Goal: Task Accomplishment & Management: Complete application form

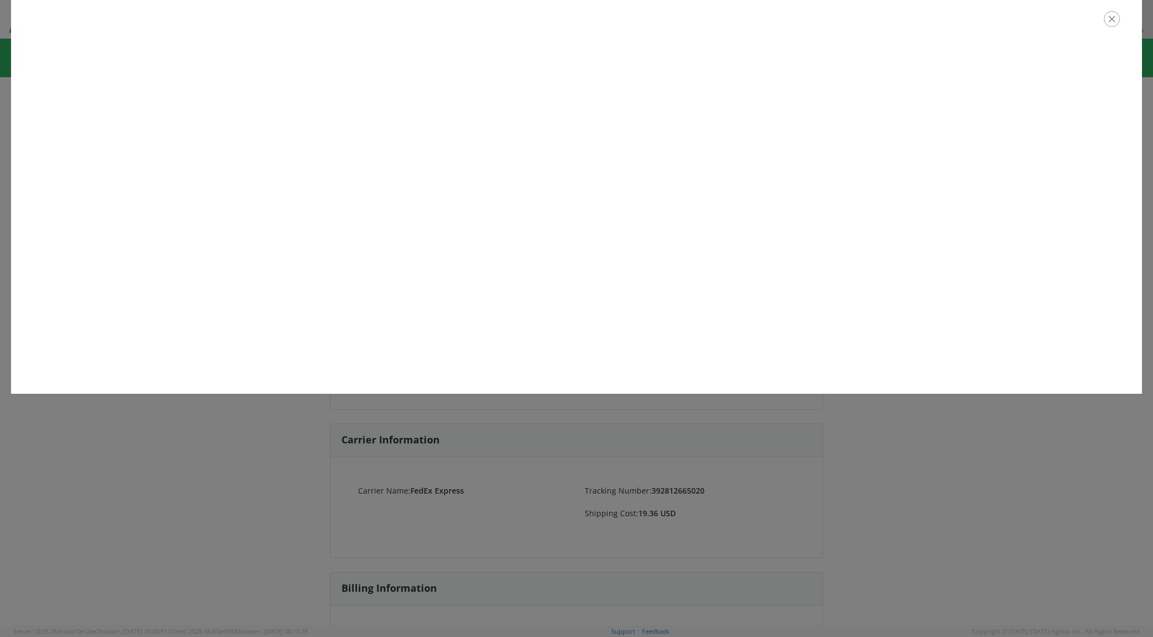
drag, startPoint x: 1100, startPoint y: 26, endPoint x: 1111, endPoint y: 22, distance: 11.9
click at [1101, 26] on div at bounding box center [576, 19] width 1131 height 38
click at [1113, 22] on icon "button" at bounding box center [1114, 19] width 16 height 16
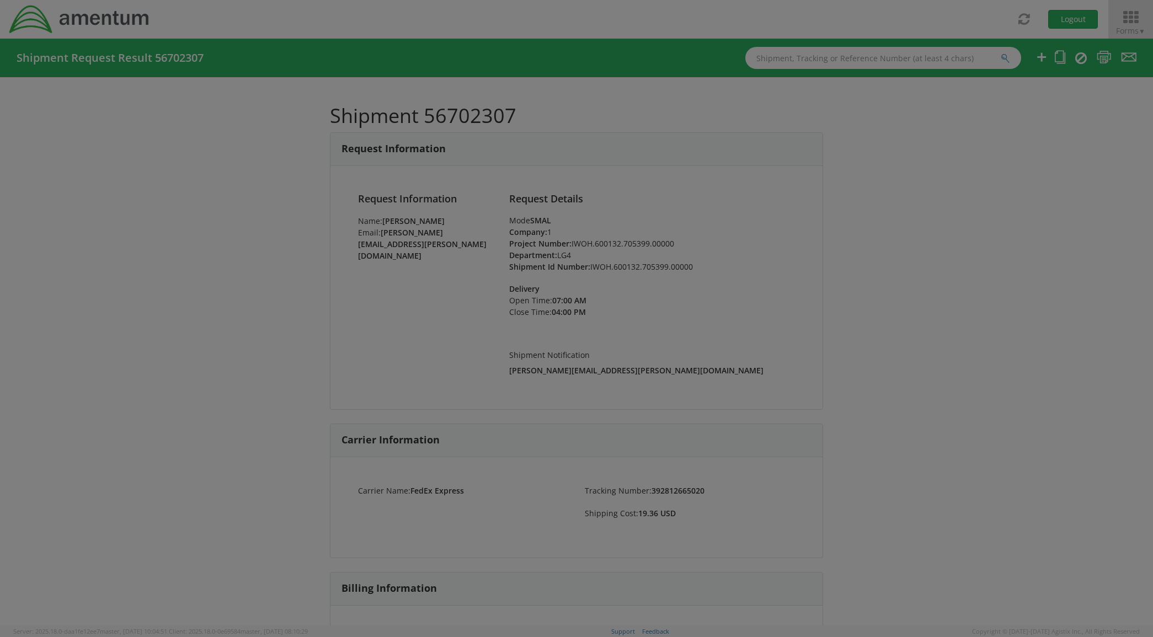
click at [1131, 22] on icon at bounding box center [1130, 17] width 51 height 15
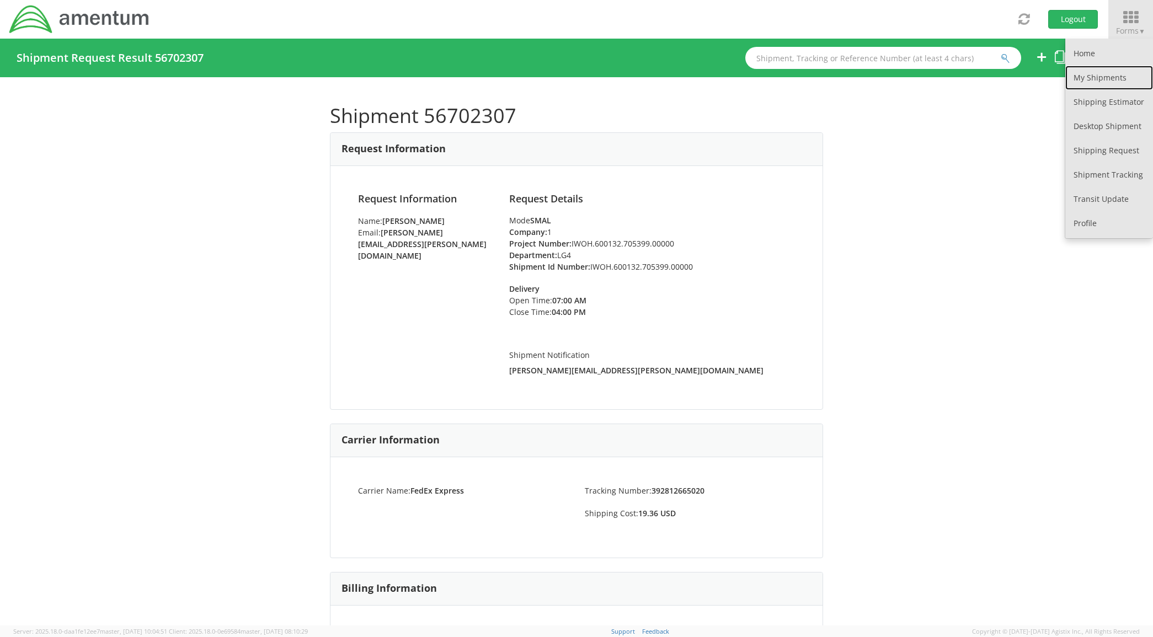
click at [1106, 79] on link "My Shipments" at bounding box center [1109, 78] width 88 height 24
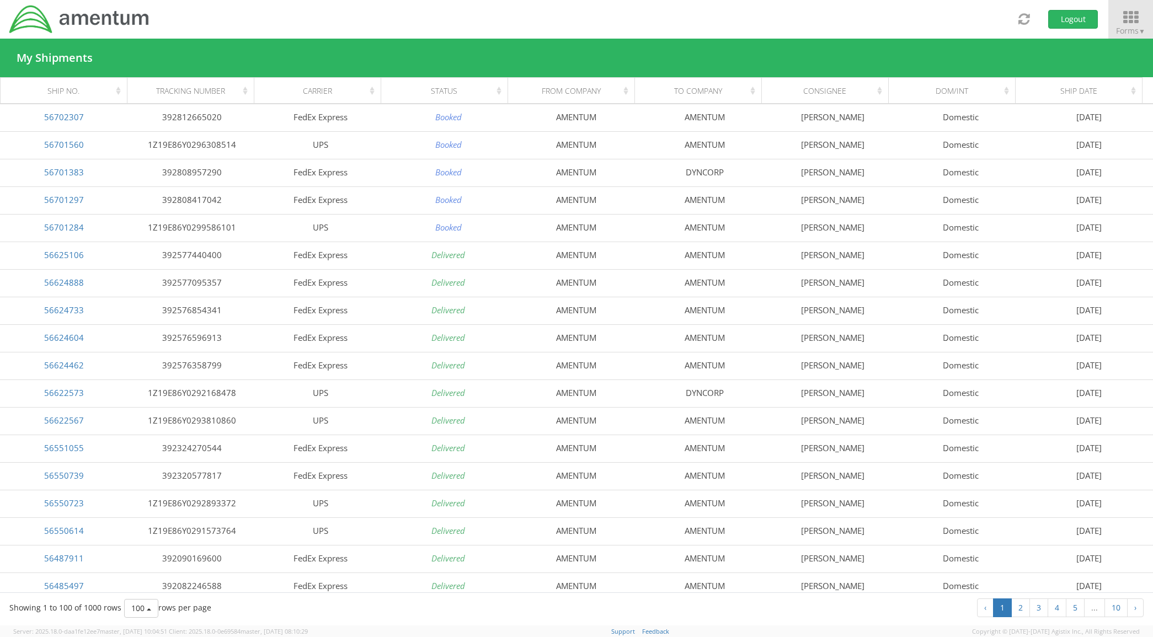
click at [1149, 10] on icon at bounding box center [1130, 17] width 51 height 15
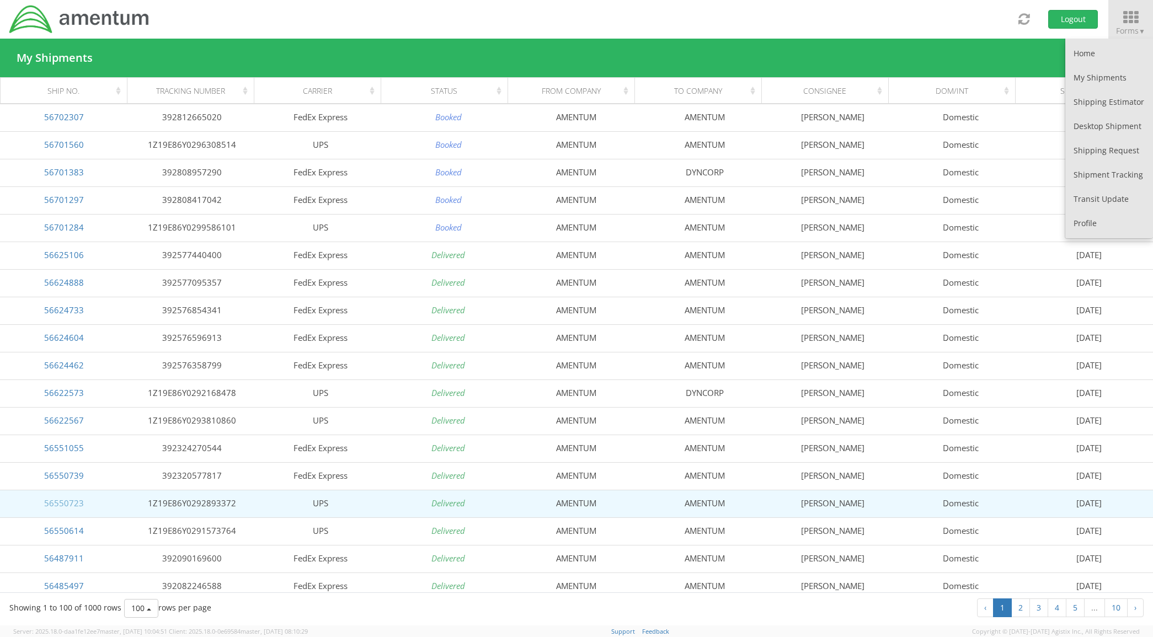
click at [62, 503] on link "56550723" at bounding box center [64, 503] width 40 height 11
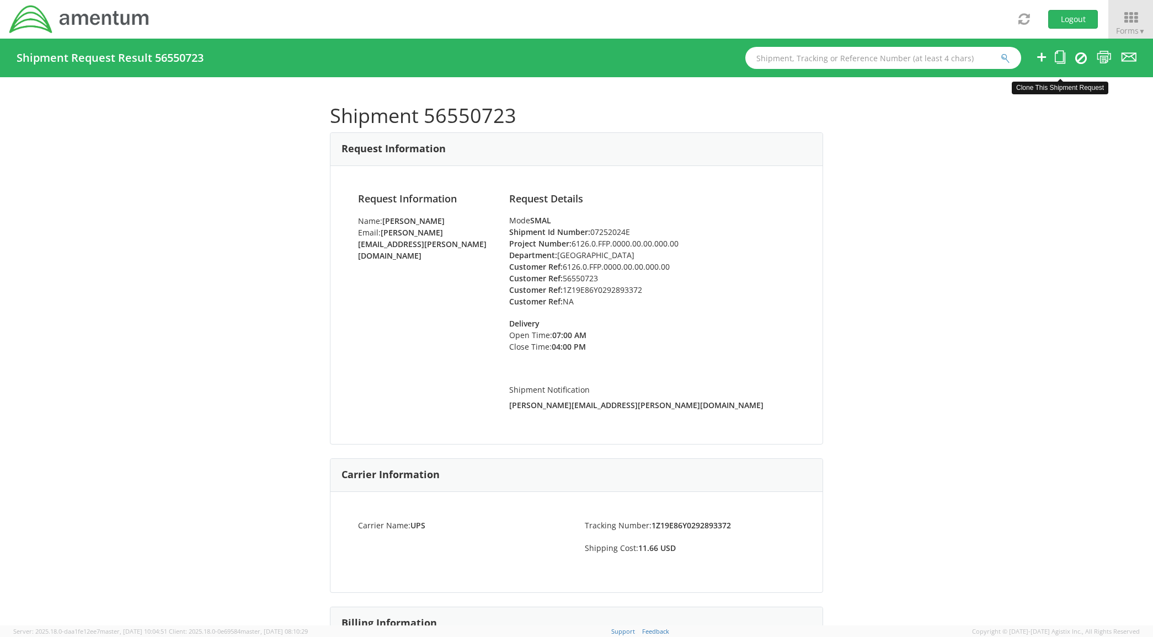
click at [1055, 57] on icon at bounding box center [1060, 57] width 10 height 14
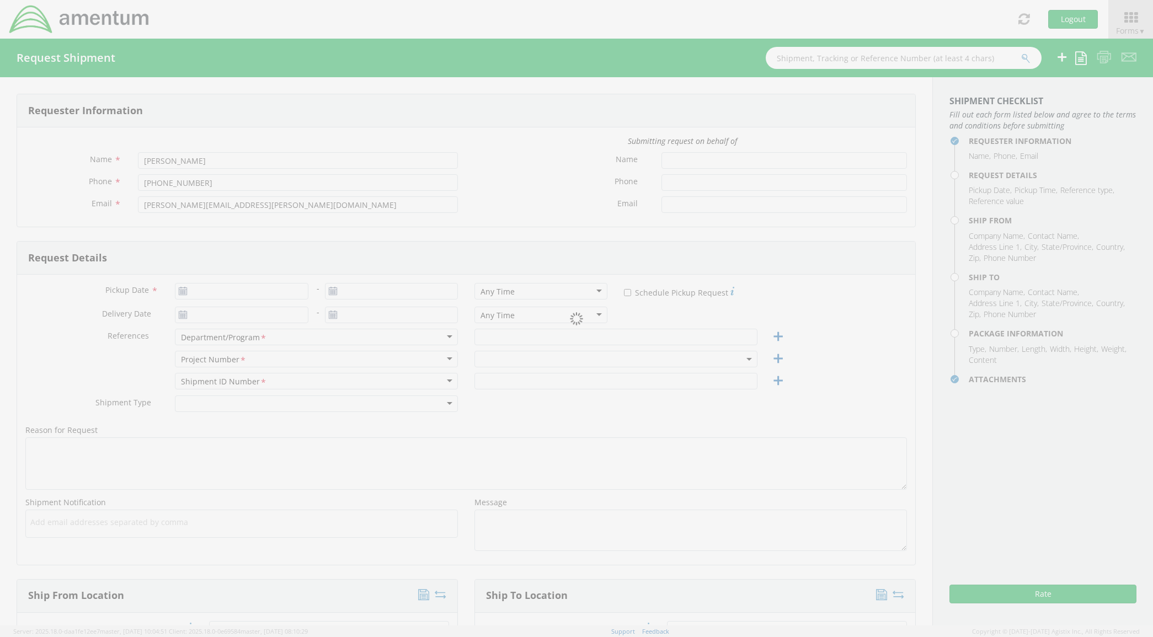
type input "[DATE]"
type input "[GEOGRAPHIC_DATA]"
type input "07252024E"
select select
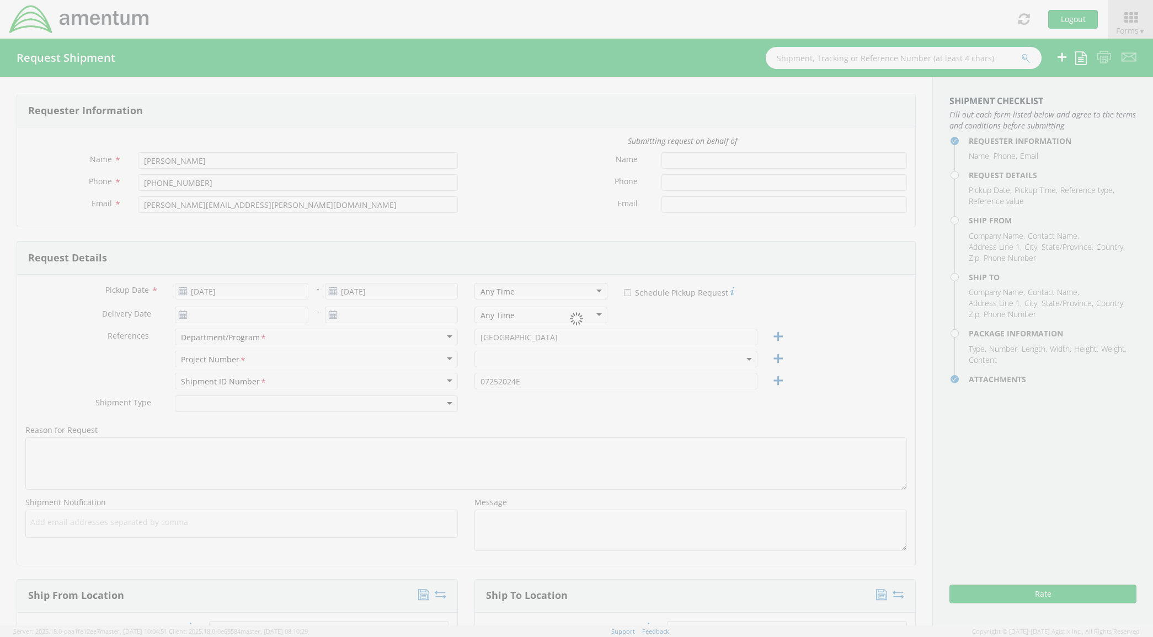
type input "AMENTUM"
type input "[STREET_ADDRESS]"
type input "[GEOGRAPHIC_DATA]"
type input "76177"
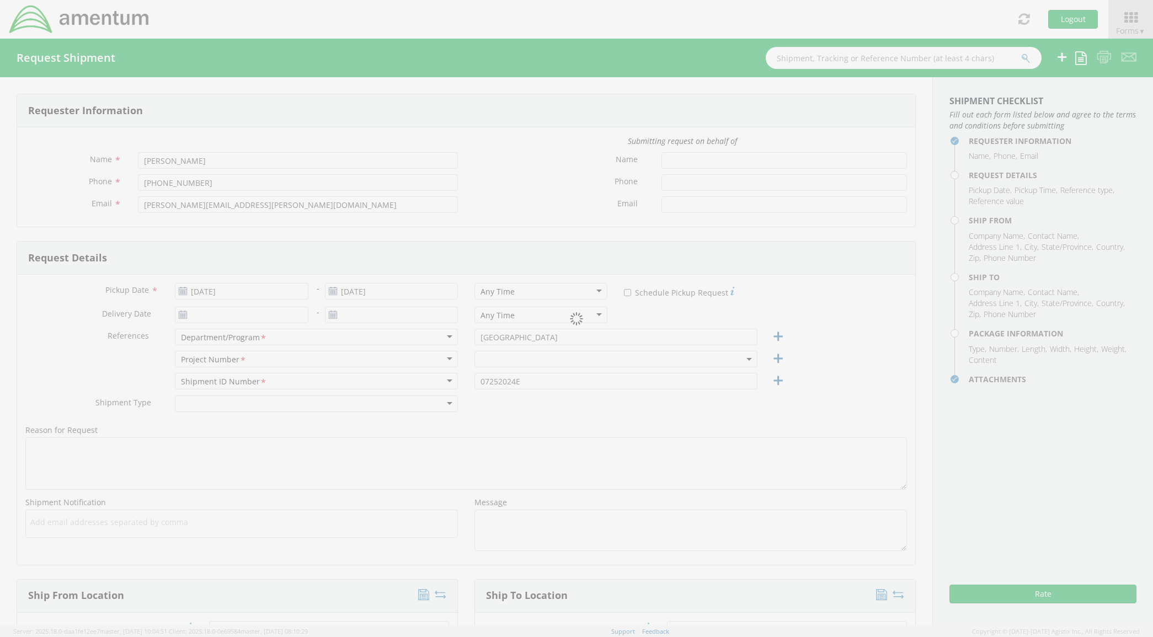
type input "[PERSON_NAME]"
type input "8172241267"
select select
type input "AMENTUM"
type input "[STREET_ADDRESS]"
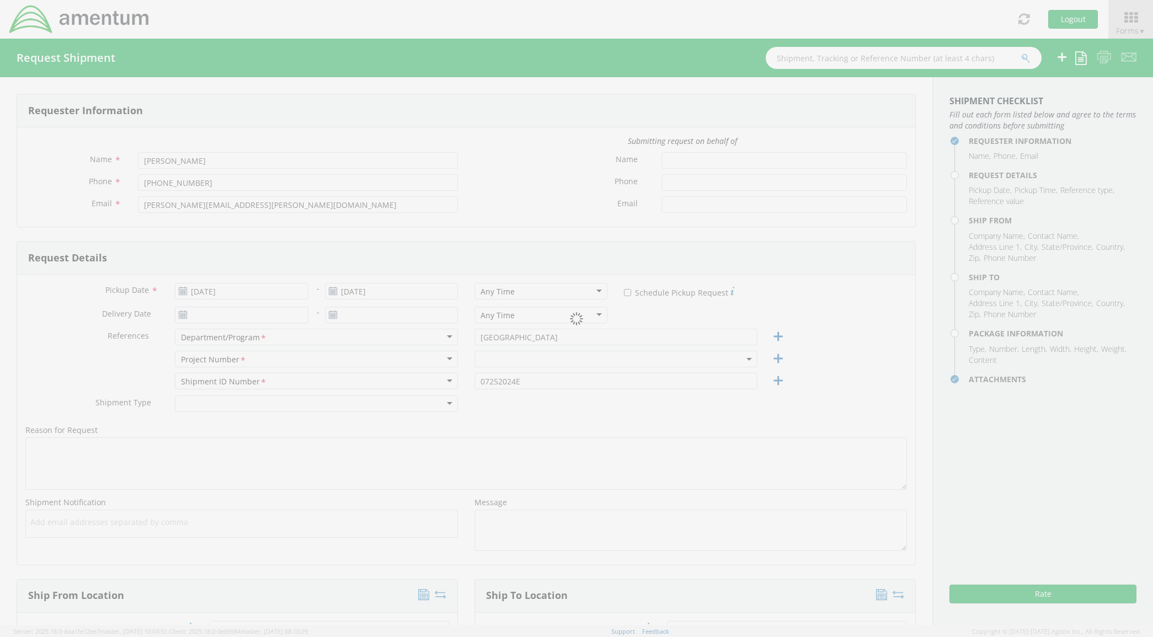
type input "H3"
type input "FALLON"
type input "89496"
type input "[PERSON_NAME]"
type input "7754262501"
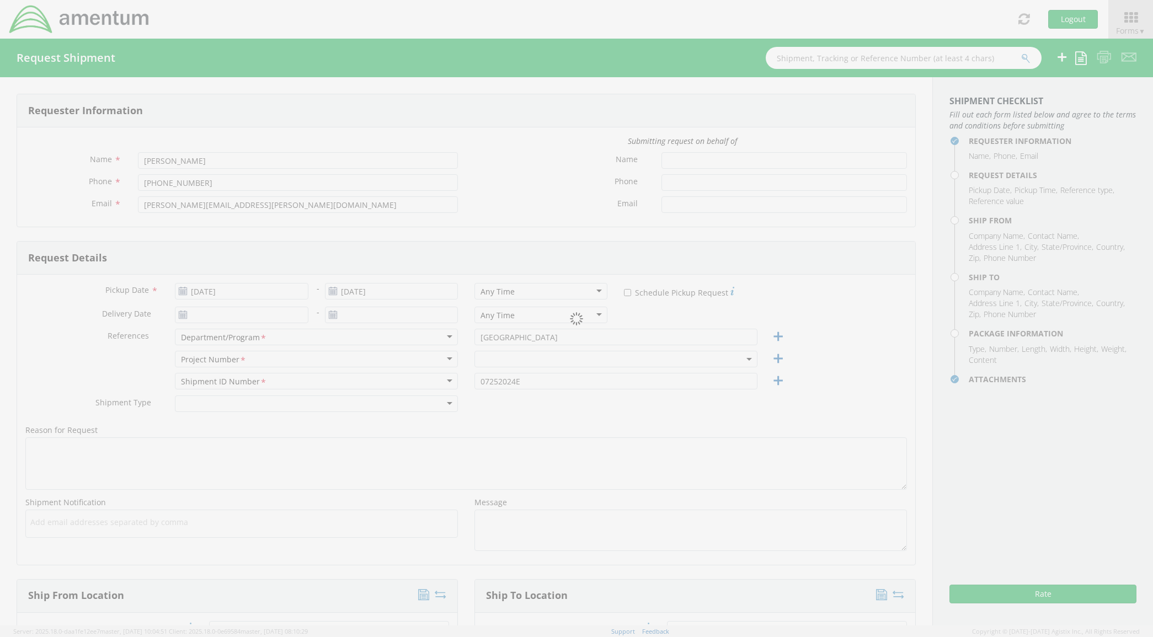
type input "1"
type input "9.5"
type input "12.5"
type input "0.25"
type input "1"
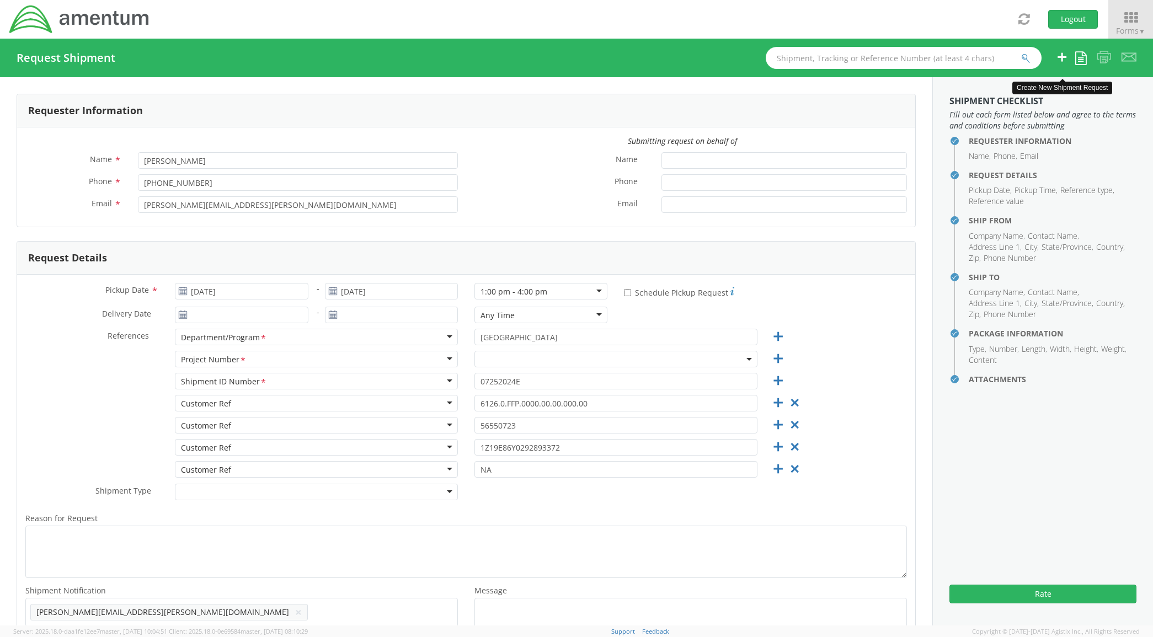
select select "6126.0.FFP.0000.00.00.000.00"
drag, startPoint x: 242, startPoint y: 284, endPoint x: 276, endPoint y: 299, distance: 37.3
click at [244, 290] on input "[DATE]" at bounding box center [241, 291] width 133 height 17
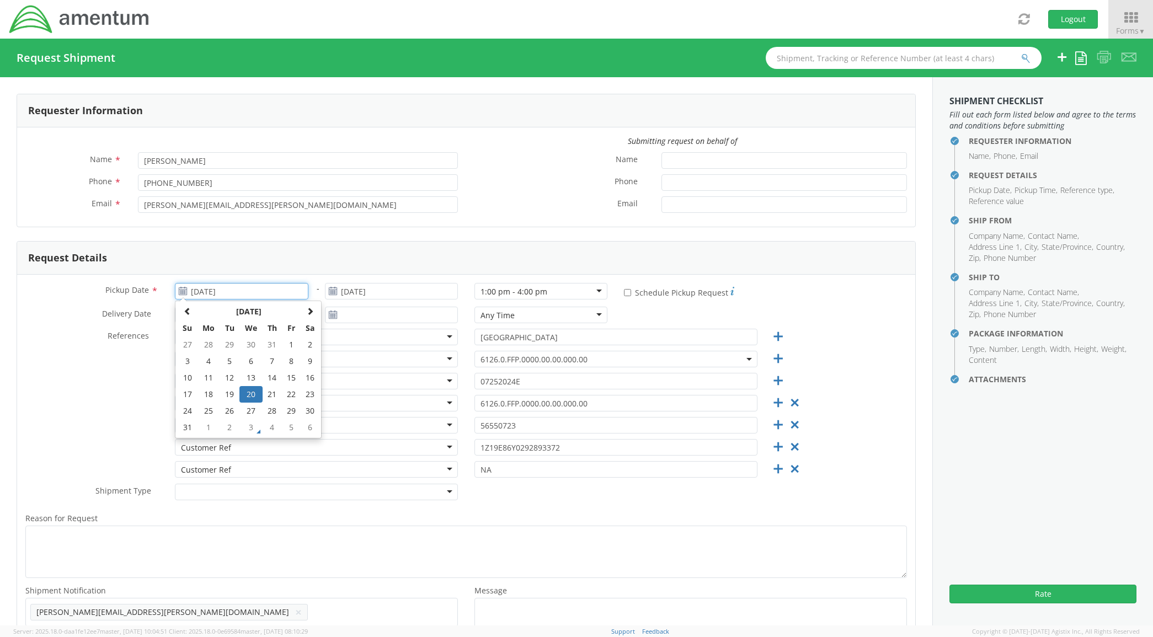
drag, startPoint x: 305, startPoint y: 307, endPoint x: 301, endPoint y: 330, distance: 23.5
click at [306, 308] on th at bounding box center [310, 311] width 19 height 17
click at [248, 341] on td "3" at bounding box center [250, 345] width 23 height 17
type input "[DATE]"
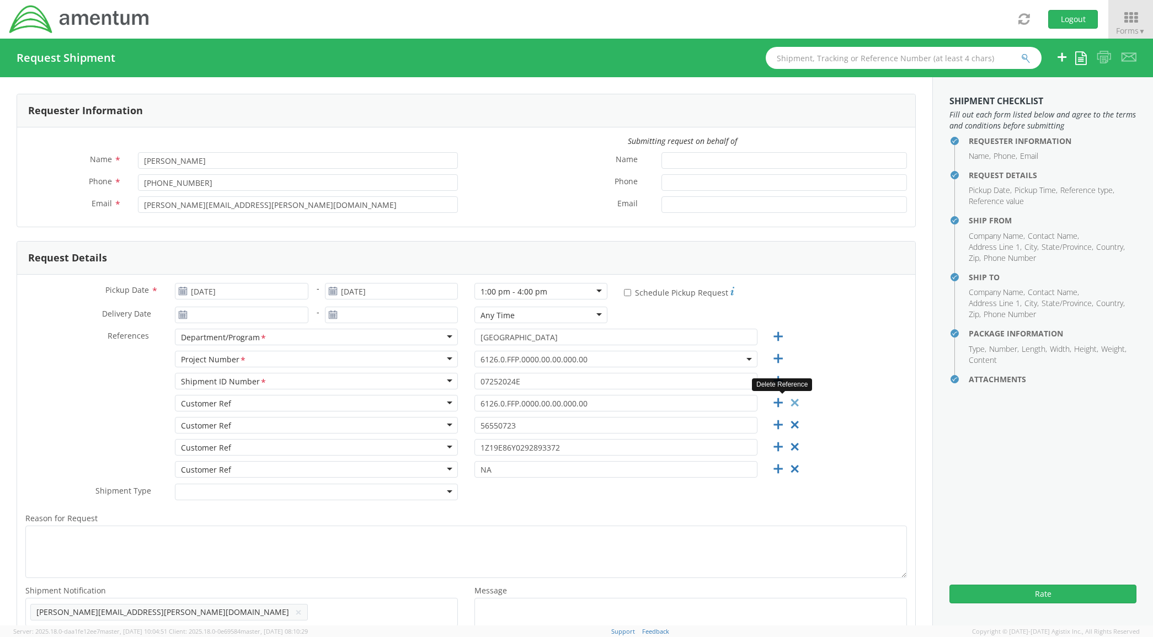
click at [791, 406] on icon at bounding box center [795, 403] width 14 height 14
click at [790, 406] on icon at bounding box center [795, 403] width 14 height 14
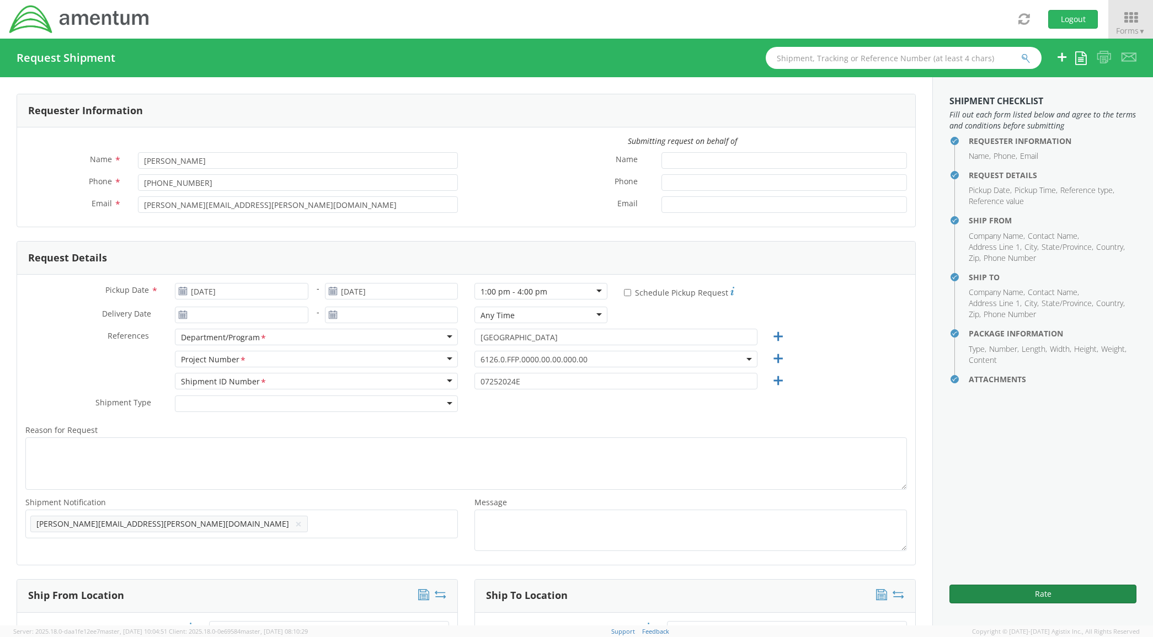
click at [1029, 597] on button "Rate" at bounding box center [1043, 594] width 187 height 19
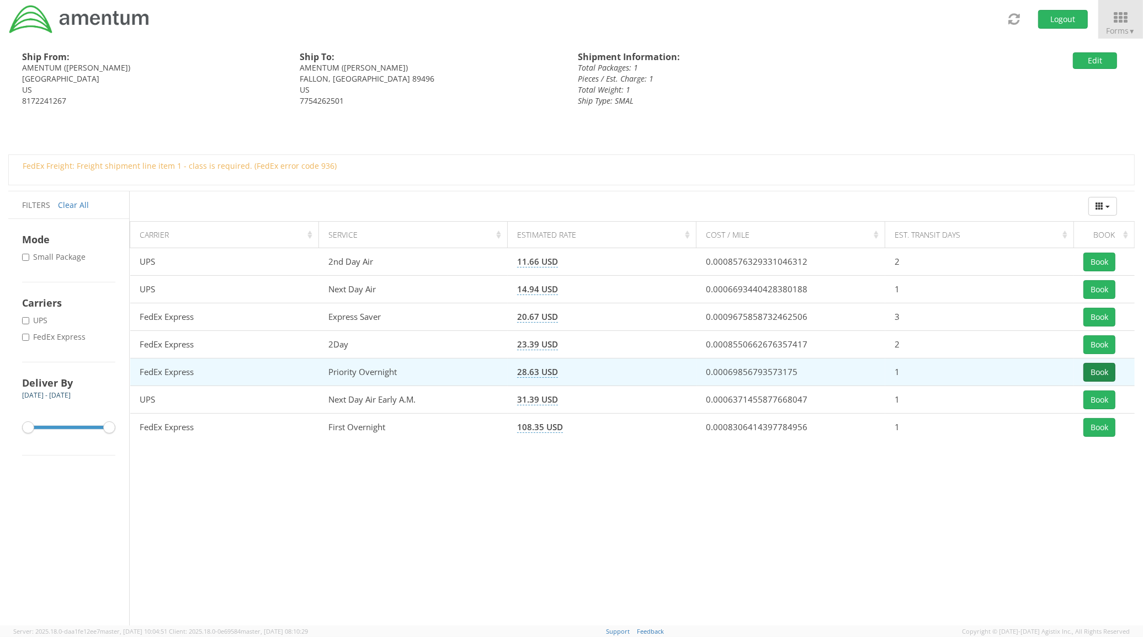
click at [1092, 370] on button "Book" at bounding box center [1099, 372] width 32 height 19
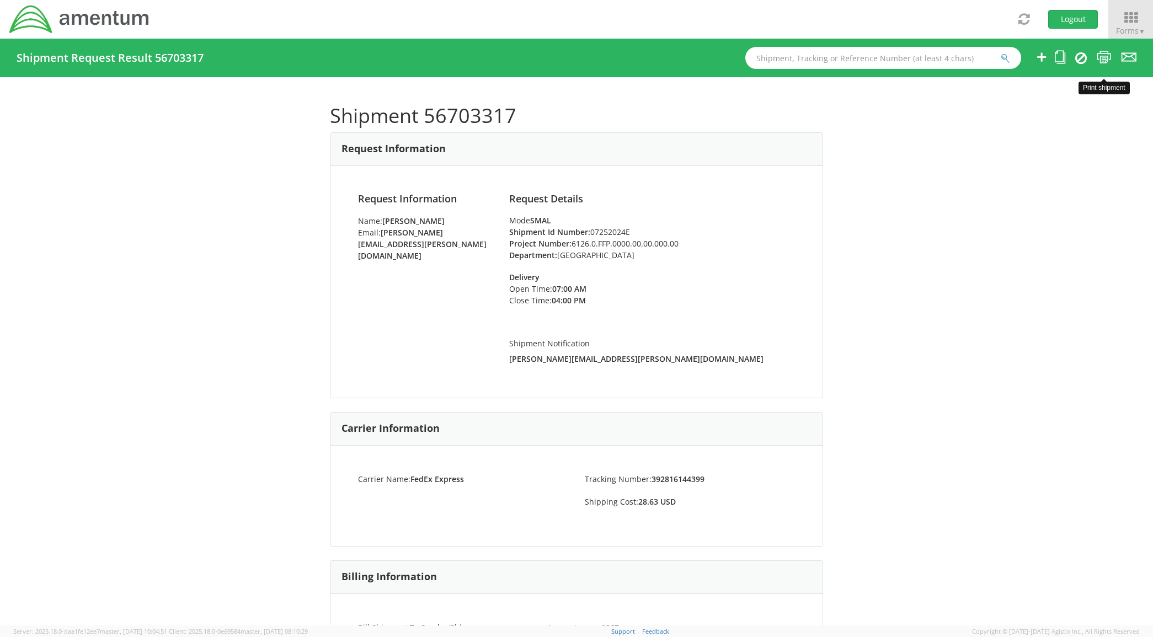
click at [1101, 61] on icon at bounding box center [1104, 57] width 15 height 14
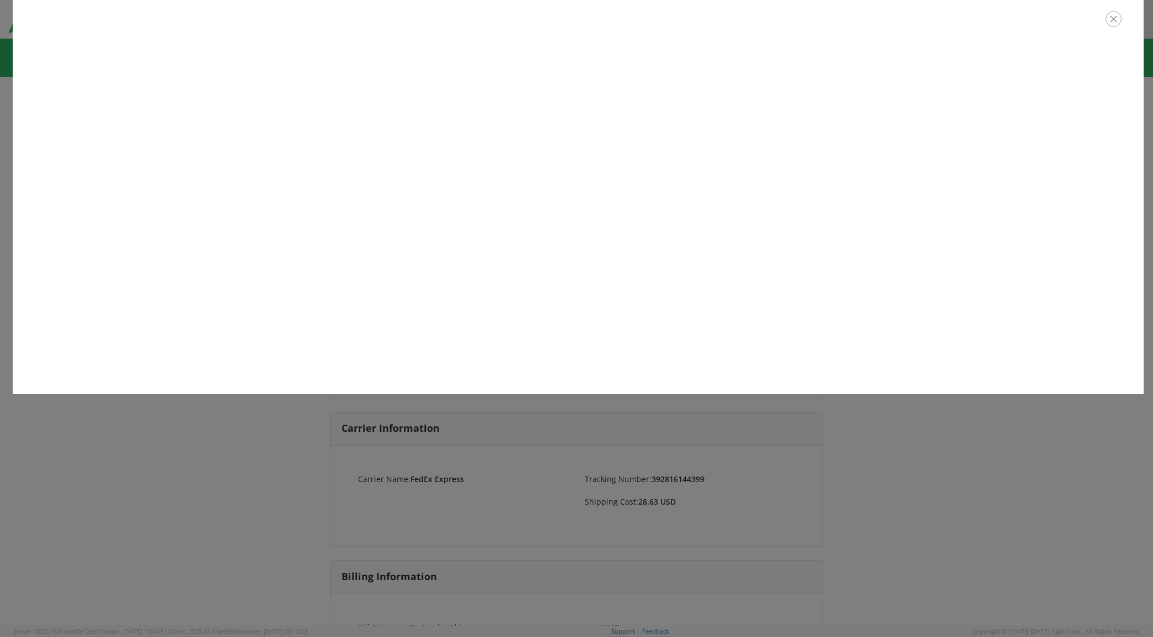
click at [1113, 18] on icon "button" at bounding box center [1114, 19] width 16 height 16
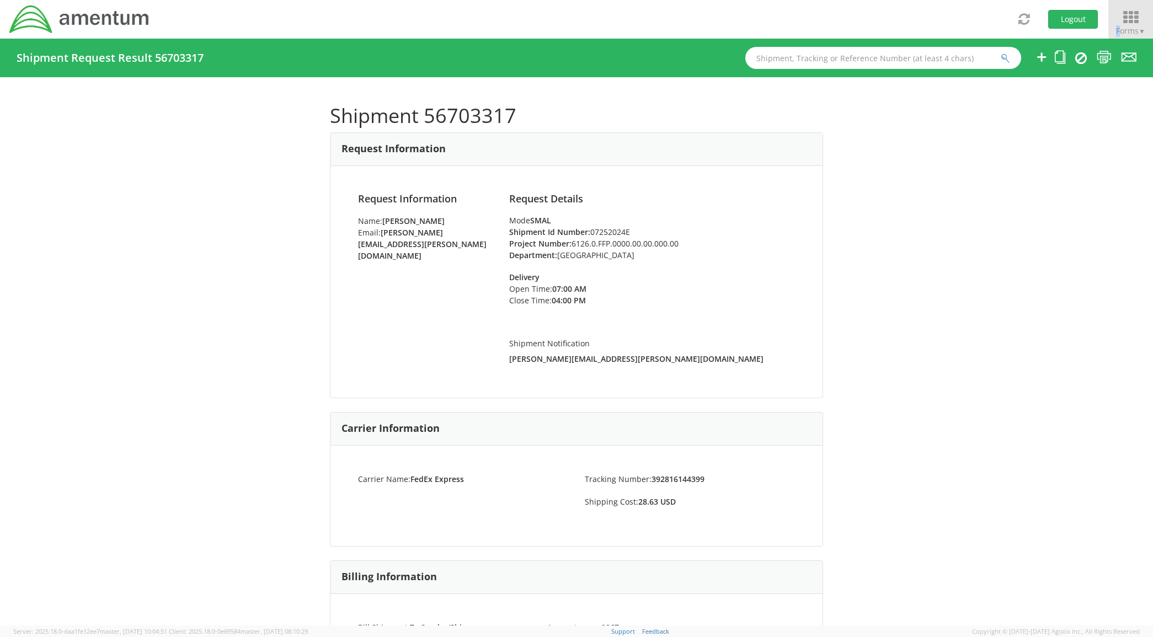
click at [1122, 25] on span "Forms ▼" at bounding box center [1130, 30] width 29 height 10
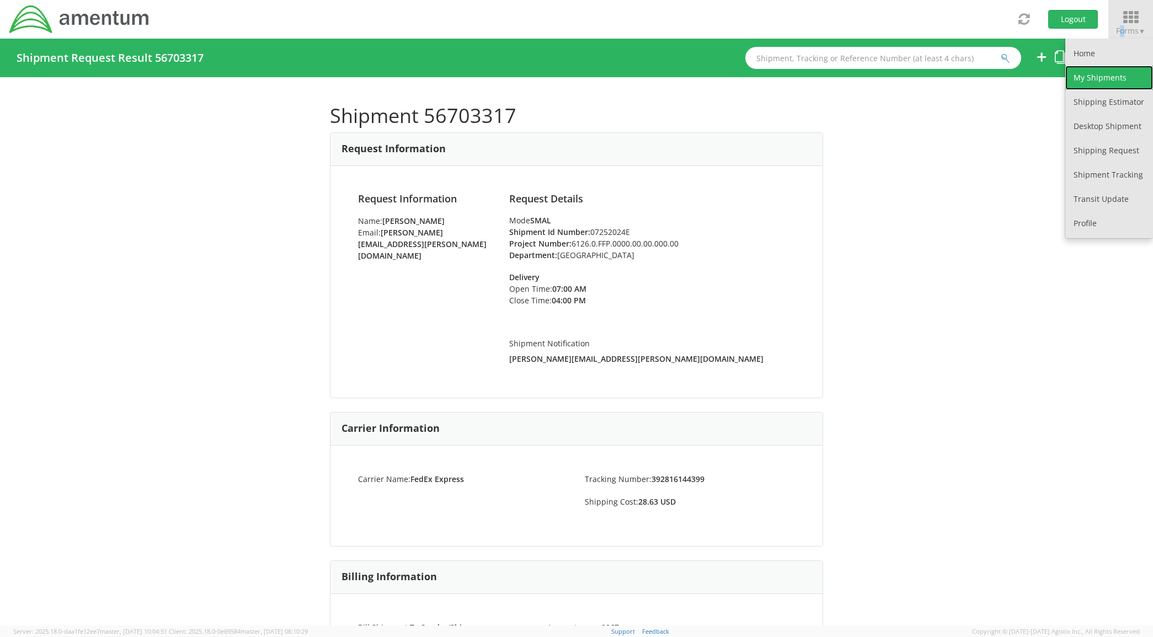
drag, startPoint x: 1122, startPoint y: 26, endPoint x: 1103, endPoint y: 74, distance: 51.9
click at [1103, 74] on link "My Shipments" at bounding box center [1109, 78] width 88 height 24
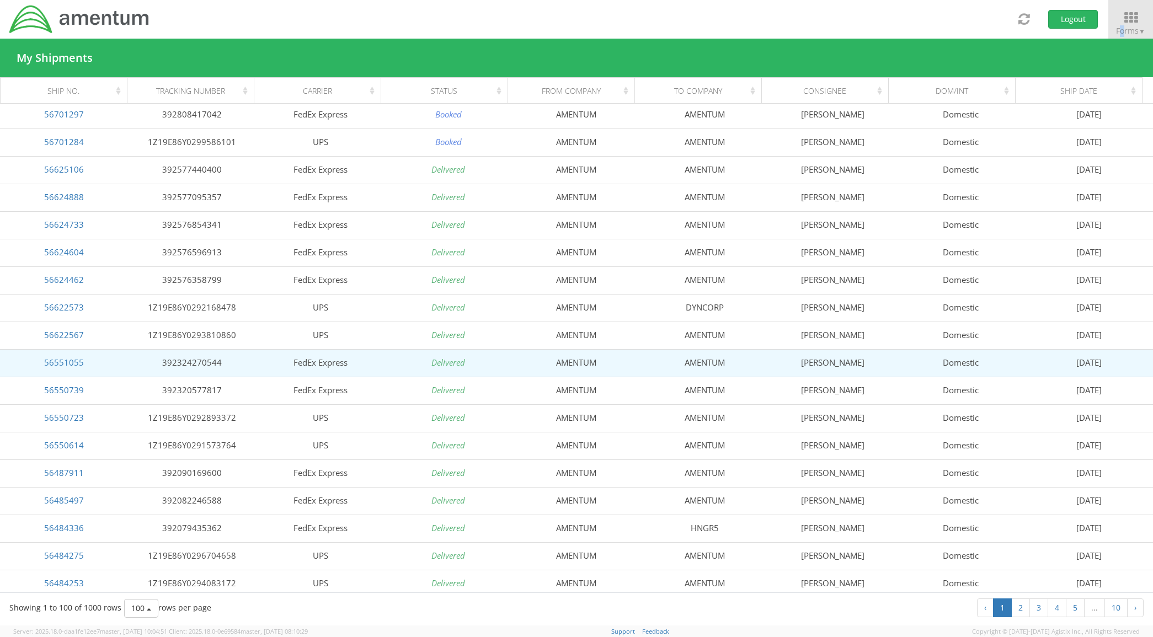
scroll to position [161, 0]
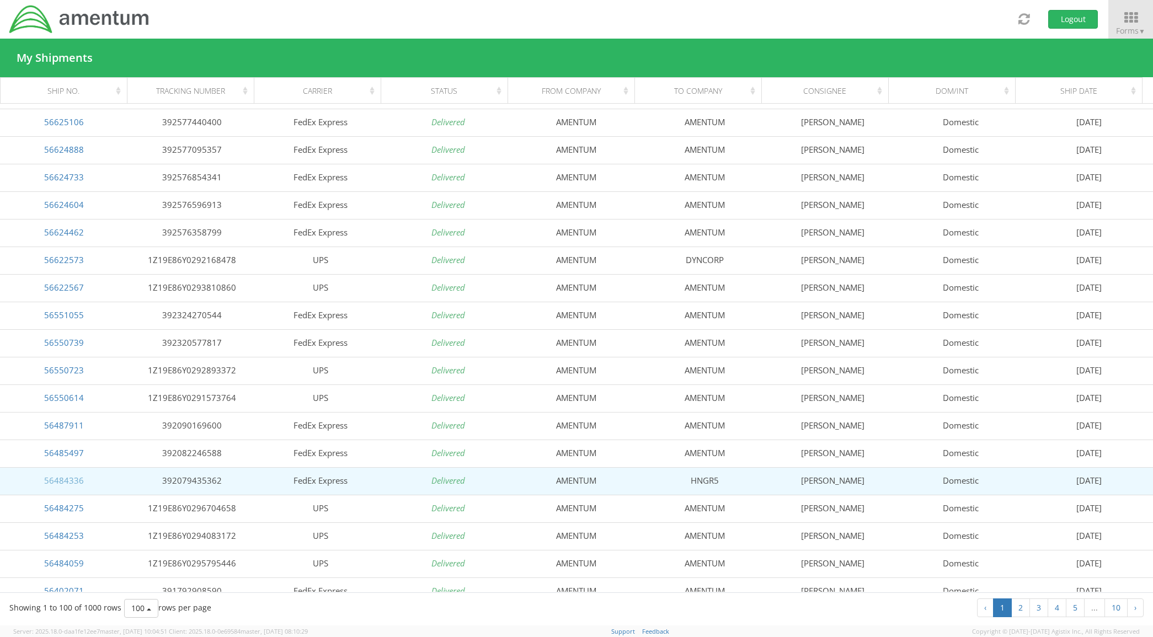
click at [70, 484] on link "56484336" at bounding box center [64, 480] width 40 height 11
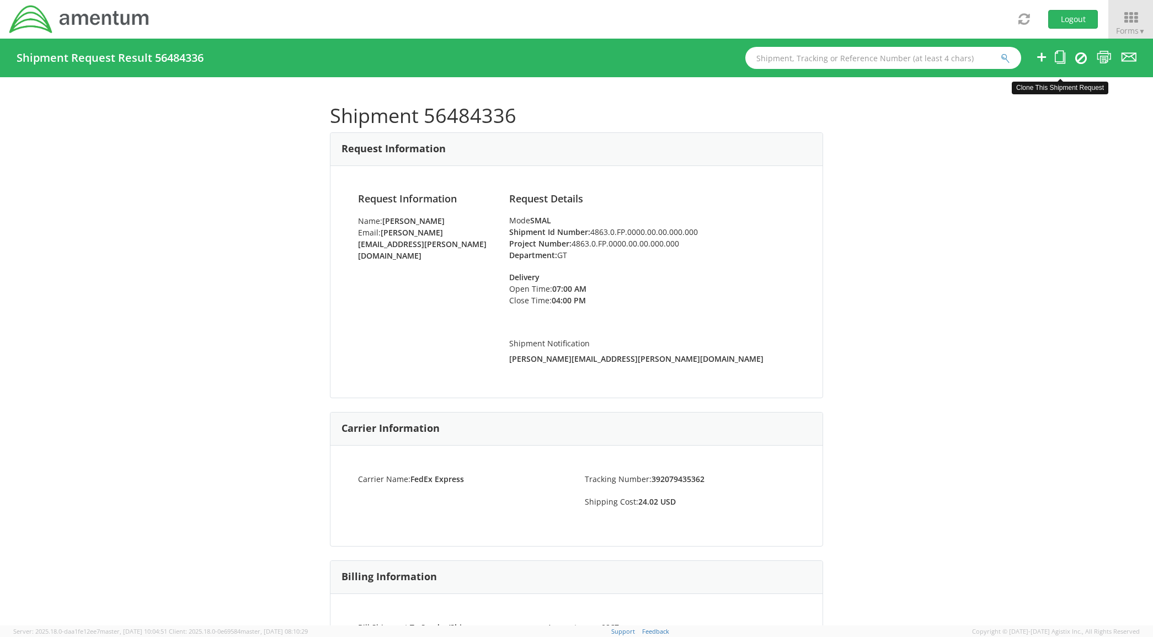
click at [1061, 55] on icon at bounding box center [1060, 57] width 10 height 14
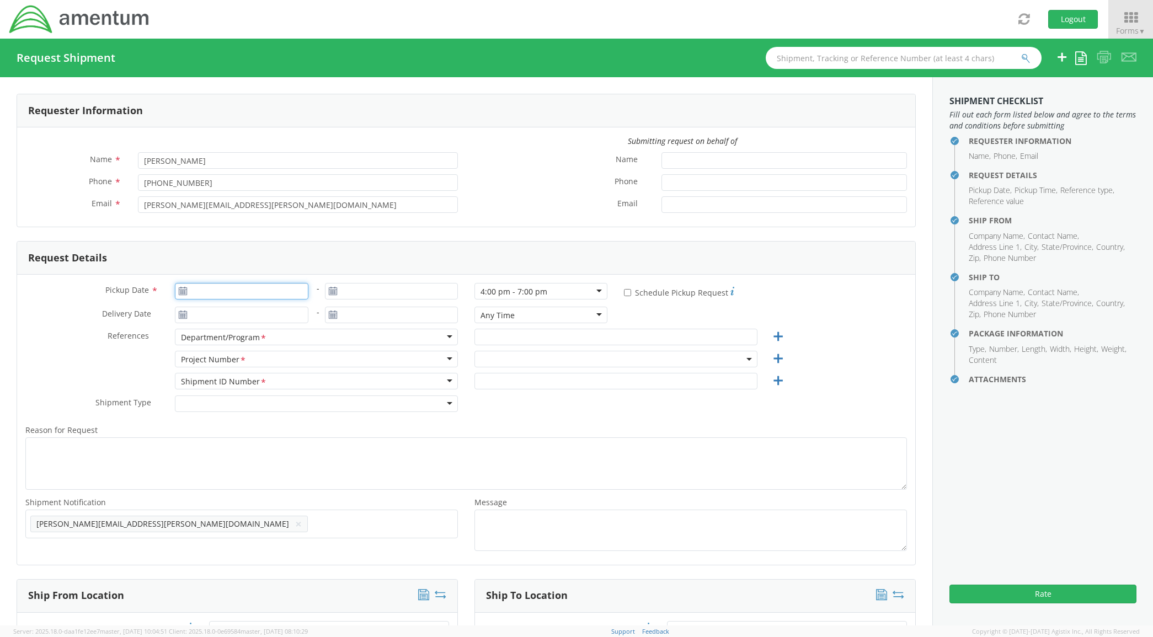
type input "[DATE]"
type input "GT"
type input "4863.0.FP.0000.00.00.000.000"
select select
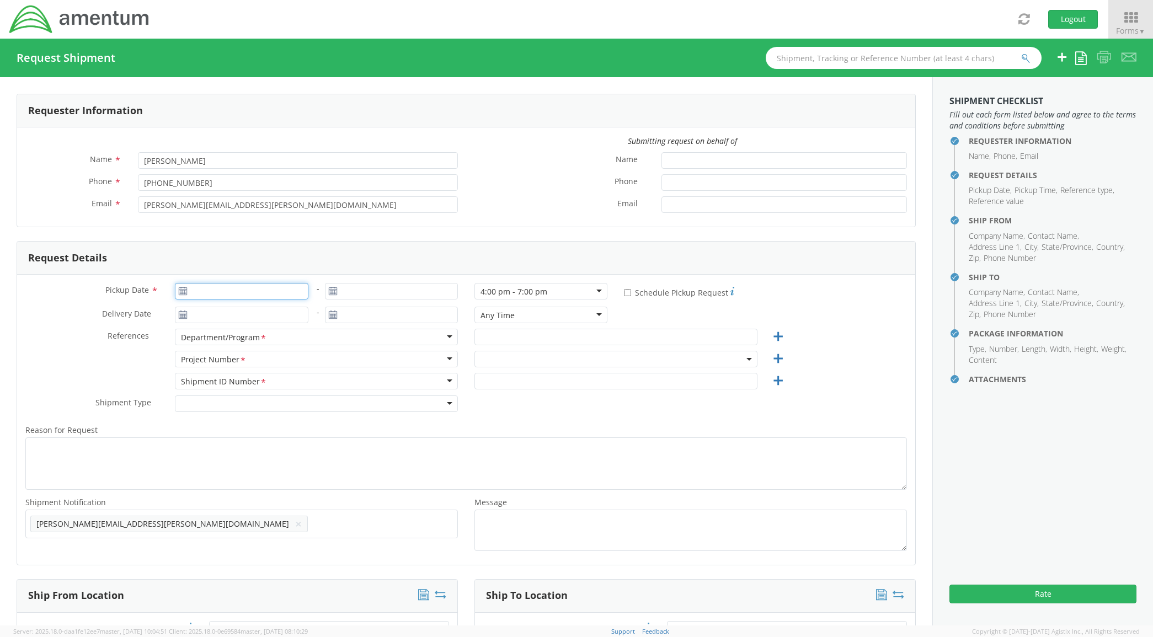
type input "AMENTUM"
type input "[STREET_ADDRESS]"
type input "[GEOGRAPHIC_DATA]"
type input "76177"
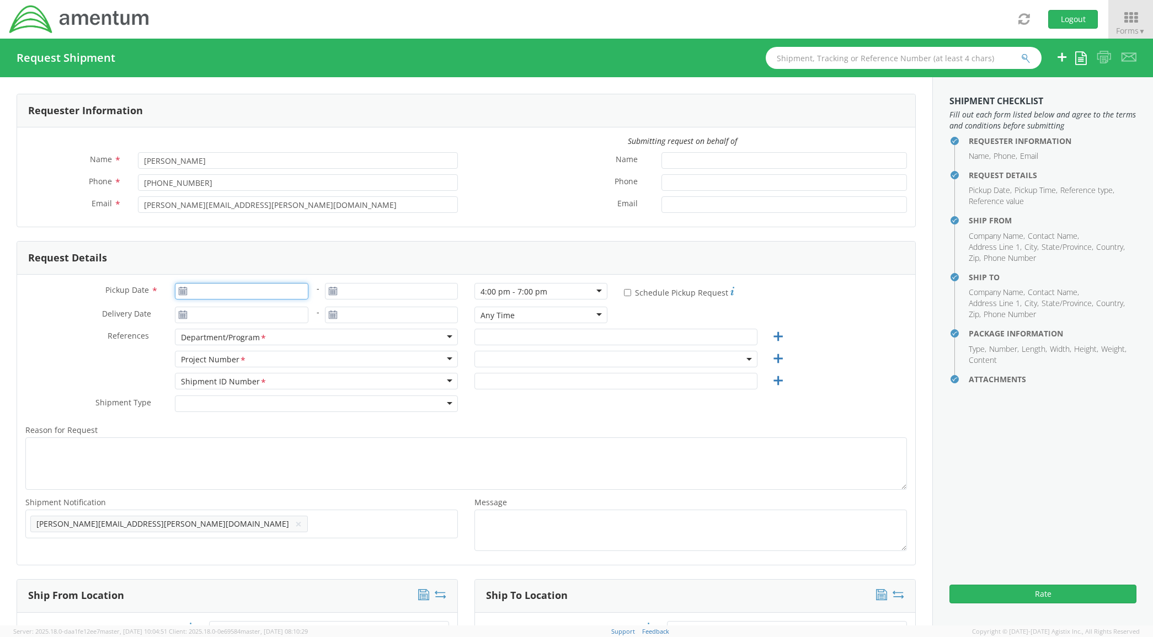
type input "[PERSON_NAME]"
type input "8172241267"
select select
type input "HNGR5"
type input "[STREET_ADDRESS]"
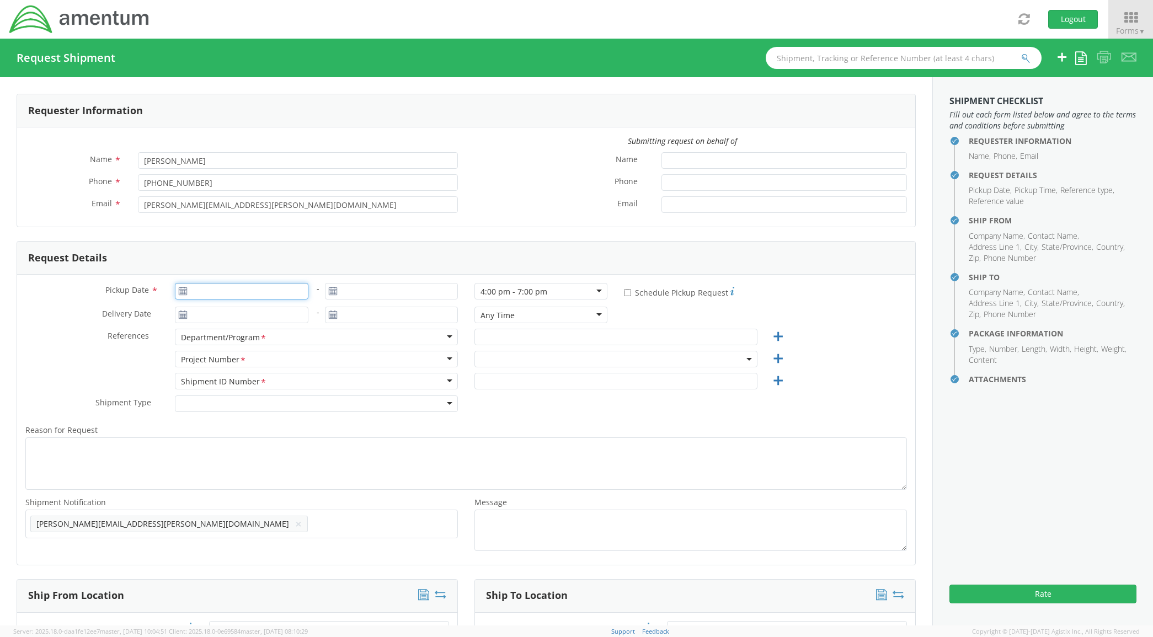
type input "H5"
type input "FALLON"
type input "89496"
type input "[PERSON_NAME]"
type input "7754263663"
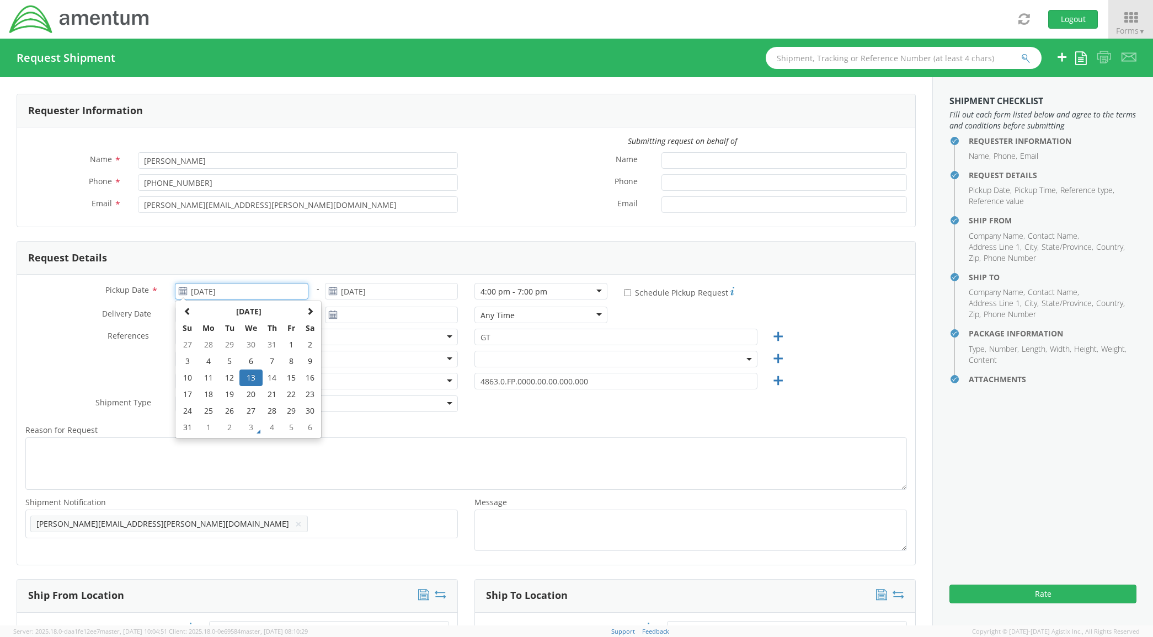
click at [287, 288] on input "[DATE]" at bounding box center [241, 291] width 133 height 17
click at [320, 307] on div "[DATE] Su Mo Tu We Th Fr Sa 27 28 29 30 31 1 2 3 4 5 6 7 8 9 10 11 12 13 14 15 …" at bounding box center [248, 370] width 147 height 138
click at [314, 307] on th at bounding box center [310, 311] width 19 height 17
select select "4863.0.FP.0000.00.00.000.000"
click at [250, 350] on td "3" at bounding box center [250, 345] width 23 height 17
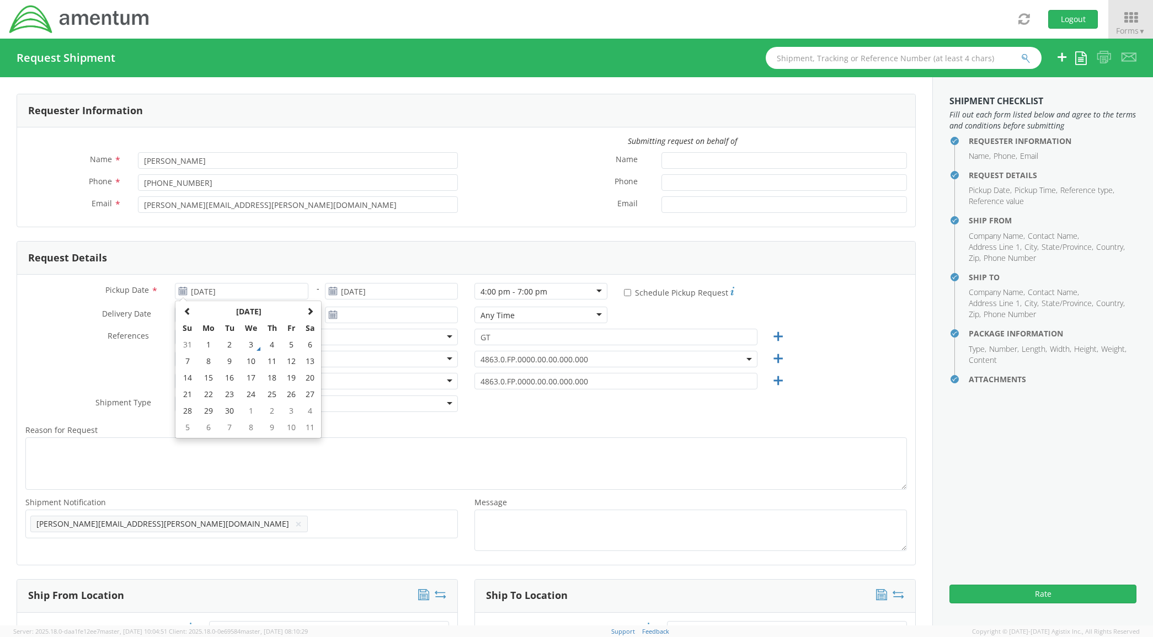
type input "[DATE]"
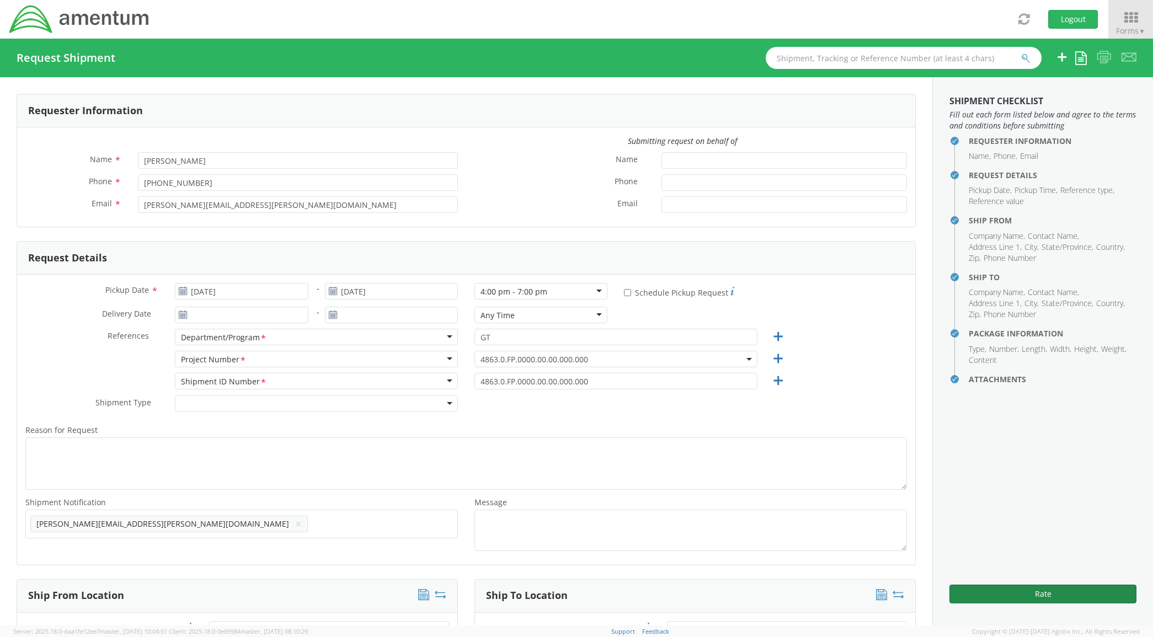
click at [1071, 599] on button "Rate" at bounding box center [1043, 594] width 187 height 19
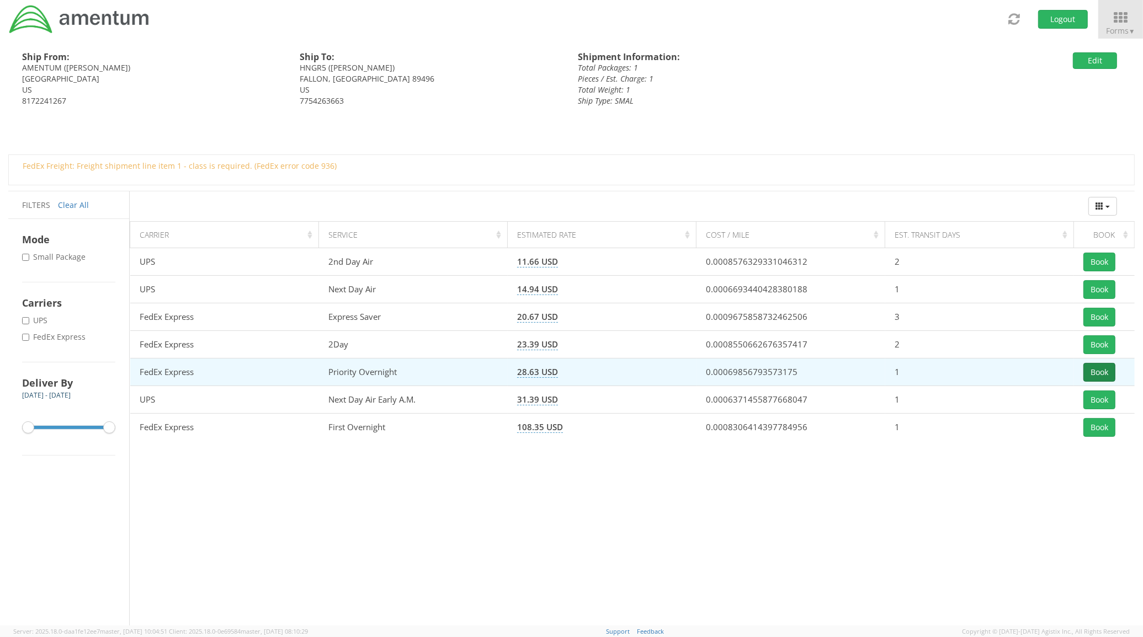
click at [1092, 371] on button "Book" at bounding box center [1099, 372] width 32 height 19
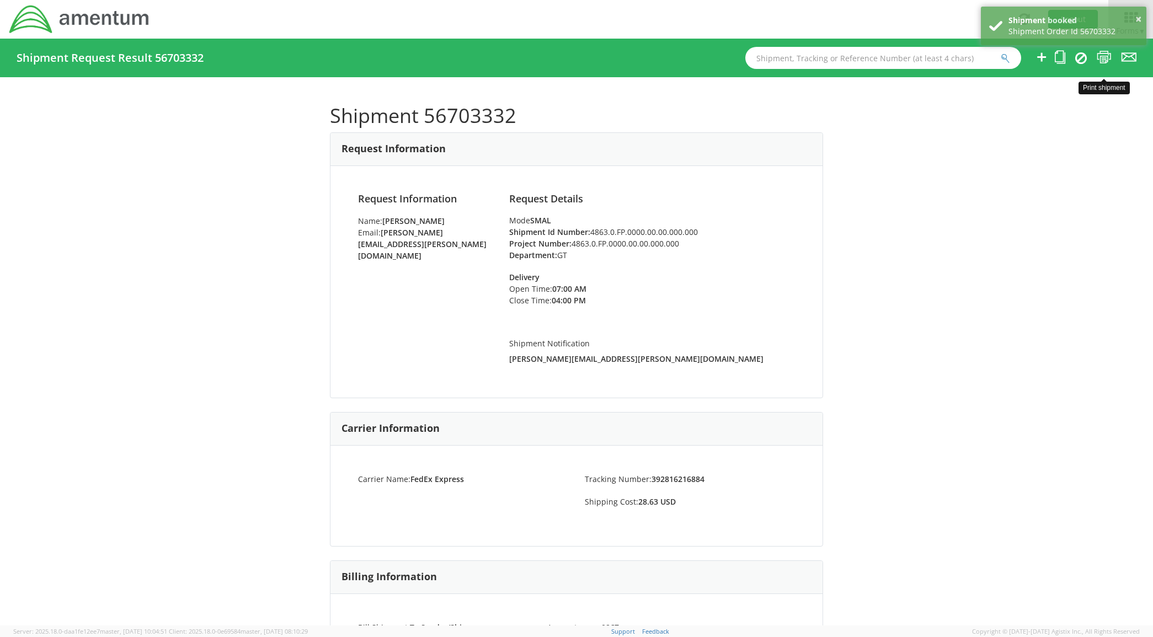
click at [1103, 55] on icon at bounding box center [1104, 57] width 15 height 14
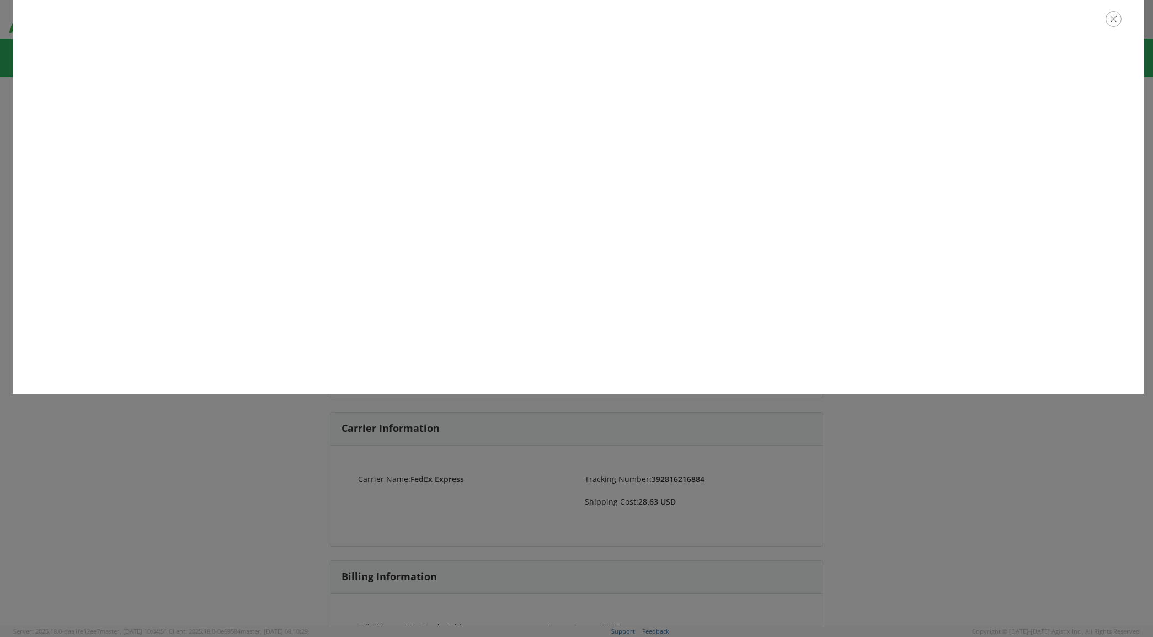
click at [1113, 20] on icon "button" at bounding box center [1114, 19] width 16 height 16
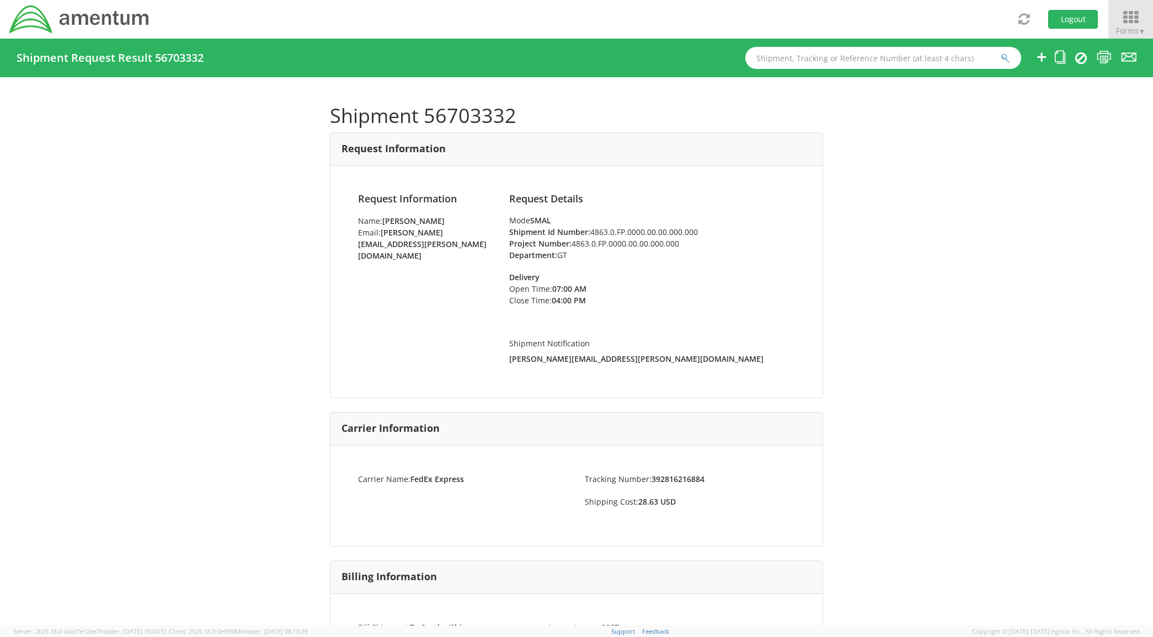
click at [1116, 24] on icon at bounding box center [1130, 17] width 51 height 15
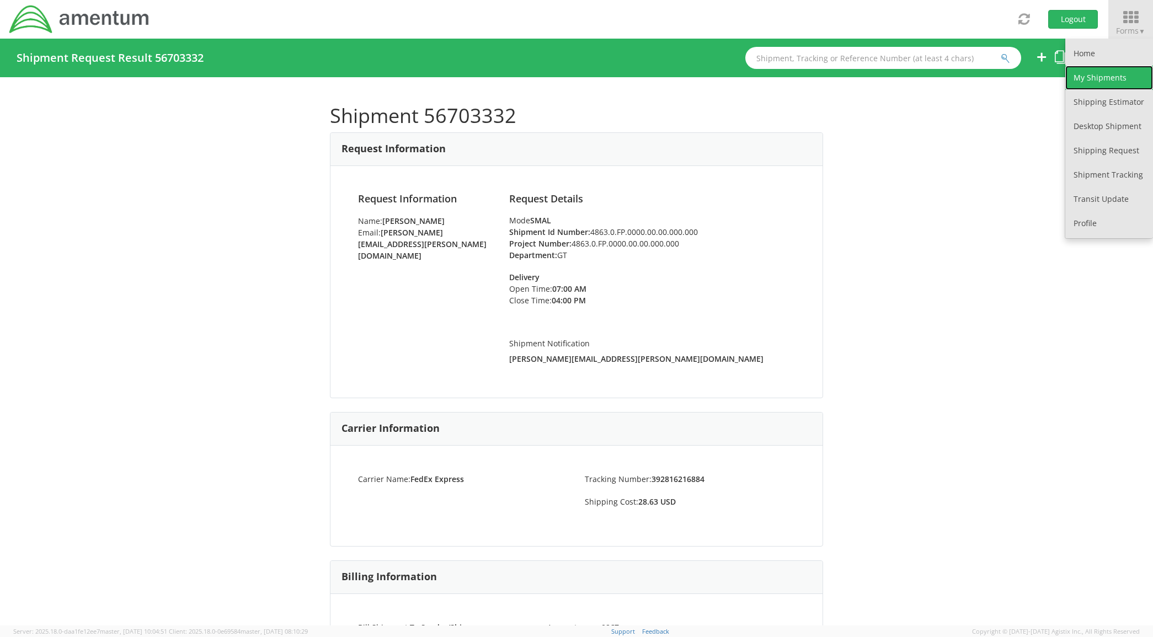
click at [1080, 84] on link "My Shipments" at bounding box center [1109, 78] width 88 height 24
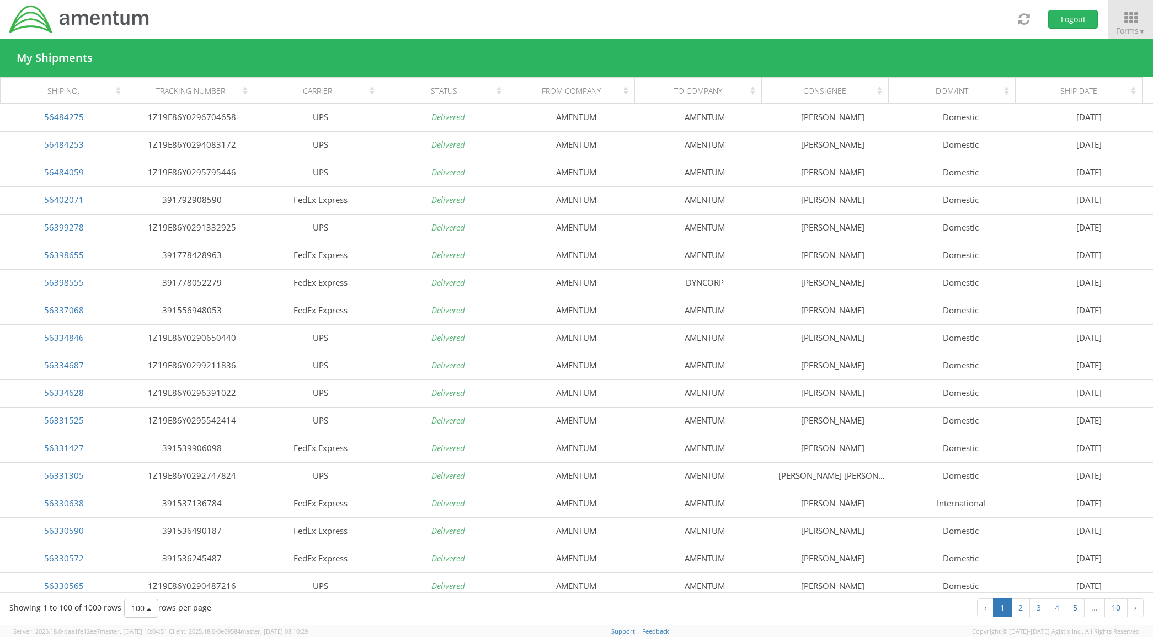
scroll to position [643, 0]
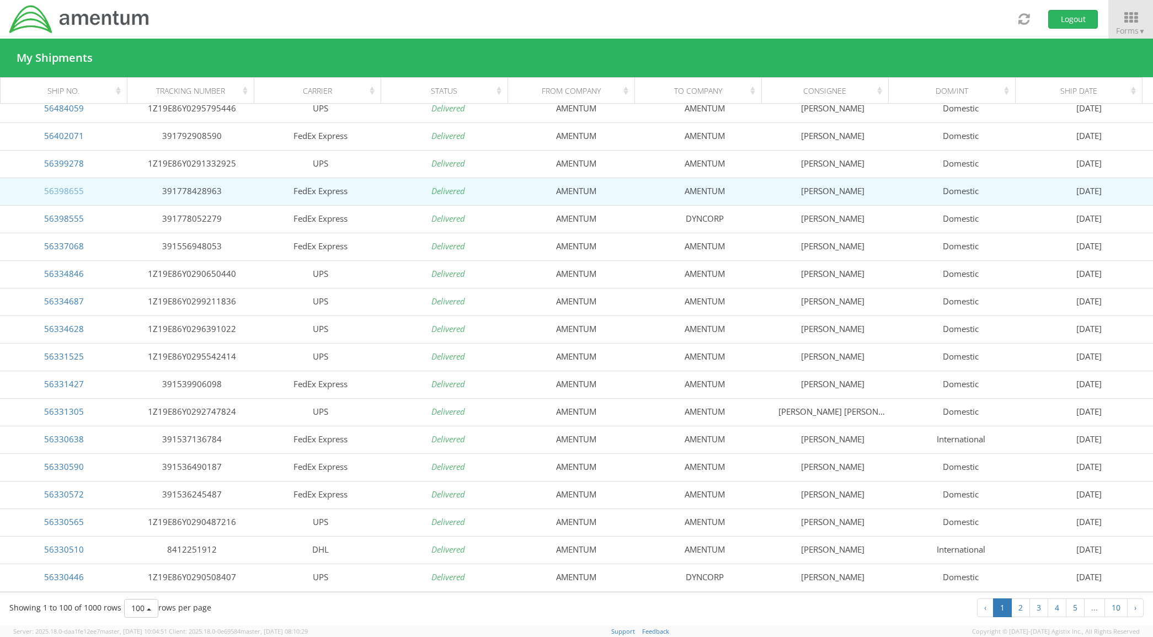
click at [61, 191] on link "56398655" at bounding box center [64, 190] width 40 height 11
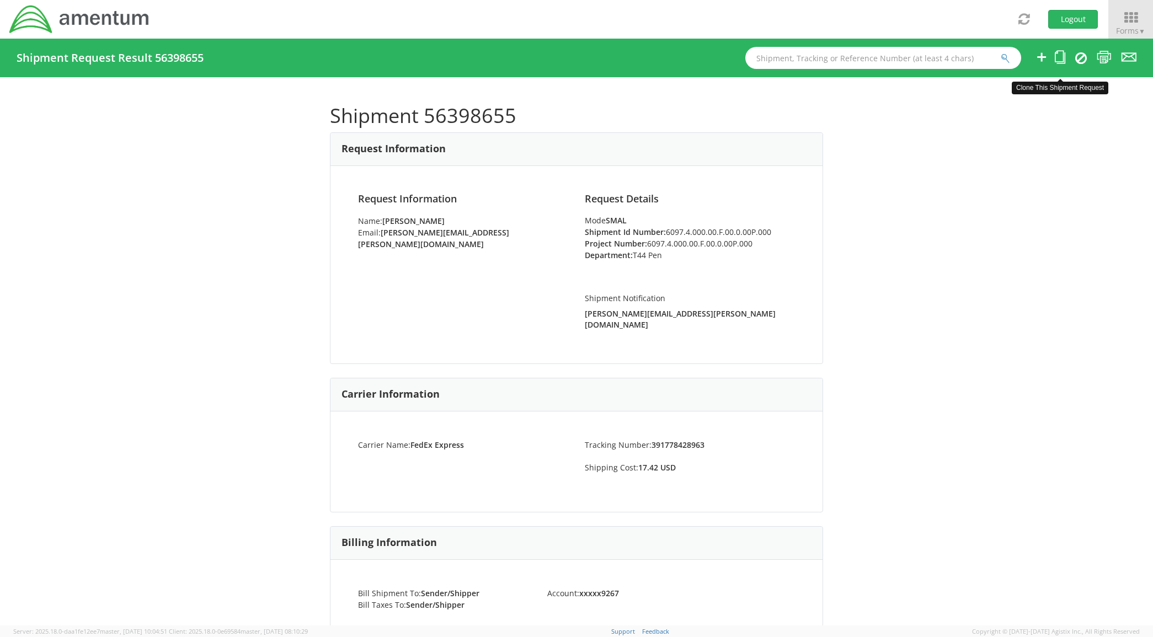
click at [1063, 55] on icon at bounding box center [1060, 57] width 10 height 14
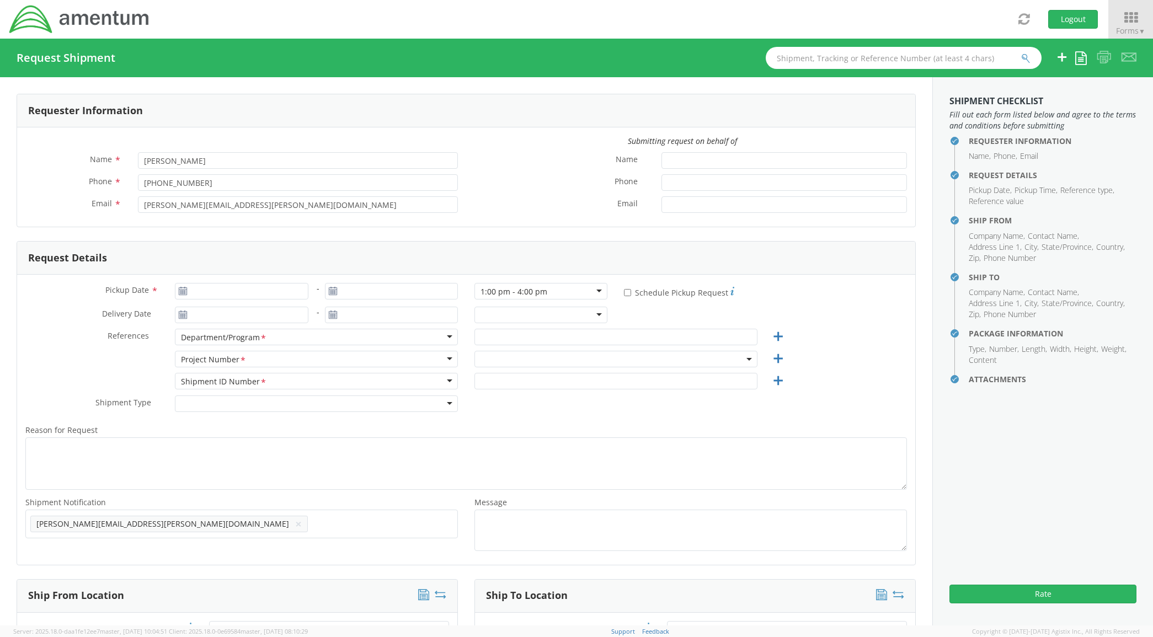
type input "[DATE]"
type input "T44 Pen"
type input "6097.4.000.00.F.00.0.00P.000"
select select
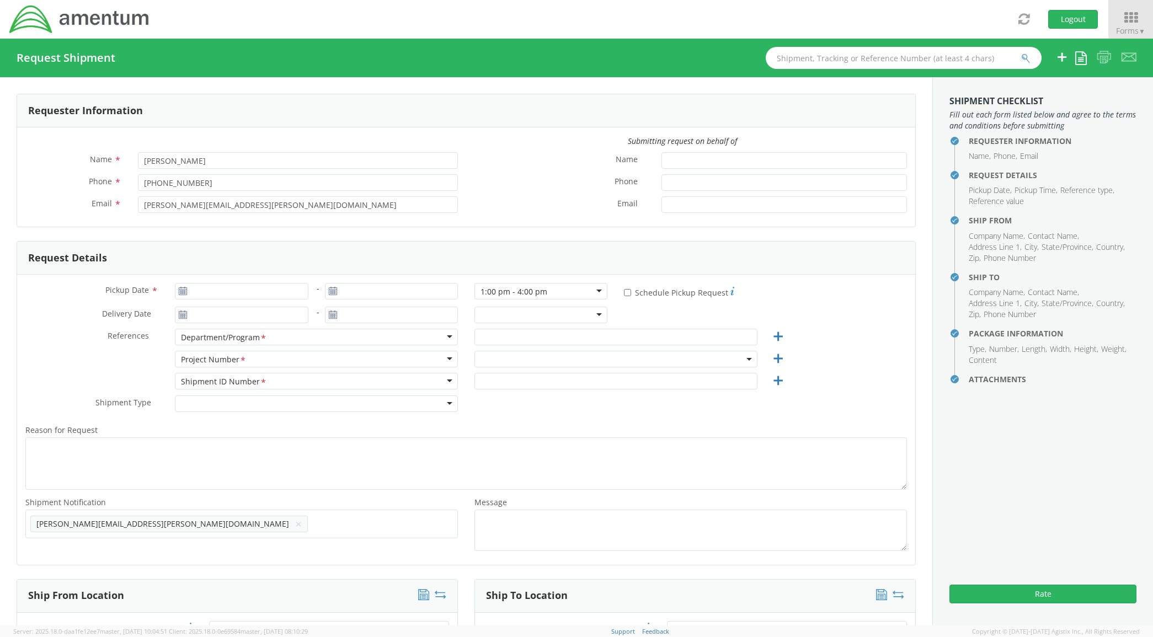
type input "AMENTUM"
type input "[STREET_ADDRESS]"
type input "[GEOGRAPHIC_DATA]"
type input "76177"
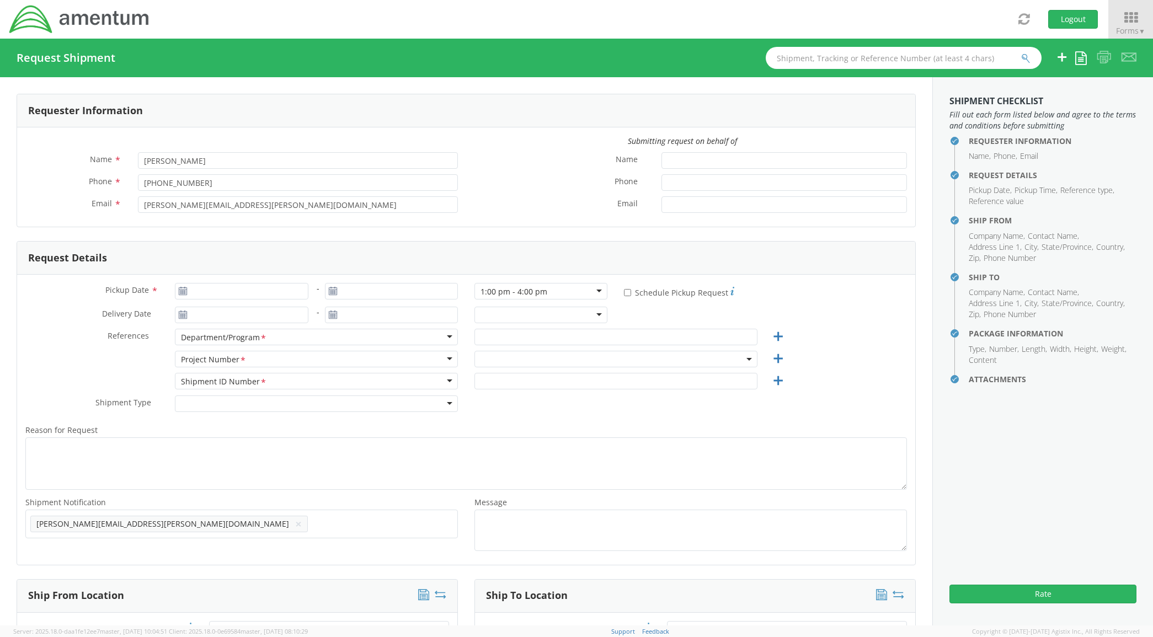
type input "[PERSON_NAME]"
type input "18172241267"
type input "[PERSON_NAME][EMAIL_ADDRESS][PERSON_NAME][DOMAIN_NAME]"
select select
type input "AMENTUM"
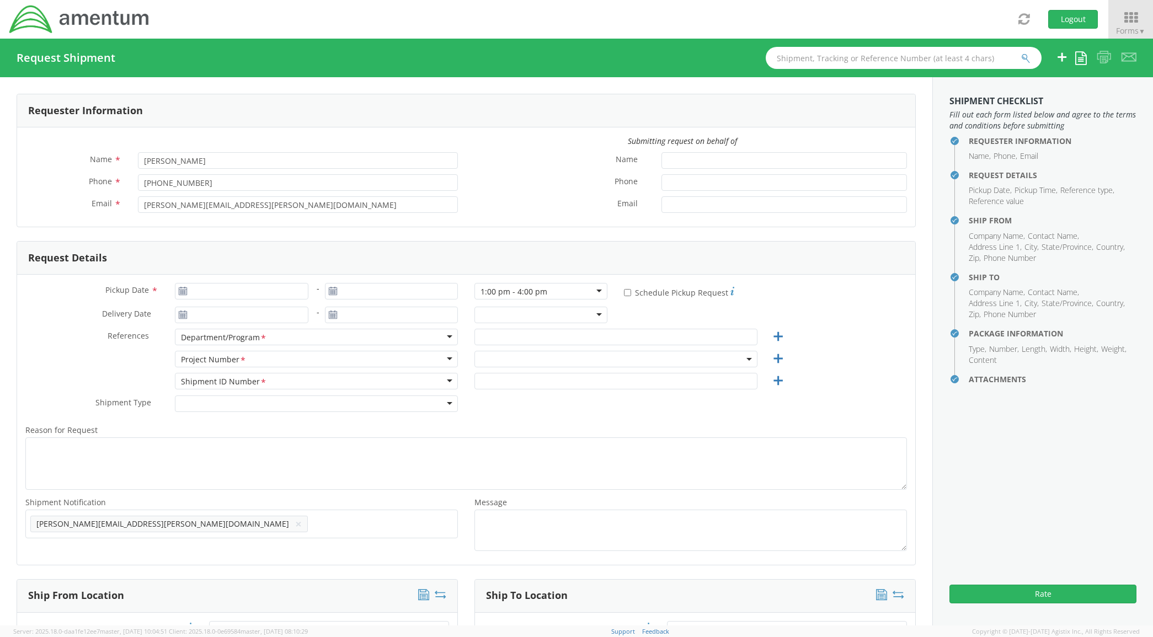
type input "[STREET_ADDRESS][PERSON_NAME]"
type input "Hangar 1853"
type input "Pensacola"
type input "32508"
type input "[PERSON_NAME]"
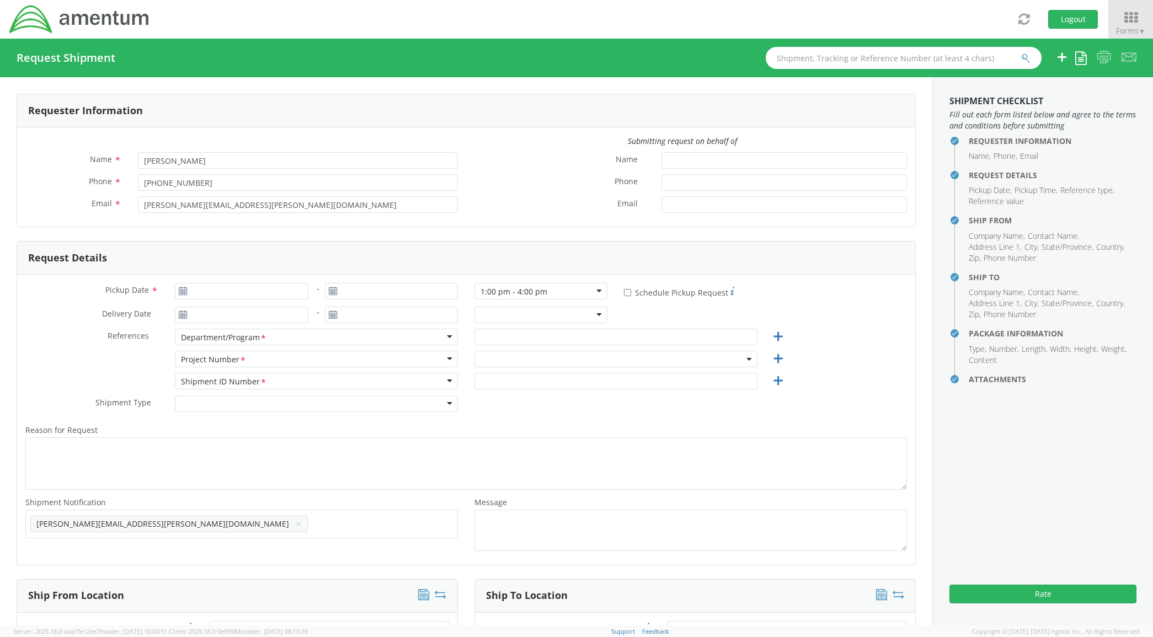
type input "8504846259"
type input "1"
type input "9.5"
type input "12.5"
type input "0.25"
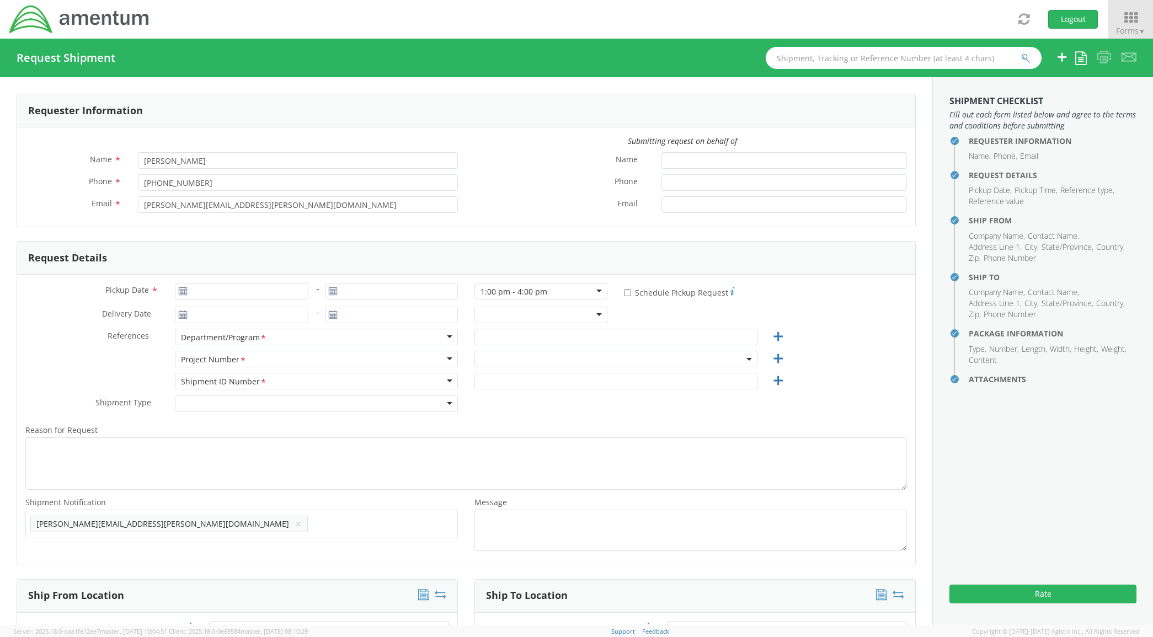
type input "1"
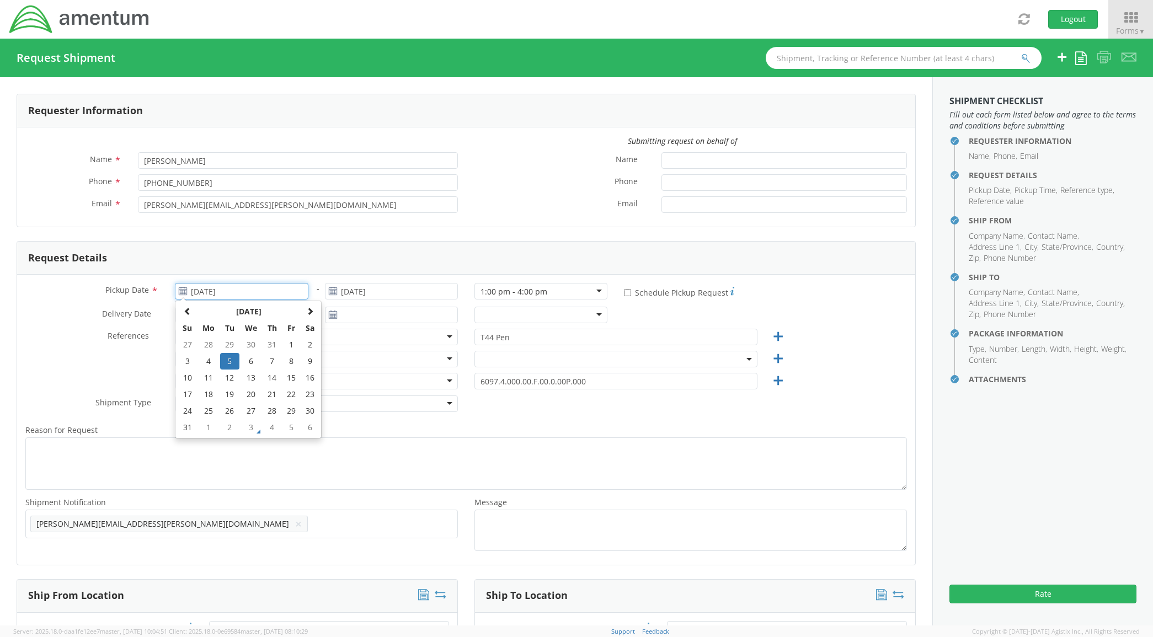
click at [291, 292] on input "[DATE]" at bounding box center [241, 291] width 133 height 17
click at [306, 310] on span at bounding box center [310, 311] width 8 height 8
select select "6097.4.000.00.F.00.0.00P.000"
click at [257, 343] on td "3" at bounding box center [250, 345] width 23 height 17
type input "[DATE]"
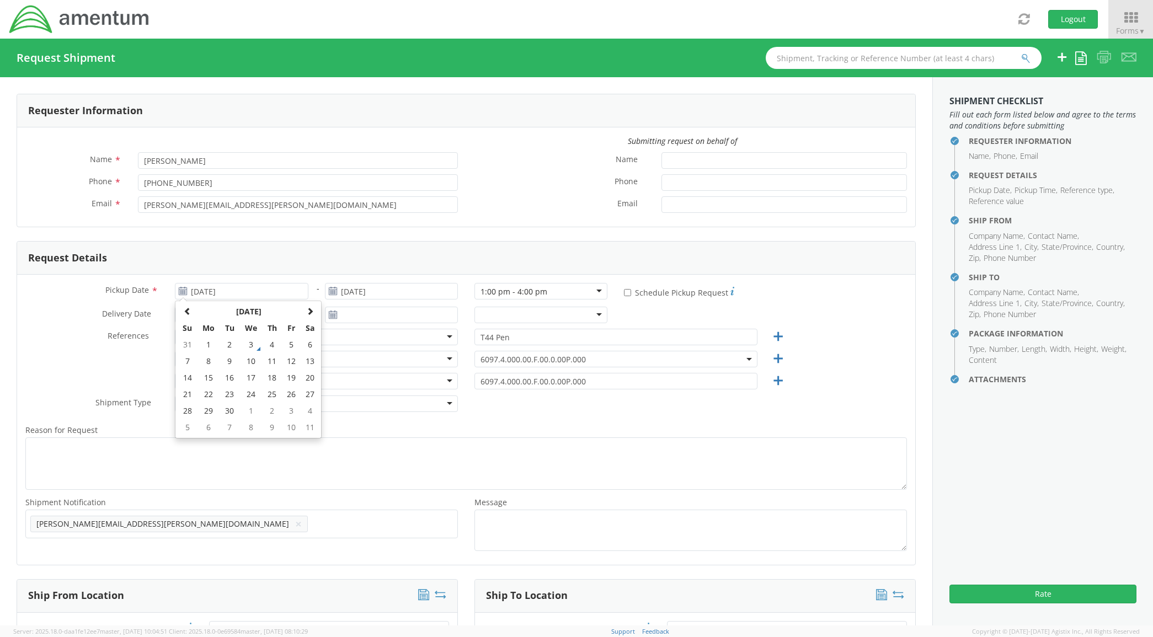
type input "[DATE]"
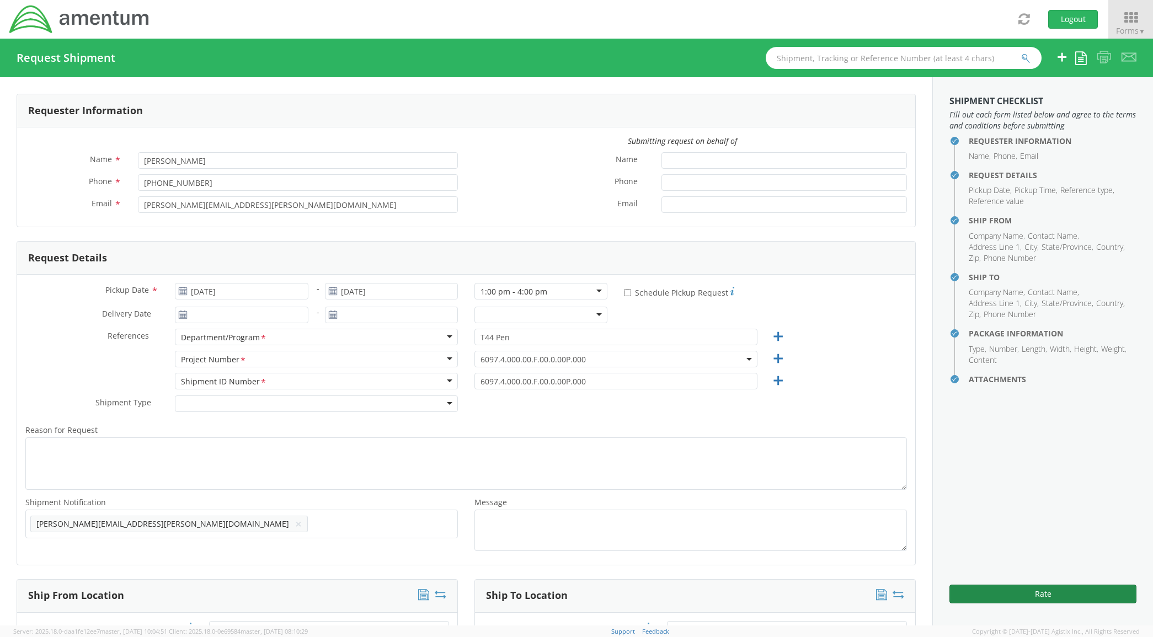
click at [1066, 594] on button "Rate" at bounding box center [1043, 594] width 187 height 19
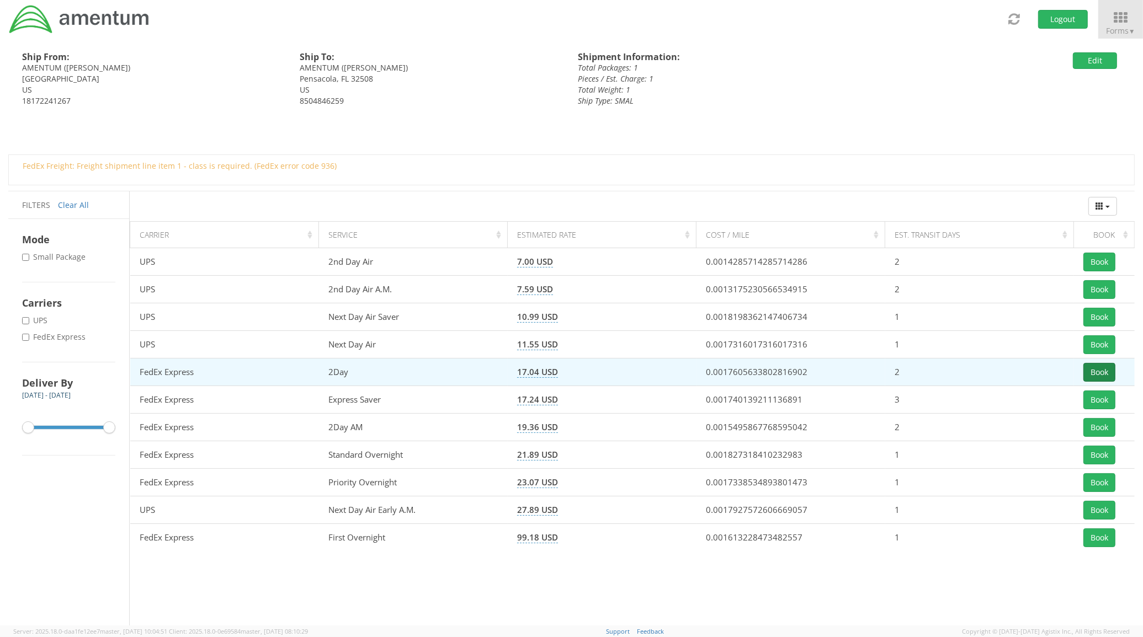
click at [1106, 374] on button "Book" at bounding box center [1099, 372] width 32 height 19
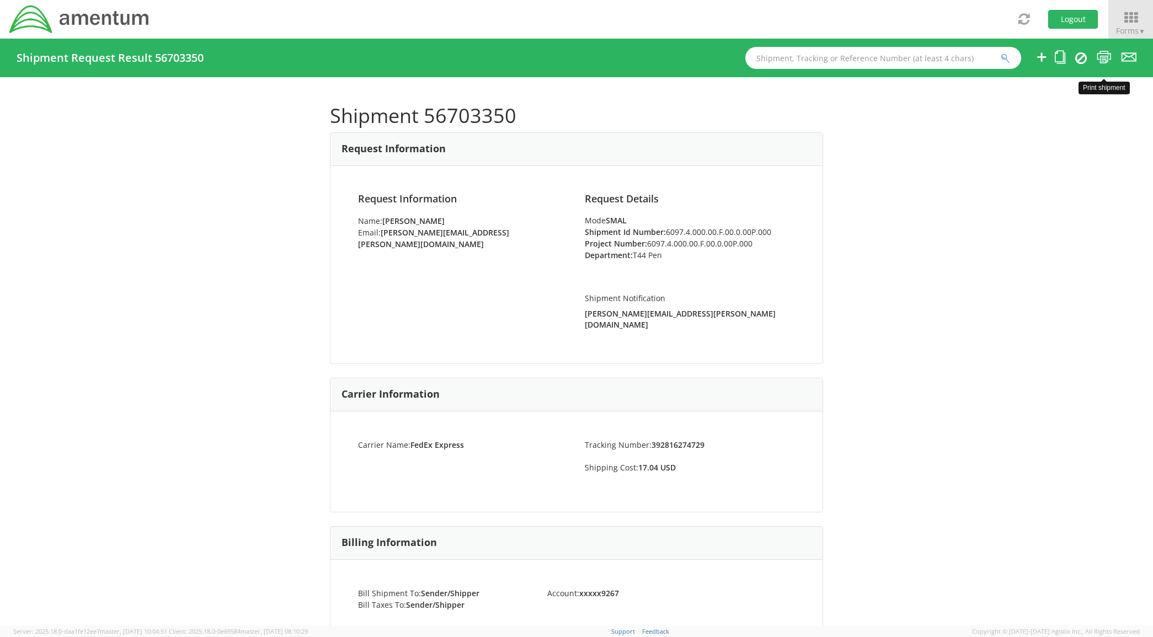
click at [1102, 53] on icon at bounding box center [1104, 57] width 15 height 14
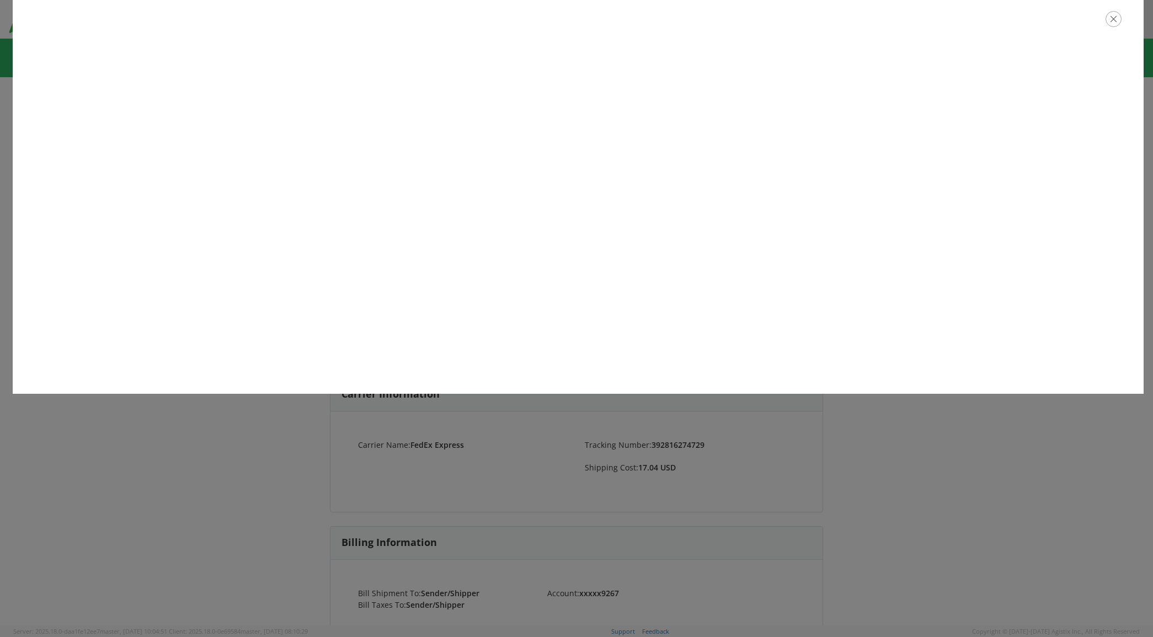
click at [1112, 24] on icon "button" at bounding box center [1114, 19] width 16 height 16
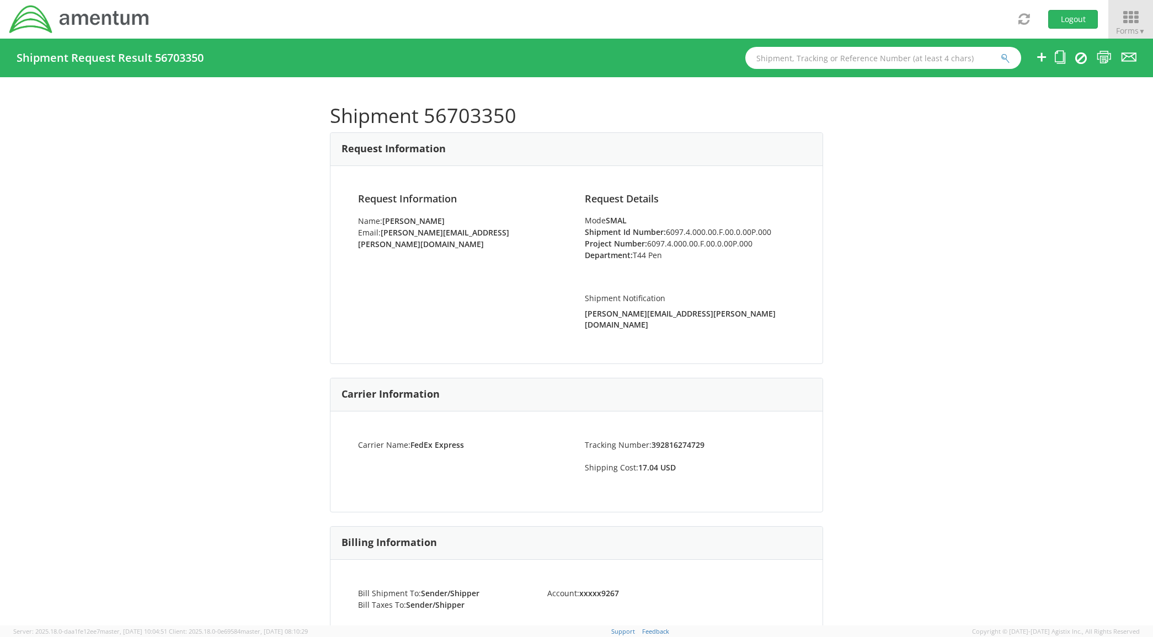
click at [1142, 18] on icon at bounding box center [1130, 17] width 51 height 15
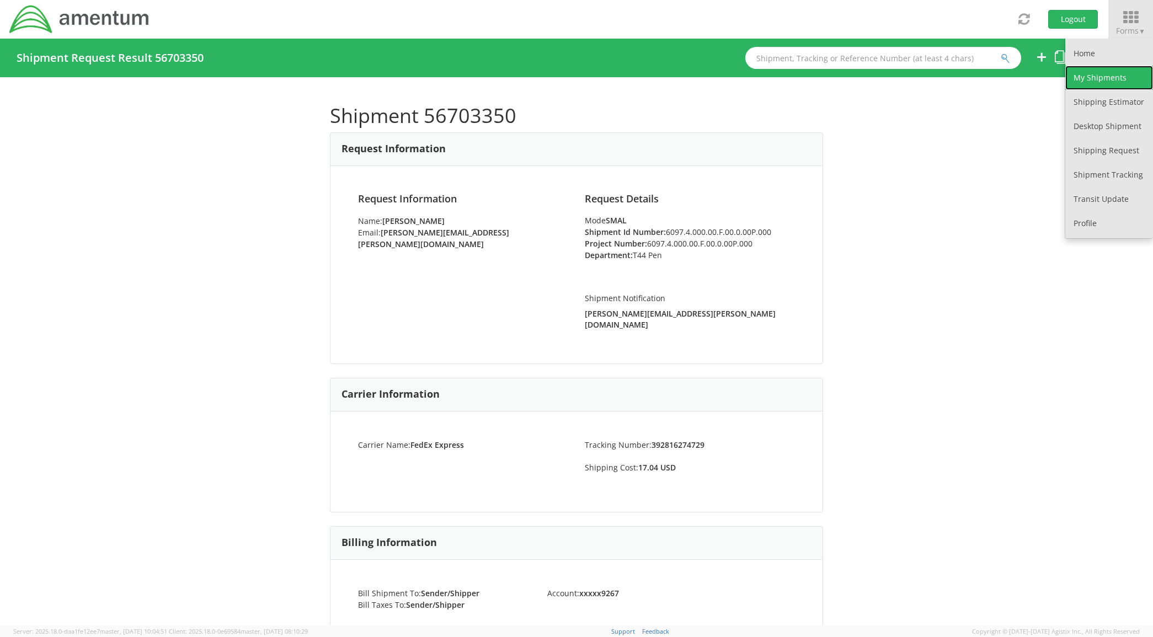
click at [1112, 72] on link "My Shipments" at bounding box center [1109, 78] width 88 height 24
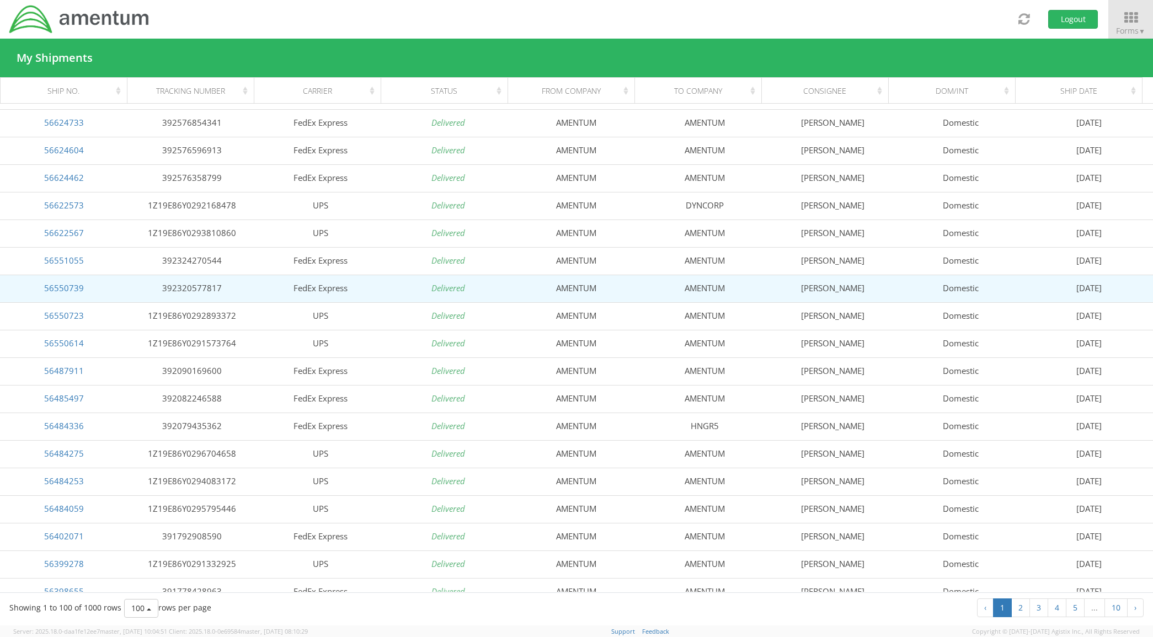
scroll to position [322, 0]
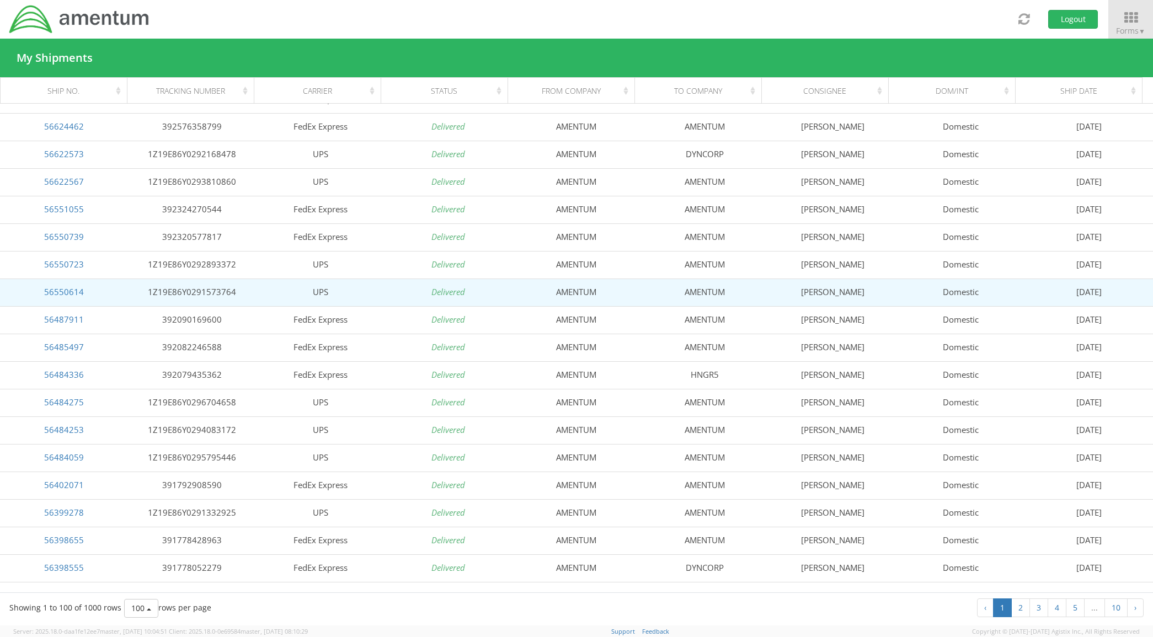
click at [71, 283] on td "56550614" at bounding box center [64, 293] width 128 height 28
click at [71, 290] on link "56550614" at bounding box center [64, 291] width 40 height 11
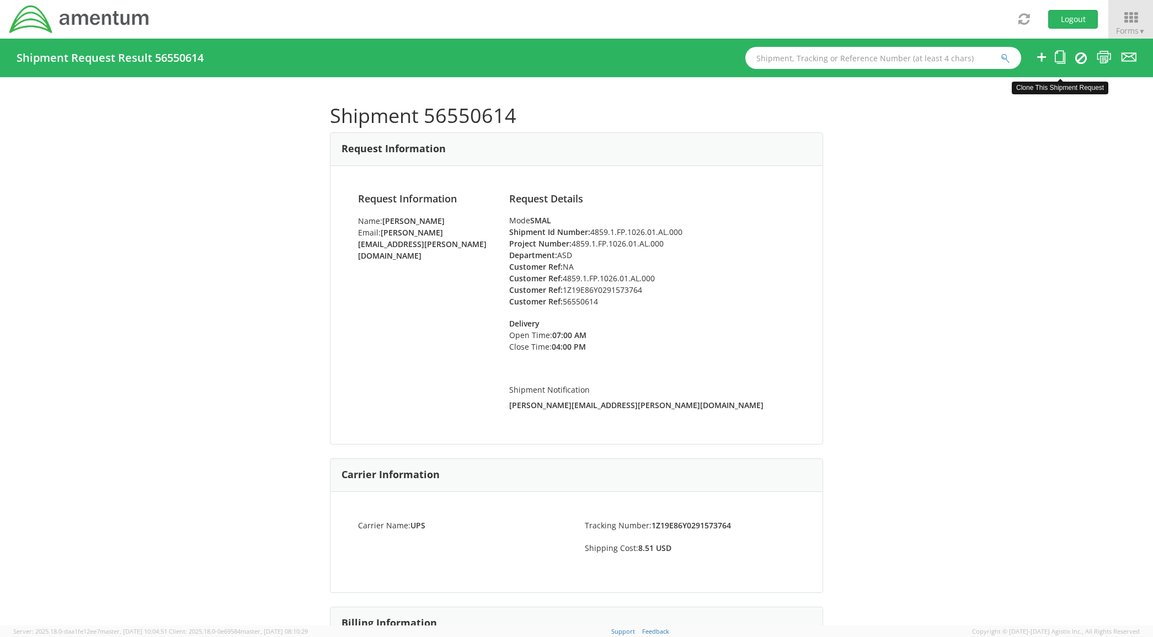
click at [1058, 62] on icon at bounding box center [1060, 57] width 10 height 14
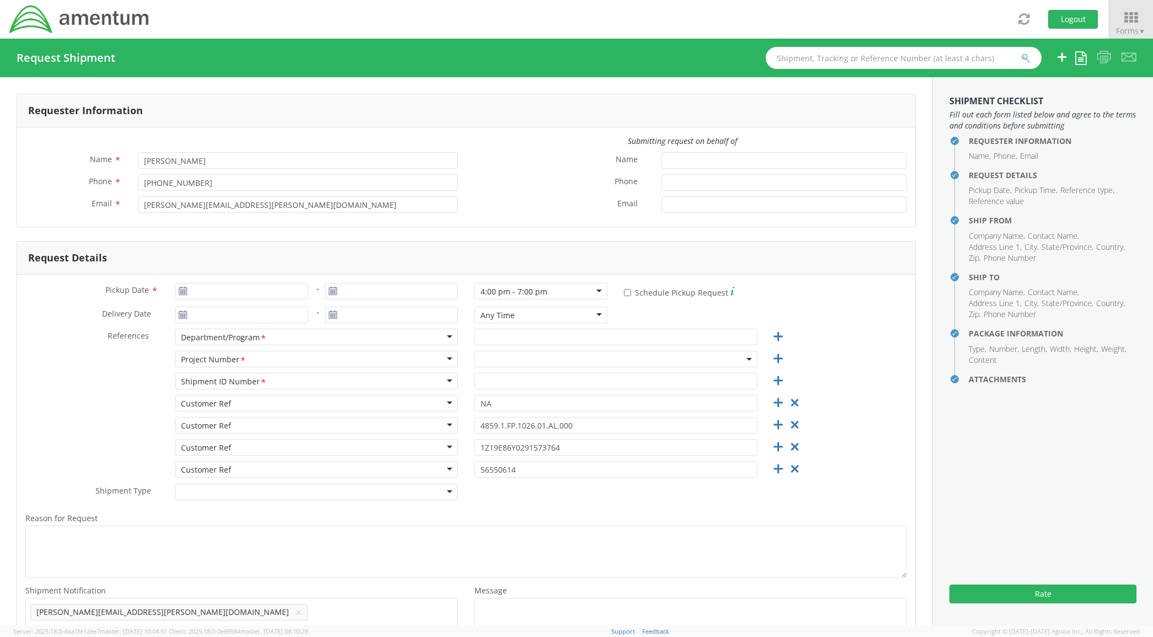
type input "[DATE]"
type input "ASD"
type input "4859.1.FP.1026.01.AL.000"
select select
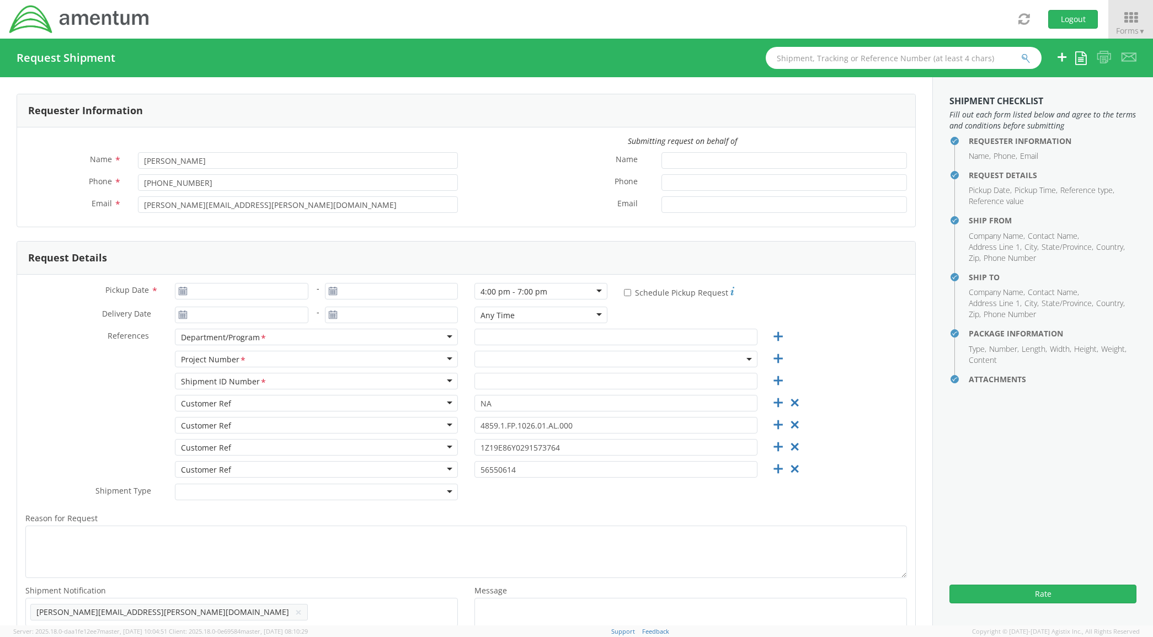
type input "AMENTUM"
type input "[STREET_ADDRESS]"
type input "[GEOGRAPHIC_DATA]"
type input "76177"
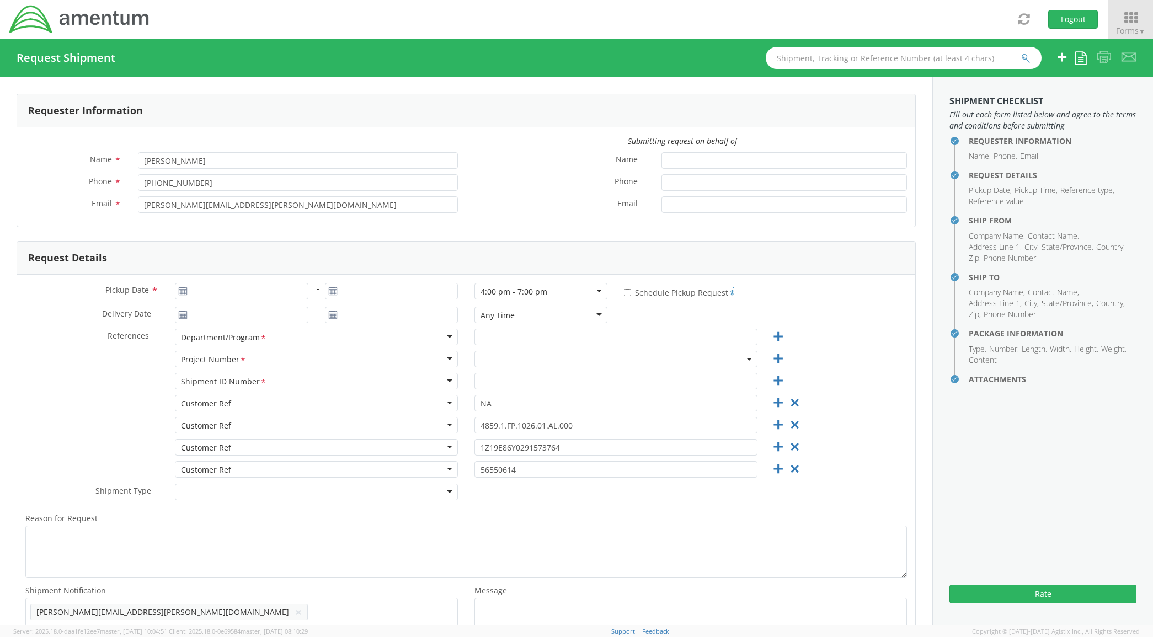
type input "[PERSON_NAME]"
type input "8172241267"
select select
type input "AMENTUM"
type input "[STREET_ADDRESS][PERSON_NAME]"
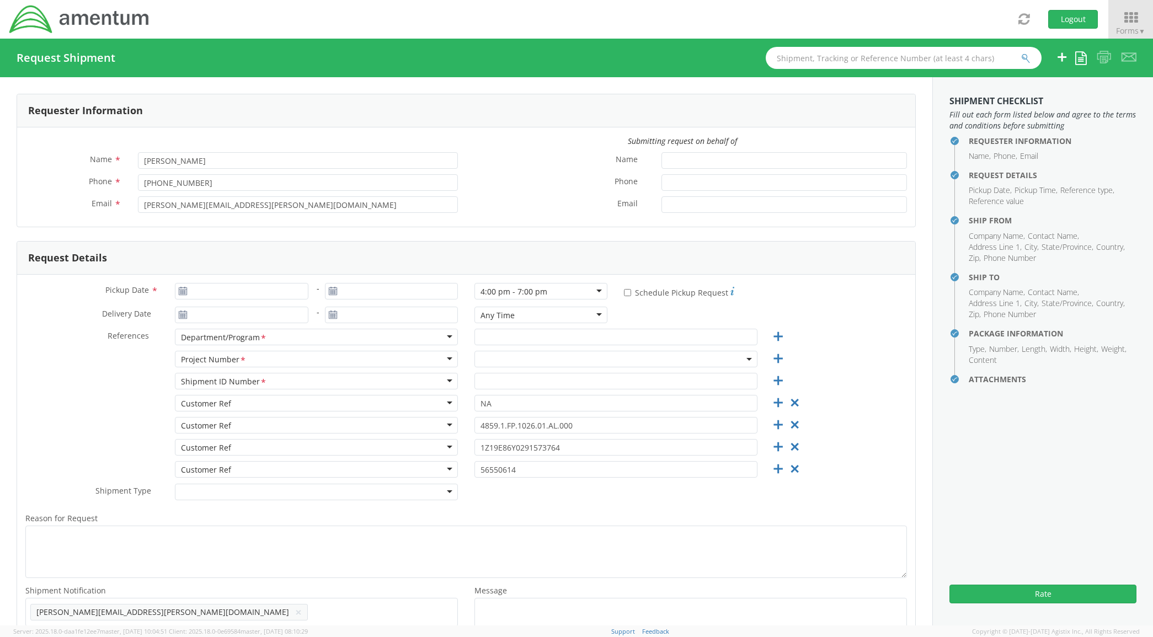
type input "[PERSON_NAME][GEOGRAPHIC_DATA]"
type input "20762"
type input "[PERSON_NAME]"
type input "3019813609"
type input "1"
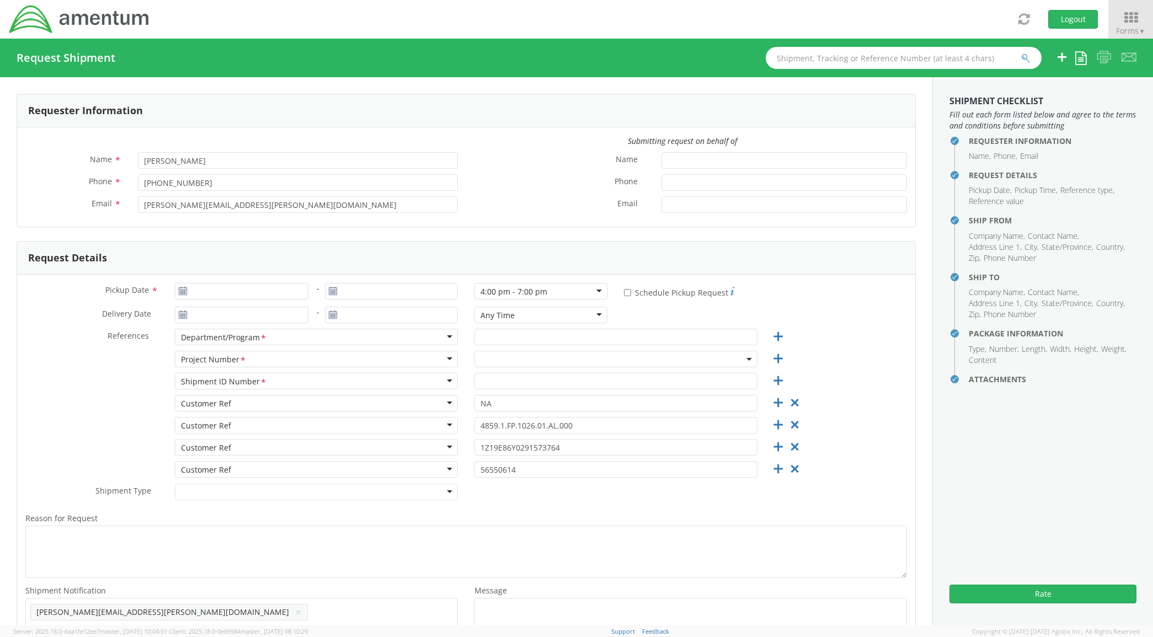
type input "9.5"
type input "12.5"
type input "0.25"
type input "1"
click at [276, 292] on input "[DATE]" at bounding box center [241, 291] width 133 height 17
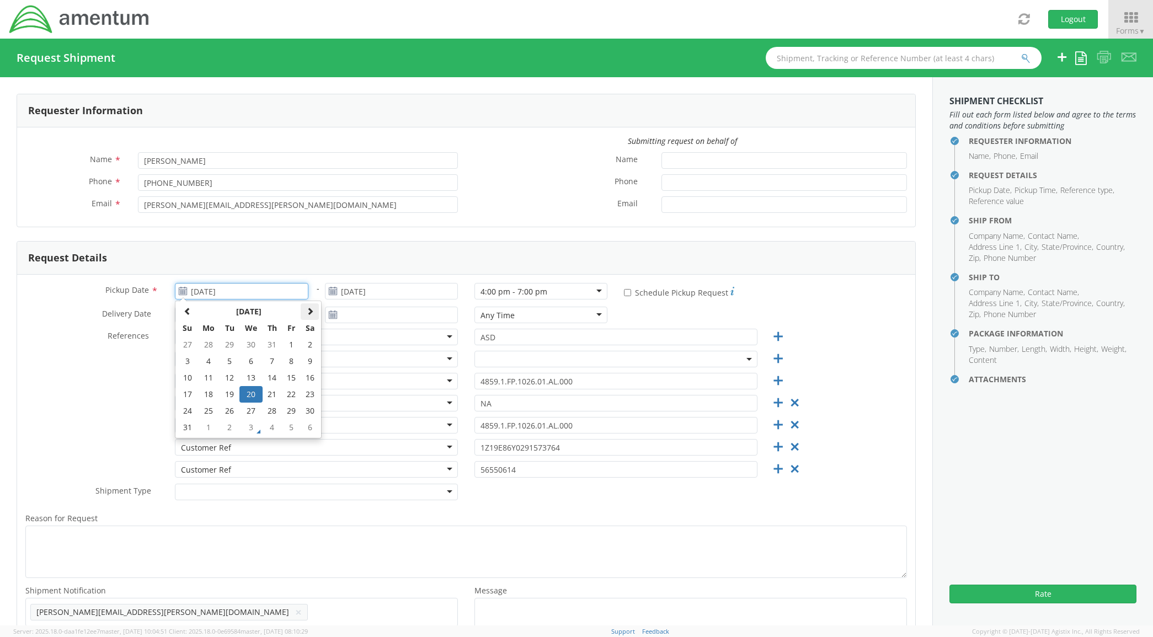
click at [306, 312] on span at bounding box center [310, 311] width 8 height 8
select select "4859.1.FP.1026.01.AL.000"
click at [250, 344] on td "3" at bounding box center [250, 345] width 23 height 17
type input "[DATE]"
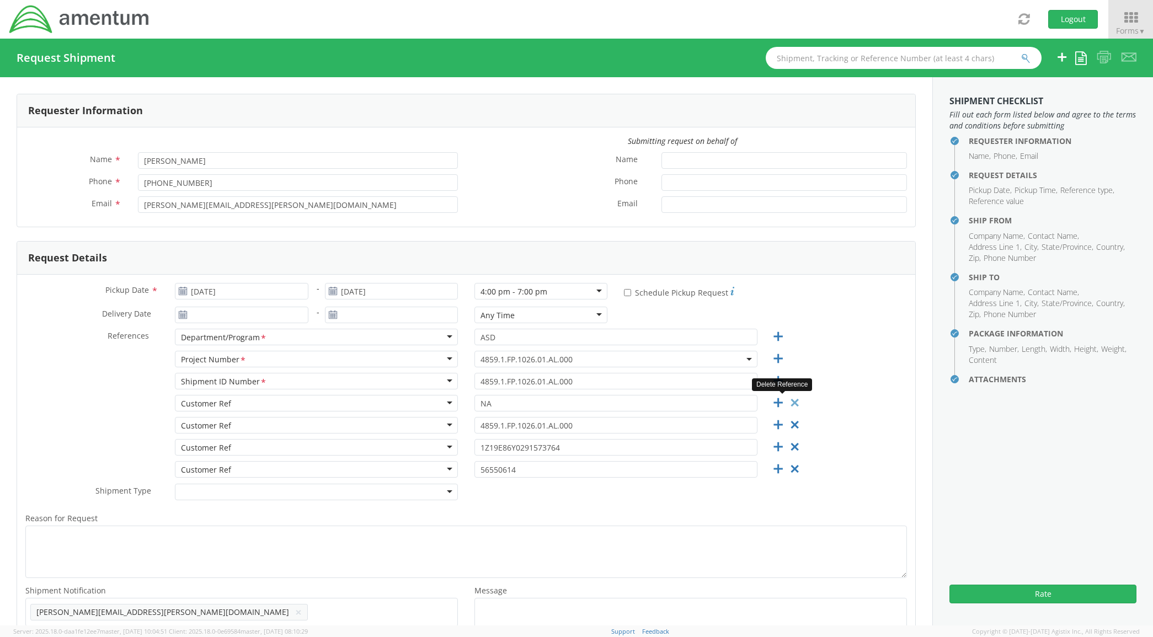
click at [788, 404] on icon at bounding box center [795, 403] width 14 height 14
click at [788, 403] on icon at bounding box center [795, 403] width 14 height 14
type input "1Z19E86Y0291573764"
type input "56550614"
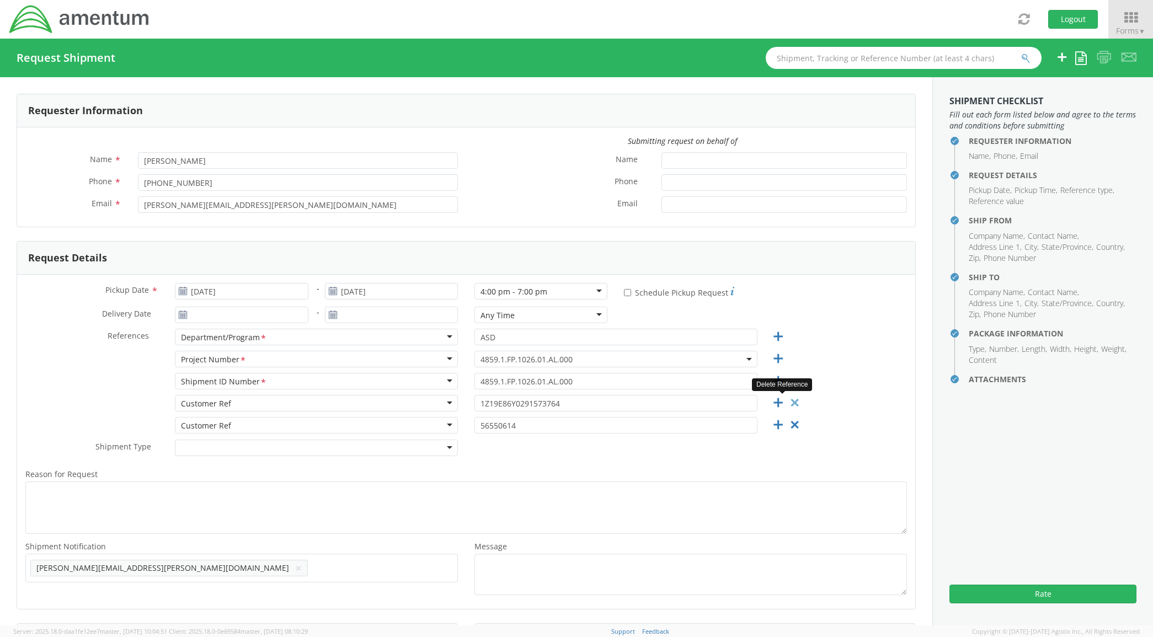
click at [788, 403] on icon at bounding box center [795, 403] width 14 height 14
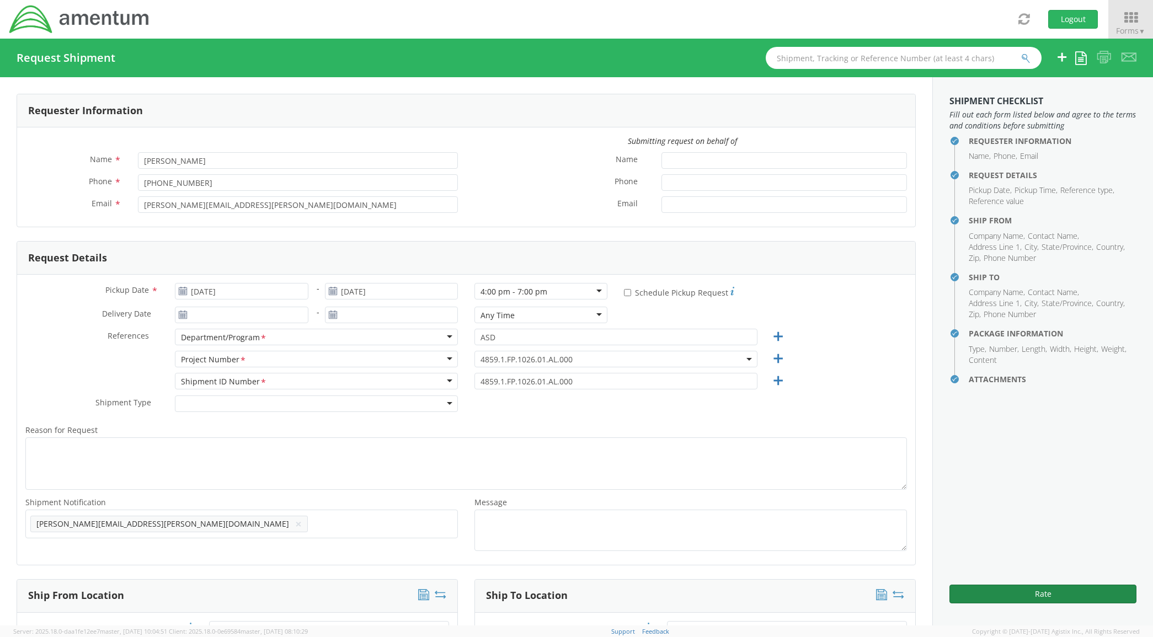
click at [1009, 585] on button "Rate" at bounding box center [1043, 594] width 187 height 19
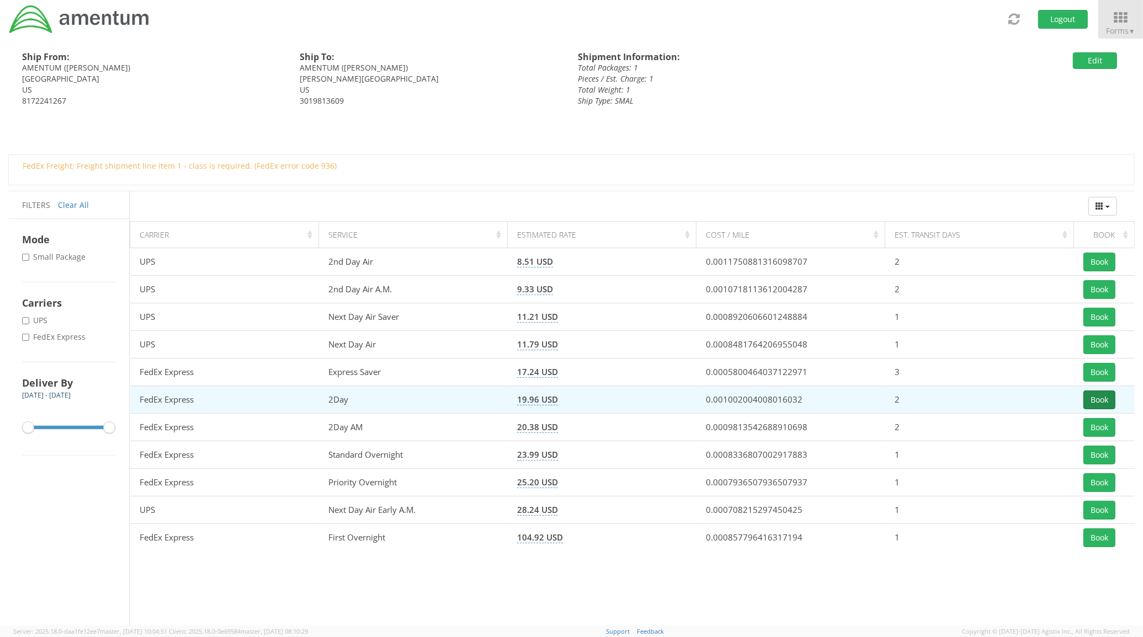
click at [1094, 406] on button "Book" at bounding box center [1099, 400] width 32 height 19
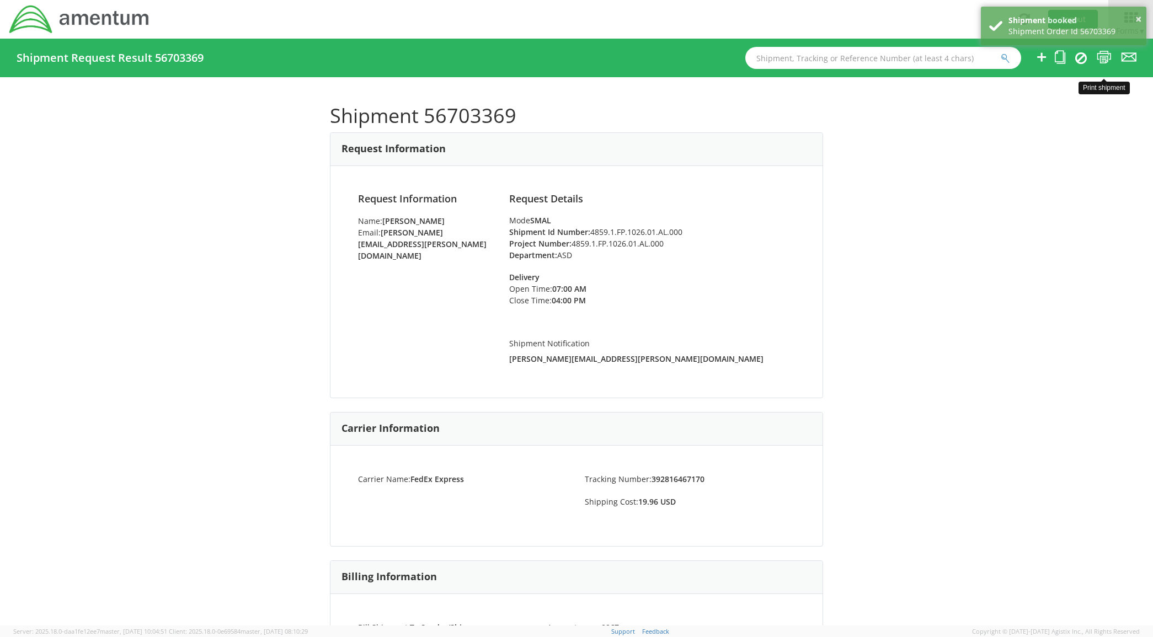
click at [1105, 56] on icon at bounding box center [1104, 57] width 15 height 14
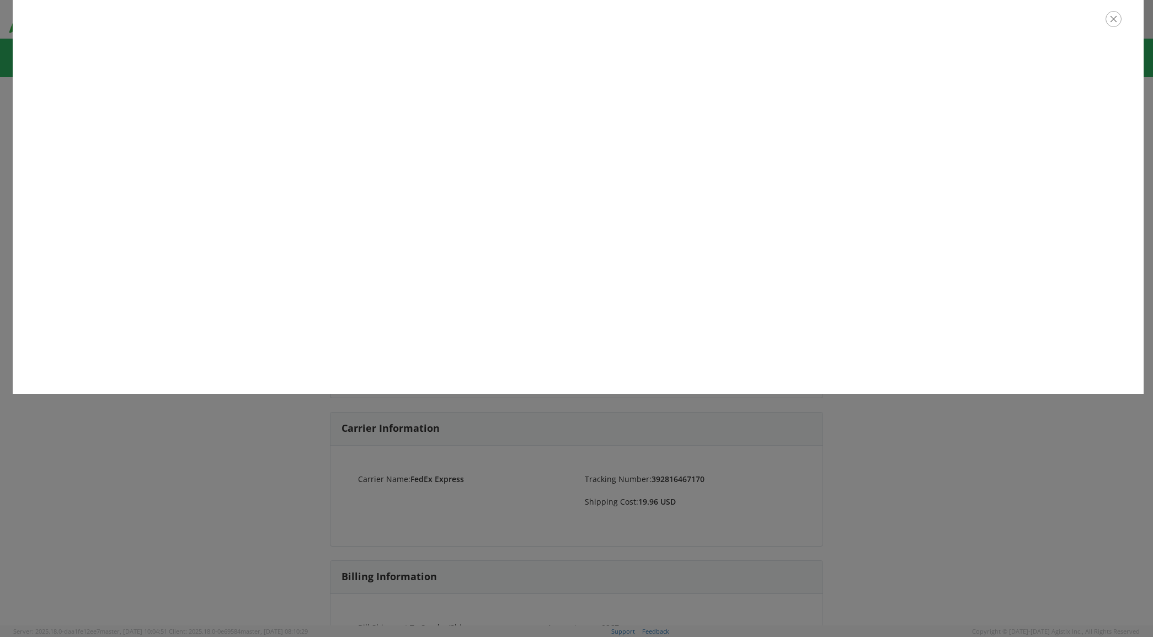
click at [1118, 25] on button "button" at bounding box center [1114, 19] width 16 height 16
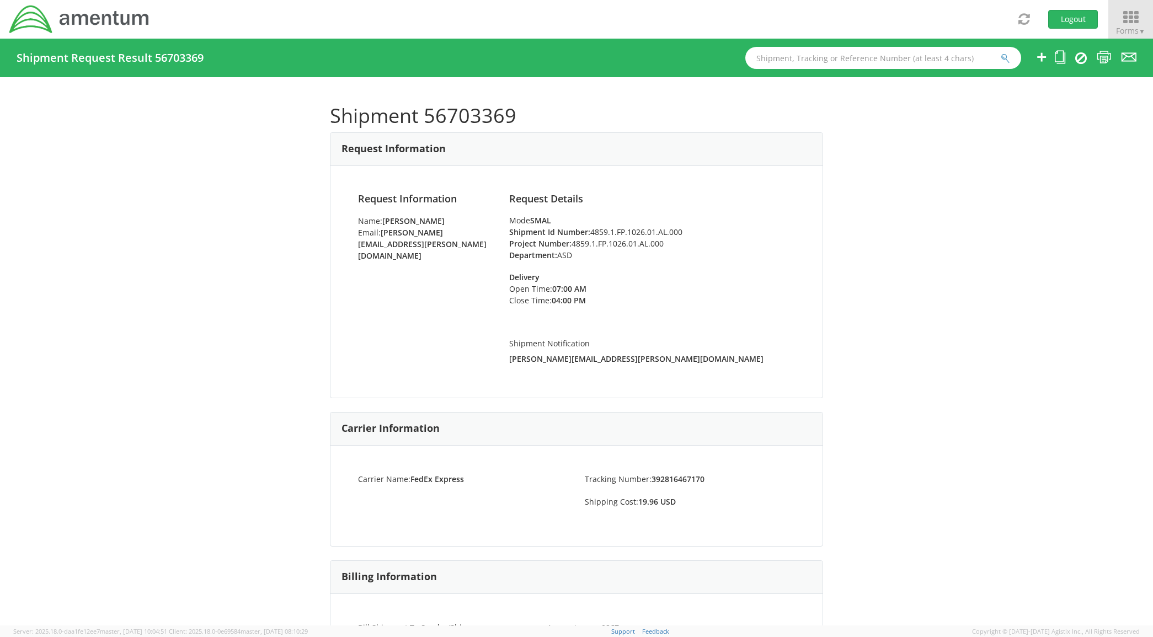
drag, startPoint x: 1115, startPoint y: 22, endPoint x: 1118, endPoint y: 36, distance: 14.2
click at [1116, 22] on icon at bounding box center [1130, 17] width 51 height 15
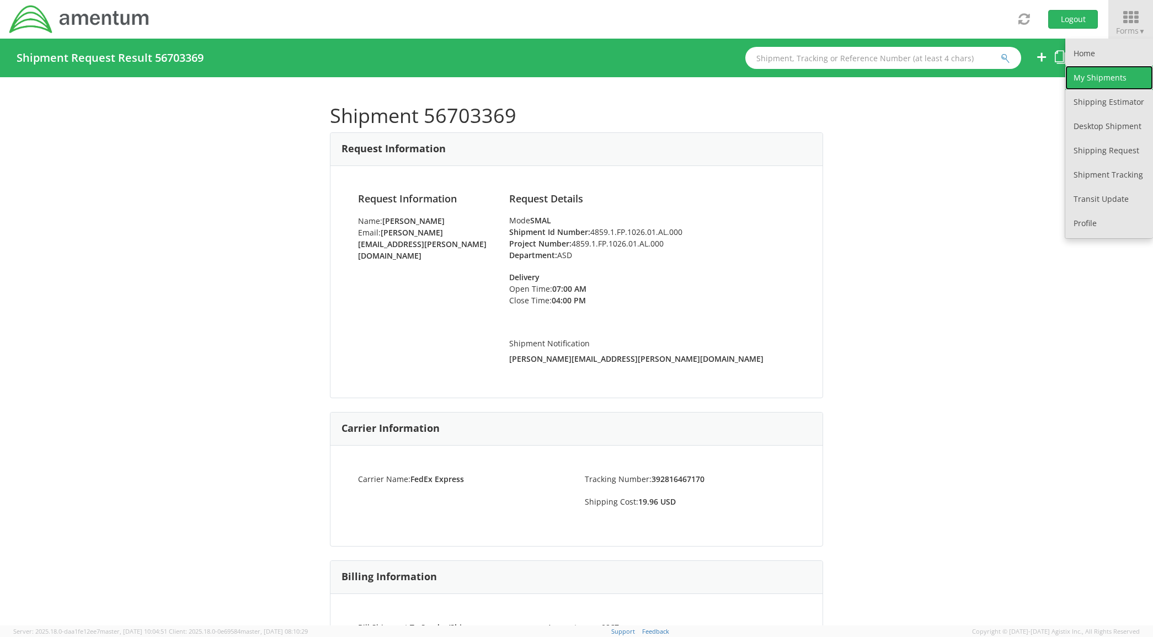
click at [1110, 82] on link "My Shipments" at bounding box center [1109, 78] width 88 height 24
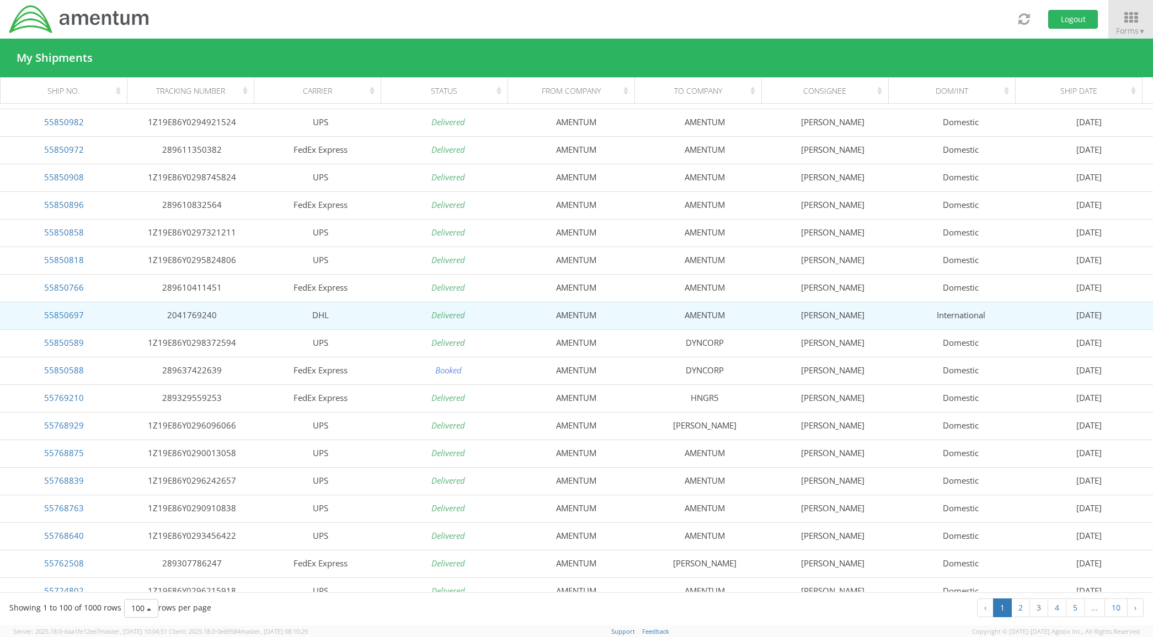
scroll to position [2271, 0]
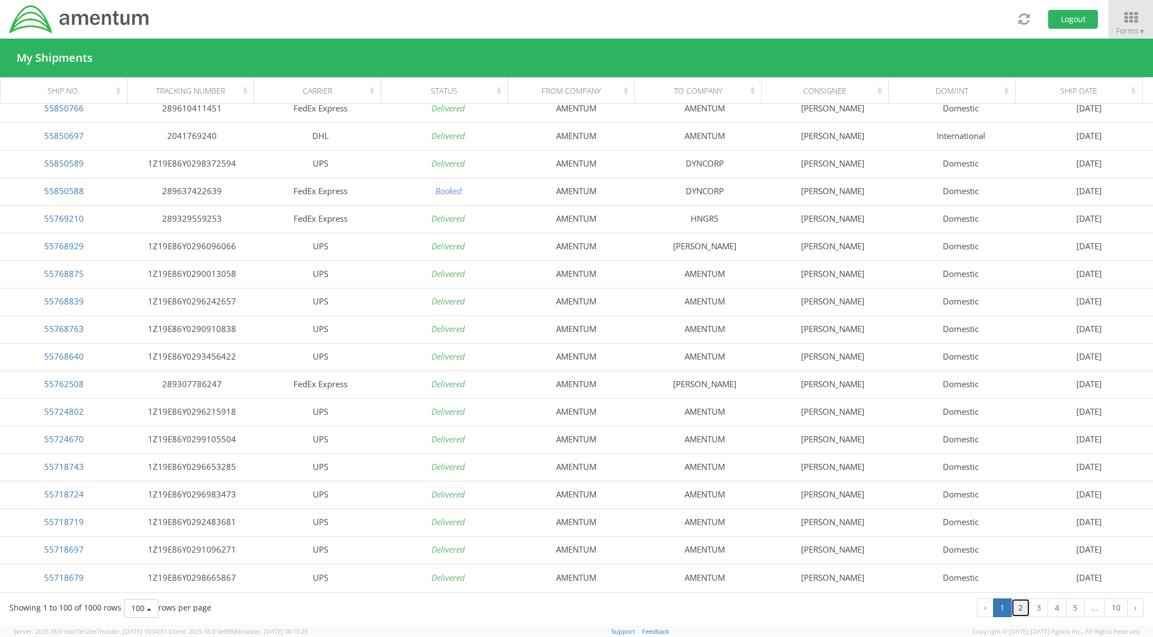
drag, startPoint x: 1018, startPoint y: 605, endPoint x: 996, endPoint y: 594, distance: 24.2
click at [1018, 605] on link "2" at bounding box center [1020, 608] width 19 height 19
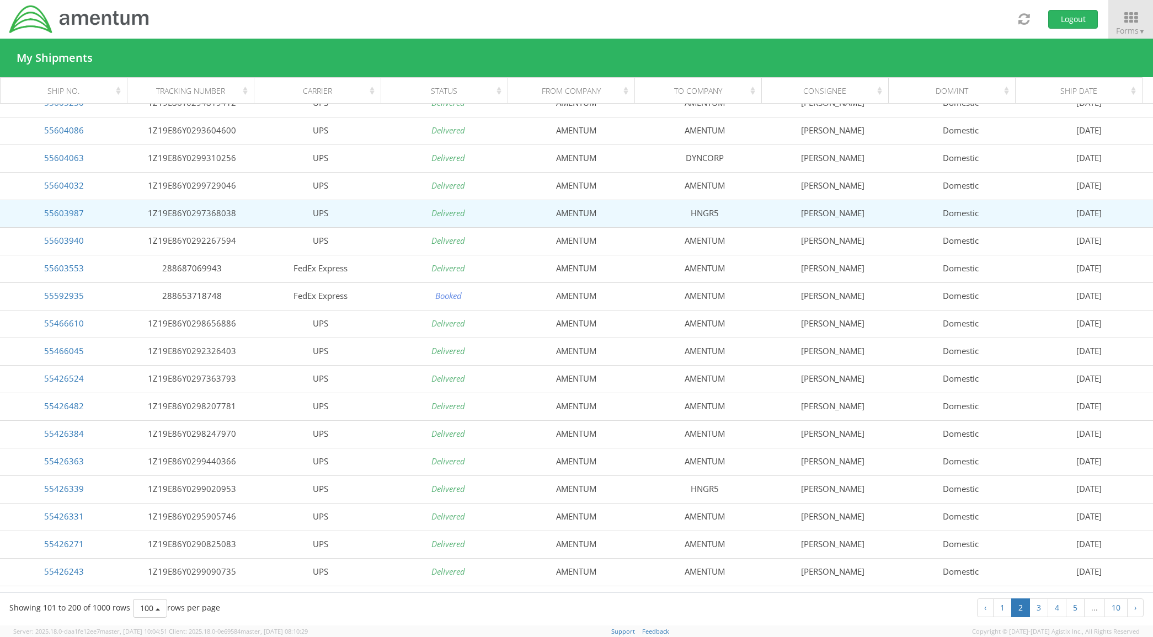
scroll to position [322, 0]
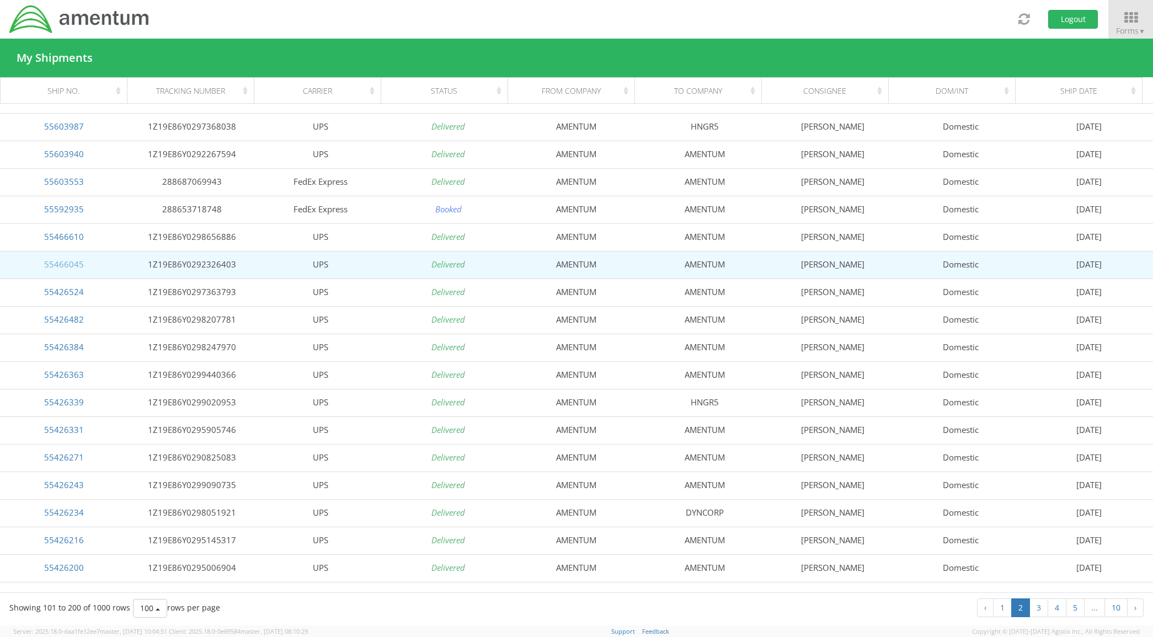
click at [69, 261] on link "55466045" at bounding box center [64, 264] width 40 height 11
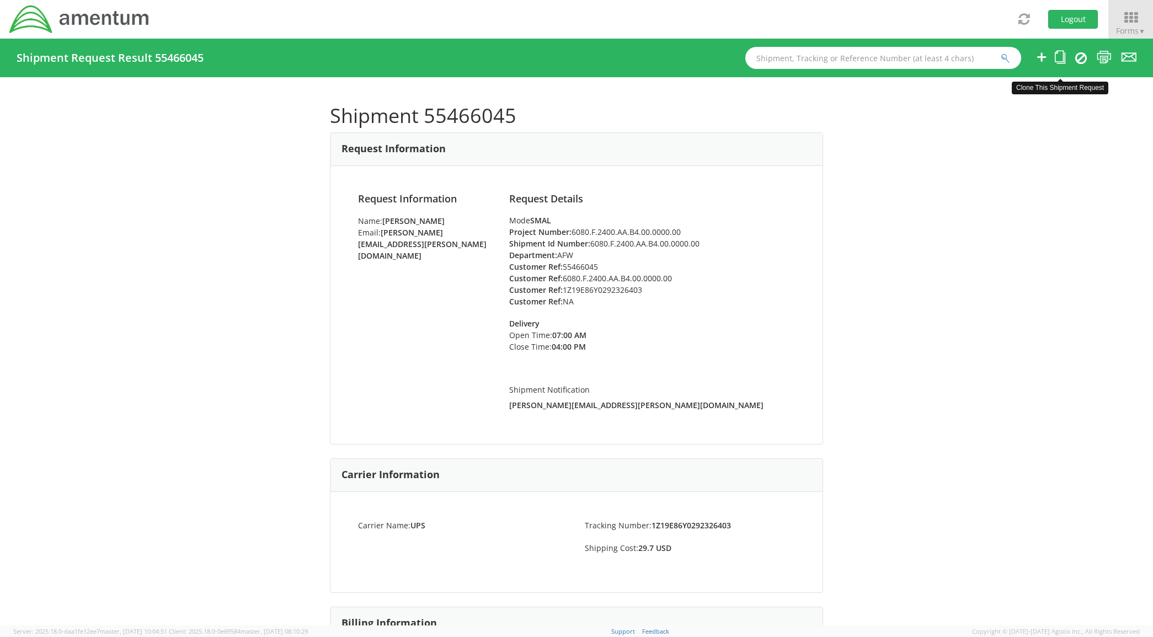
click at [1058, 54] on icon at bounding box center [1060, 57] width 10 height 14
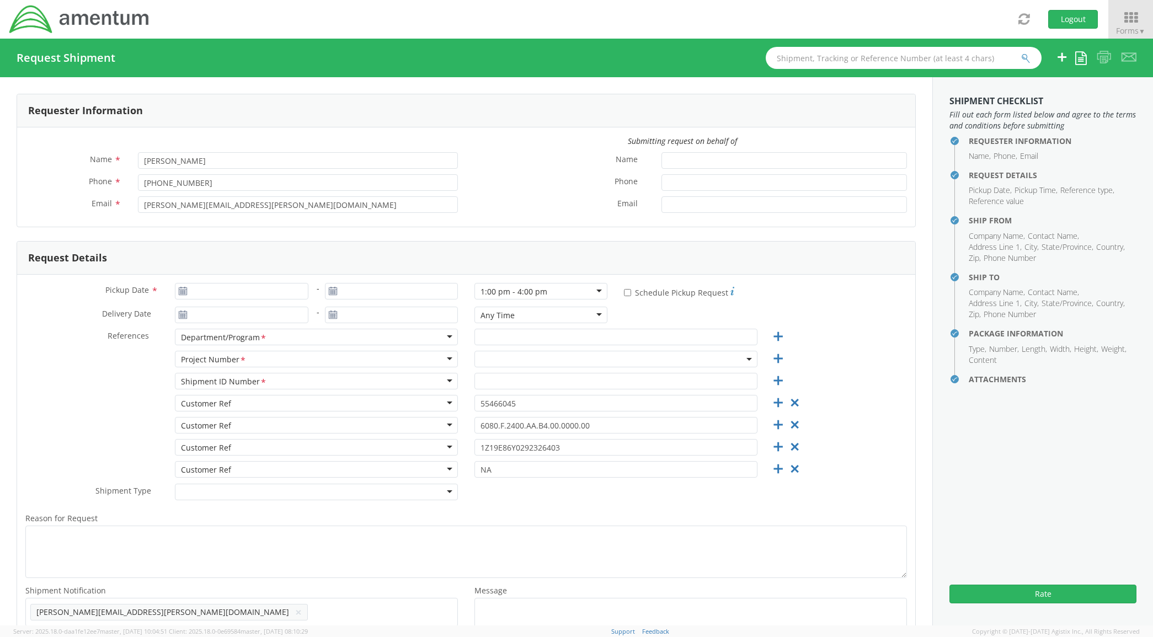
type input "[DATE]"
type input "AFW"
type input "6080.F.2400.AA.B4.00.0000.00"
select select
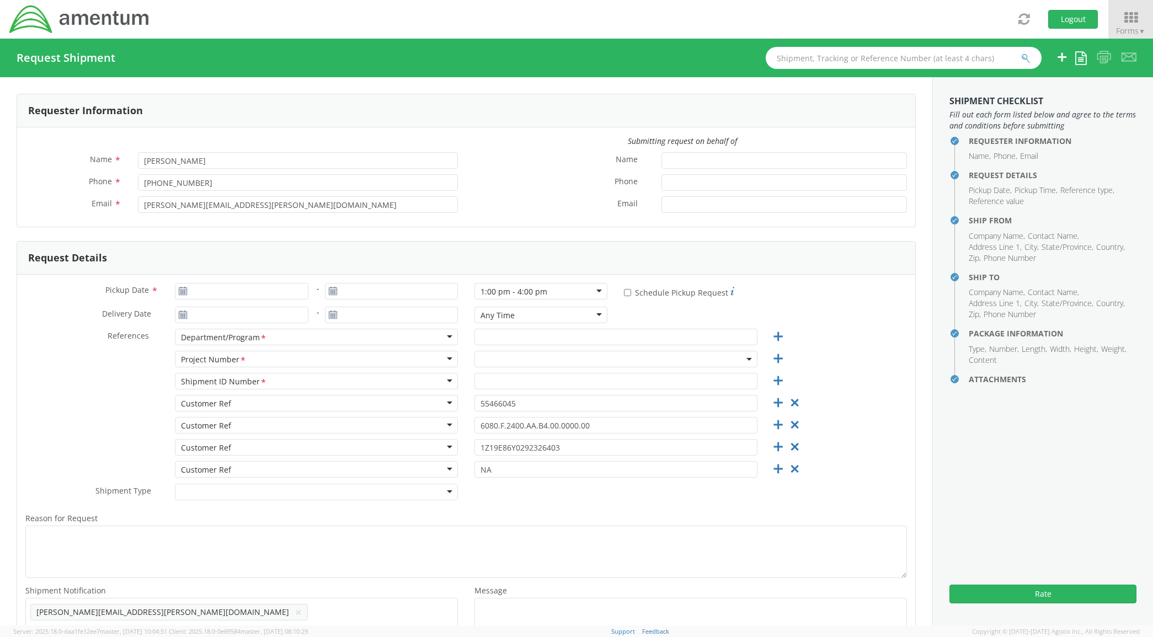
type input "AMENTUM"
type input "[STREET_ADDRESS]"
type input "[GEOGRAPHIC_DATA]"
type input "76177"
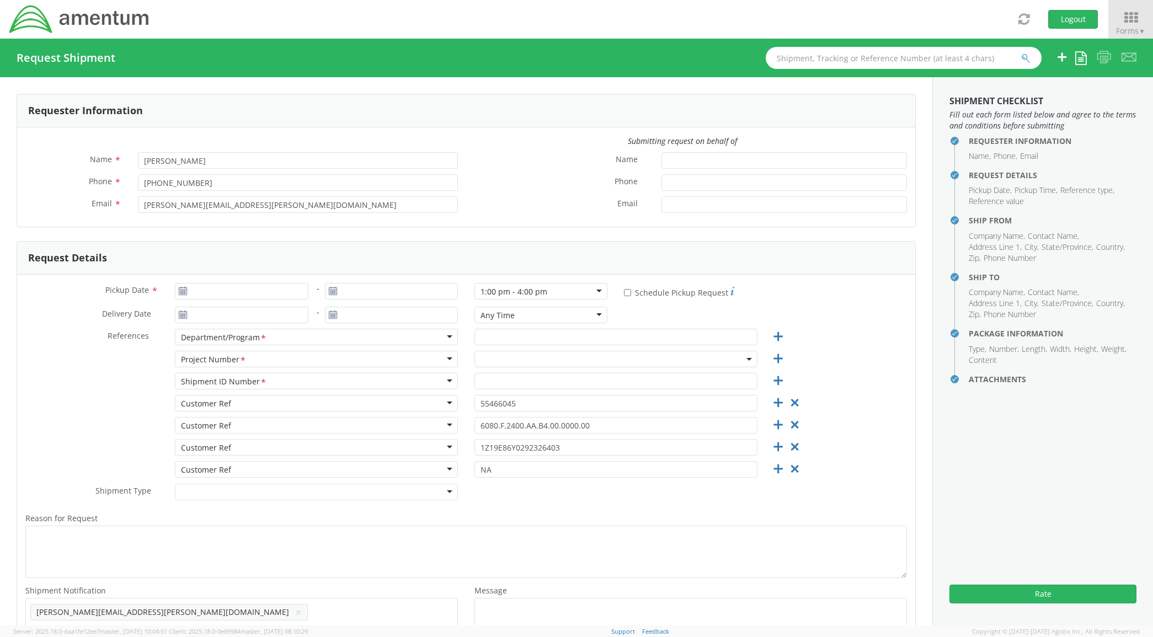
type input "[PERSON_NAME]"
type input "8172241267"
select select
type input "AMENTUM"
type input "Longbow Dr, Bldg 747"
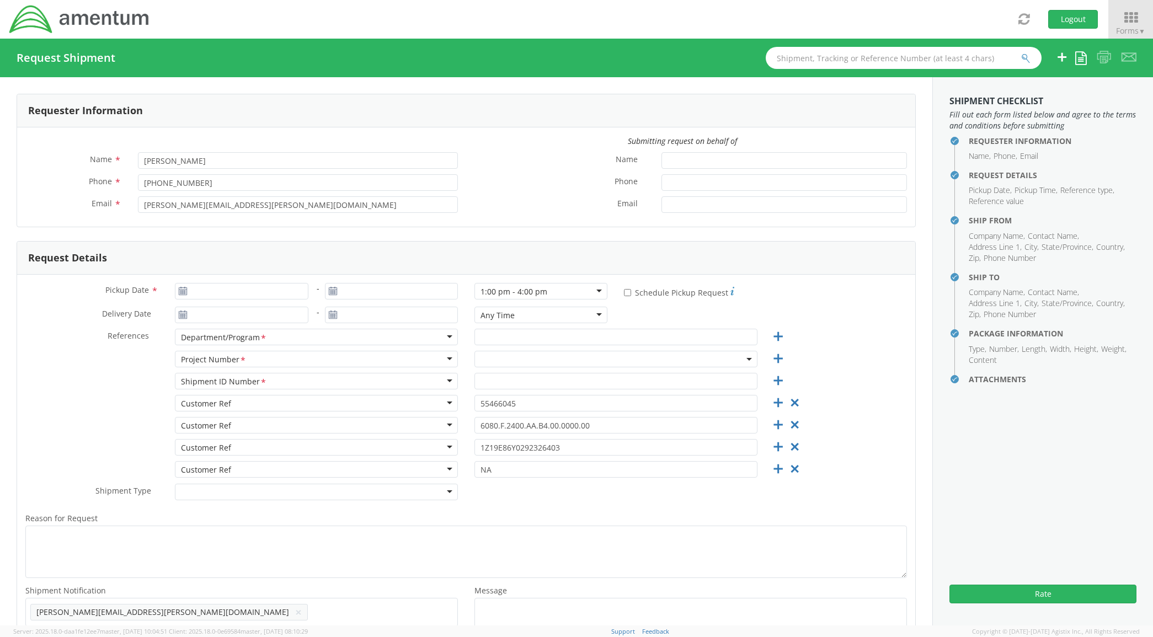
type input "[PERSON_NAME] Army Heliport"
type input "Fort [PERSON_NAME]"
type input "76544"
type input "[PERSON_NAME]"
type input "2542865558"
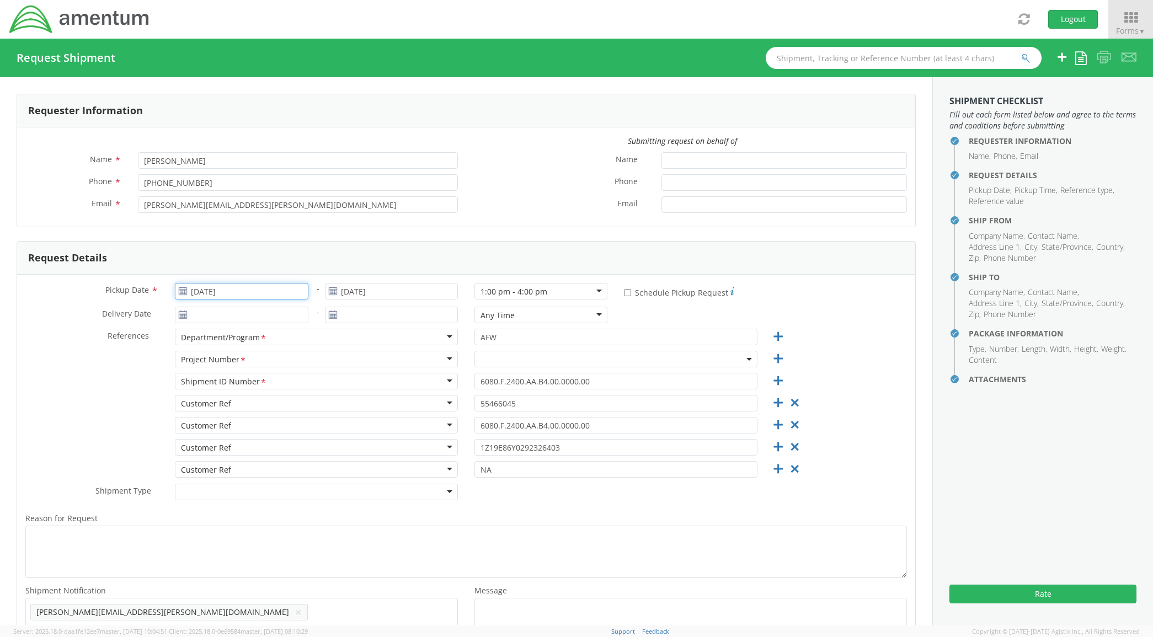
click at [241, 291] on input "[DATE]" at bounding box center [241, 291] width 133 height 17
click at [308, 310] on span at bounding box center [310, 311] width 8 height 8
select select "6080.F.2400.AA.B4.00.0000.00"
click at [308, 310] on span at bounding box center [310, 311] width 8 height 8
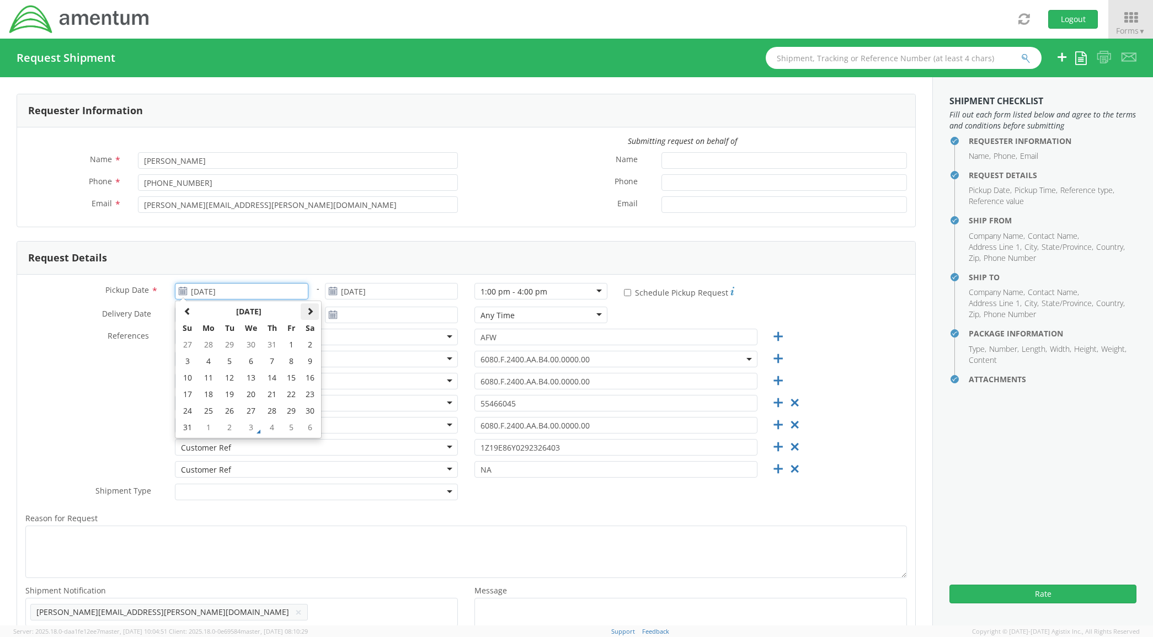
click at [306, 313] on span at bounding box center [310, 311] width 8 height 8
click at [252, 344] on td "3" at bounding box center [250, 345] width 23 height 17
type input "[DATE]"
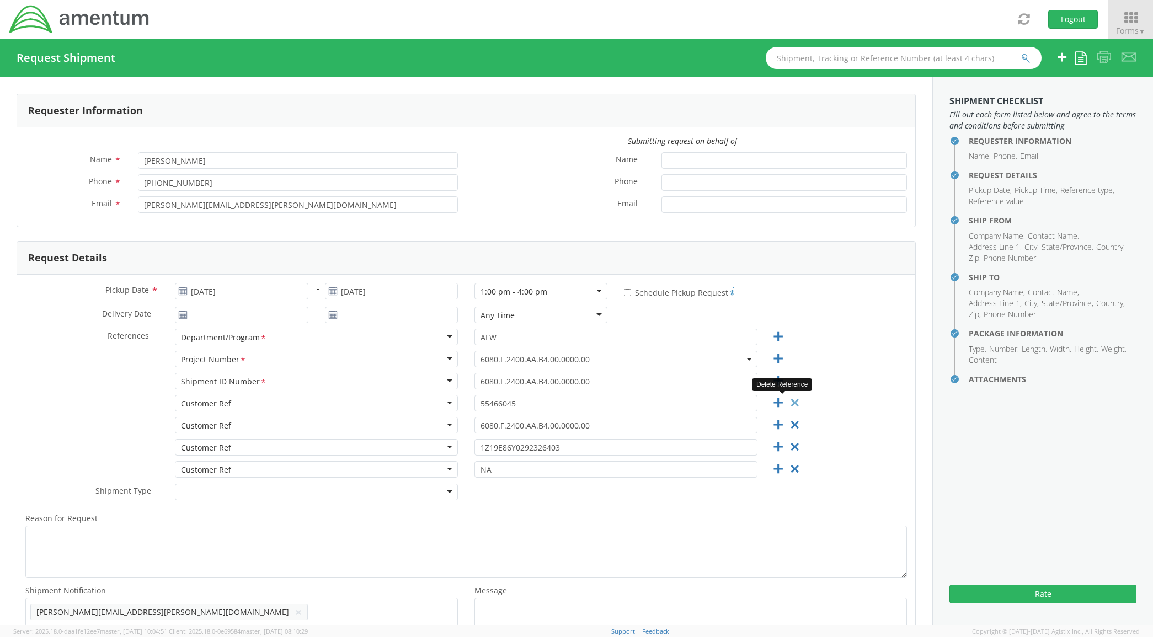
drag, startPoint x: 781, startPoint y: 403, endPoint x: 788, endPoint y: 400, distance: 7.7
click at [788, 402] on icon at bounding box center [795, 403] width 14 height 14
type input "6080.F.2400.AA.B4.00.0000.00"
type input "1Z19E86Y0292326403"
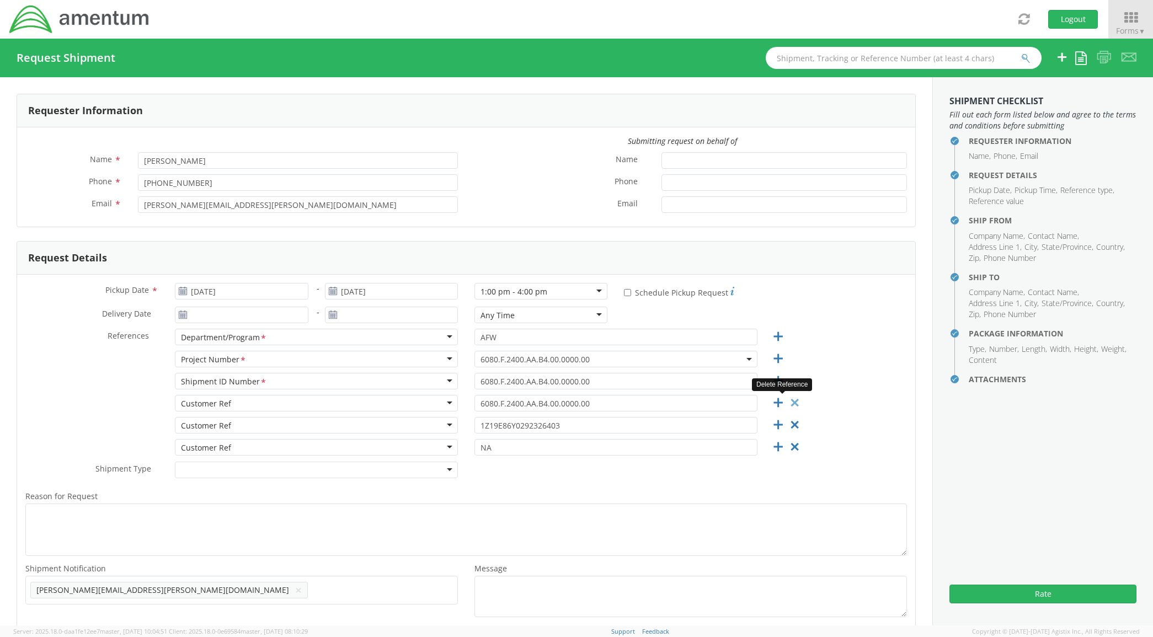
click at [788, 400] on icon at bounding box center [795, 403] width 14 height 14
type input "1Z19E86Y0292326403"
type input "NA"
click at [788, 400] on icon at bounding box center [795, 403] width 14 height 14
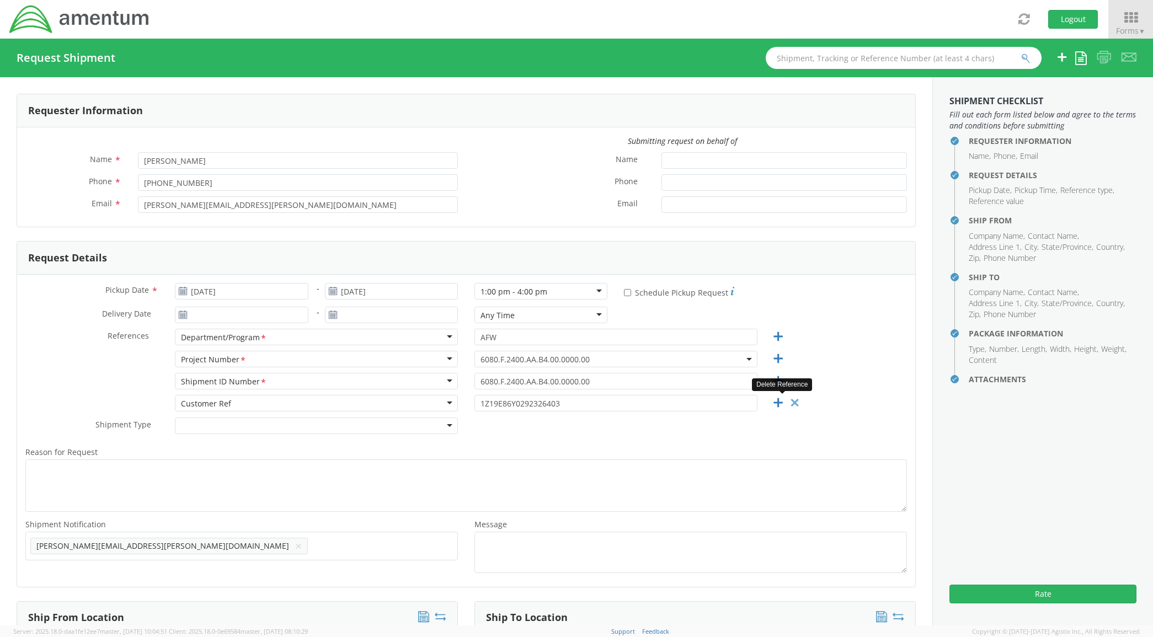
type input "NA"
click at [788, 400] on icon at bounding box center [795, 403] width 14 height 14
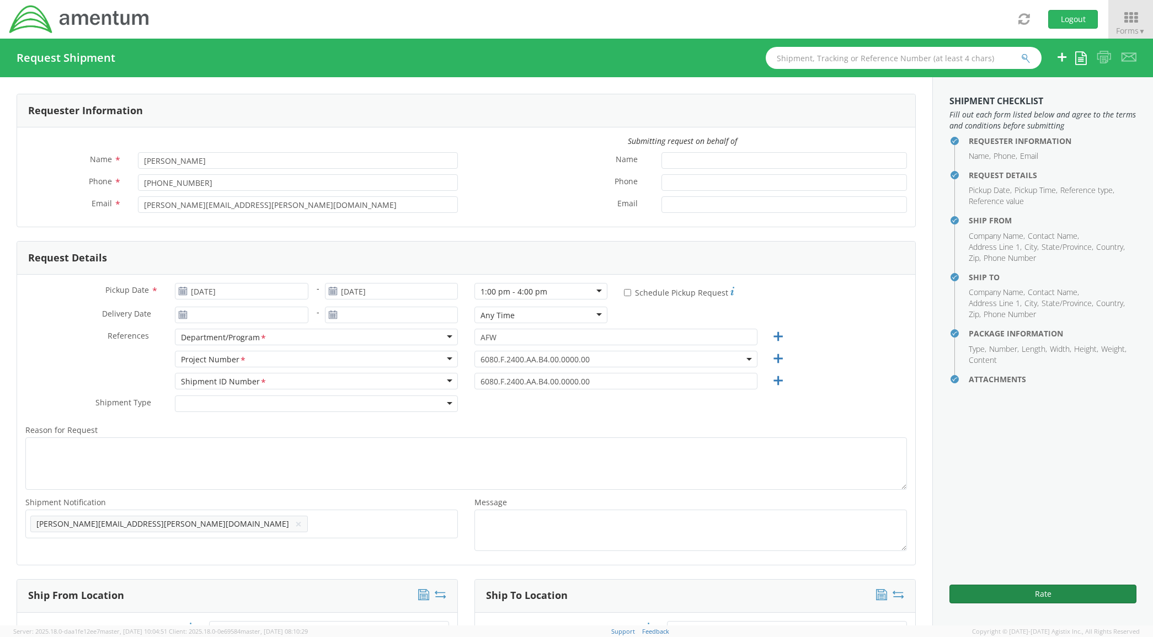
click at [1002, 594] on button "Rate" at bounding box center [1043, 594] width 187 height 19
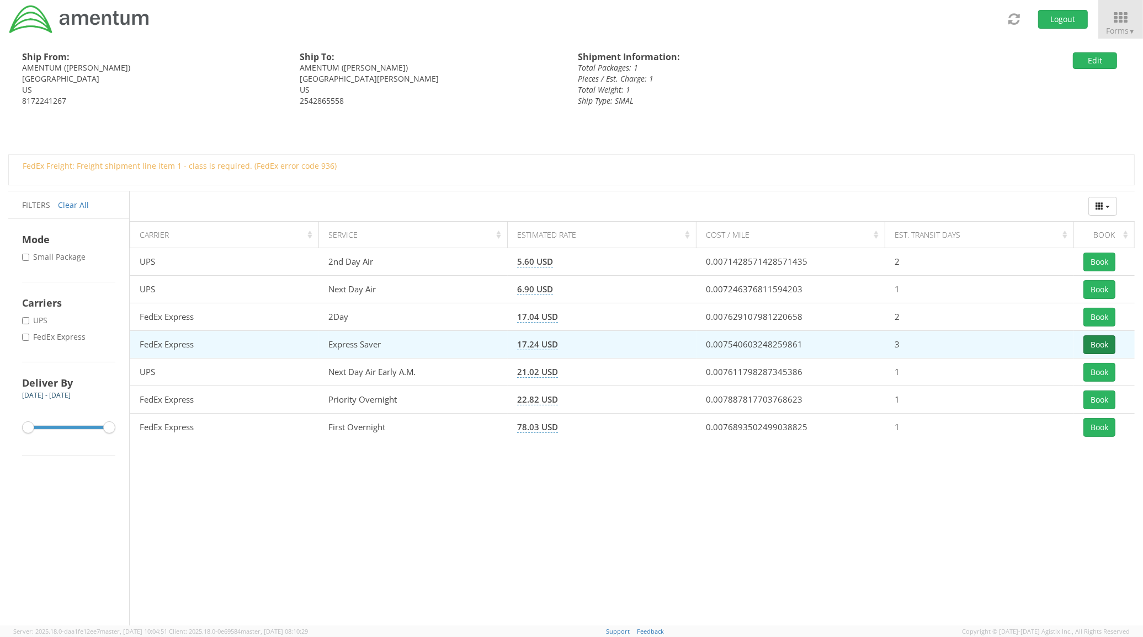
click at [1098, 344] on button "Book" at bounding box center [1099, 344] width 32 height 19
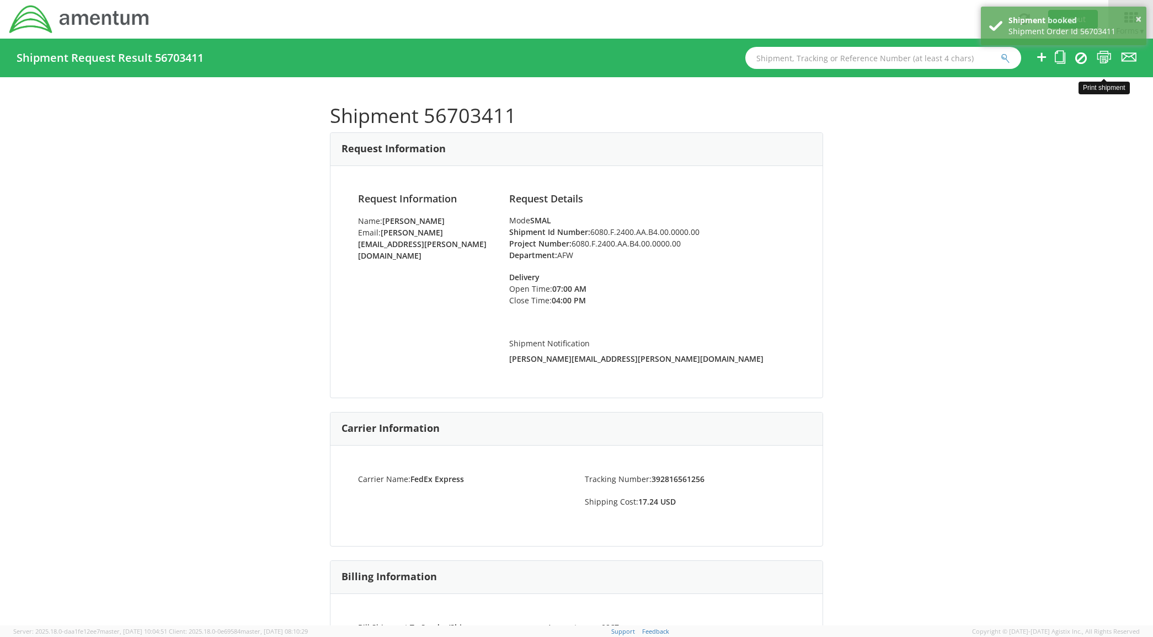
click at [1107, 61] on icon at bounding box center [1104, 57] width 15 height 14
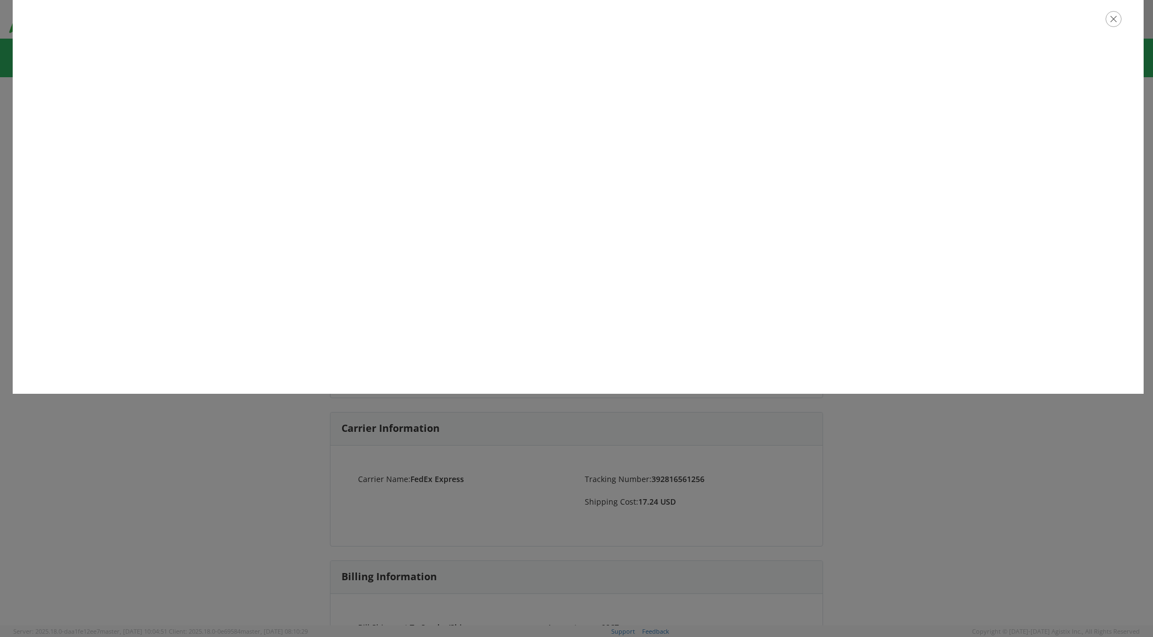
click at [1118, 17] on icon "button" at bounding box center [1114, 19] width 16 height 16
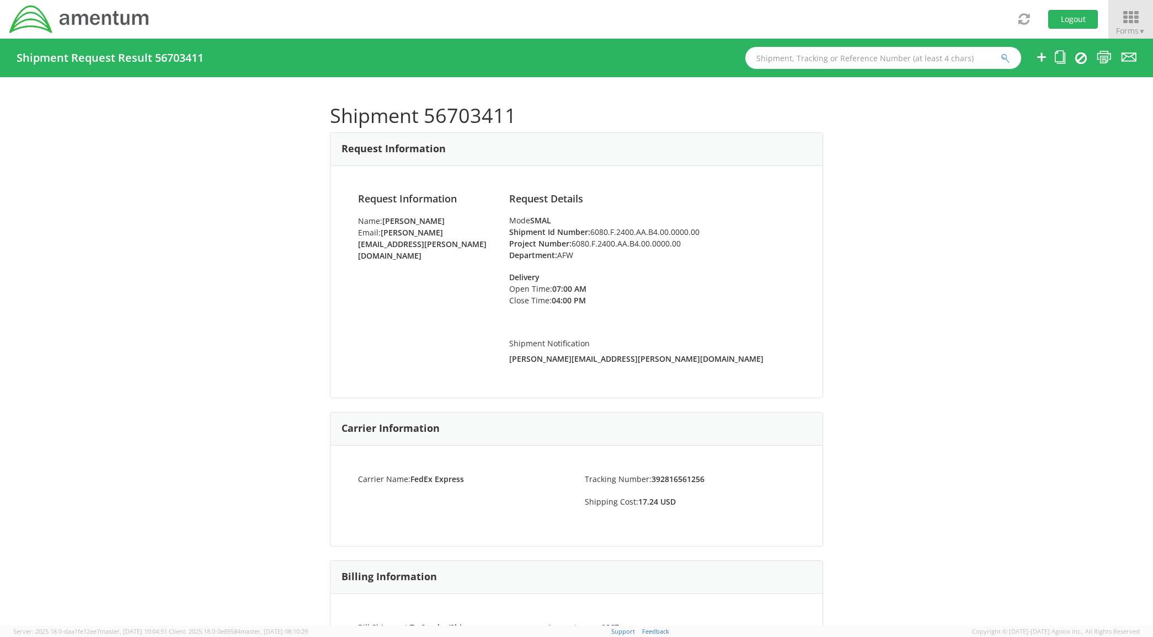
click at [1132, 18] on icon at bounding box center [1130, 17] width 51 height 15
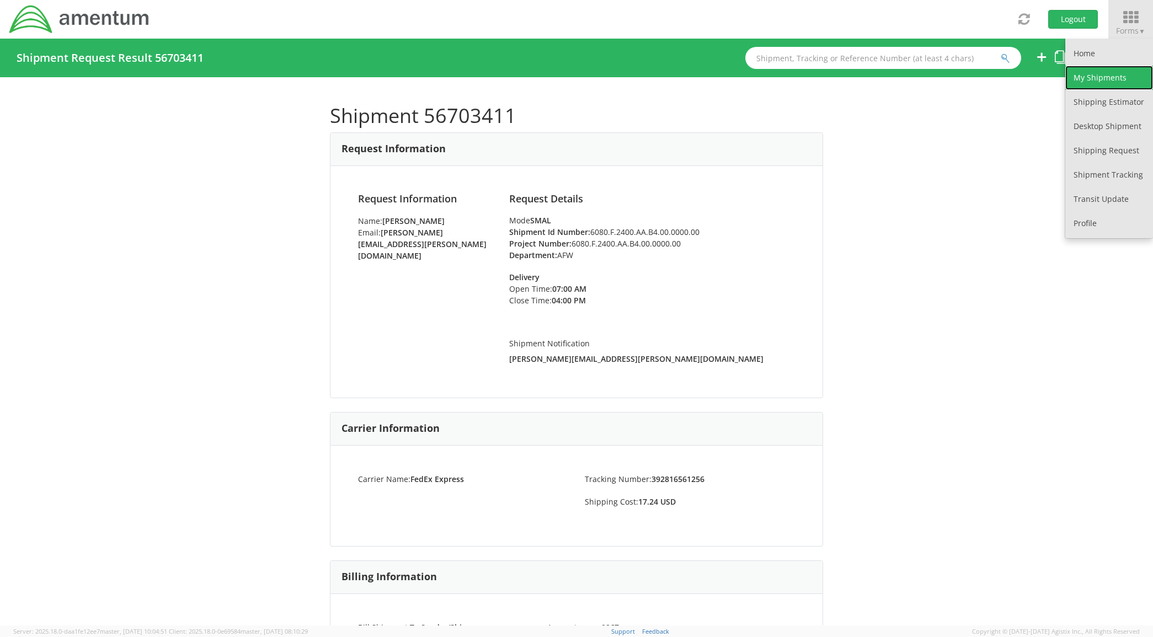
click at [1112, 70] on link "My Shipments" at bounding box center [1109, 78] width 88 height 24
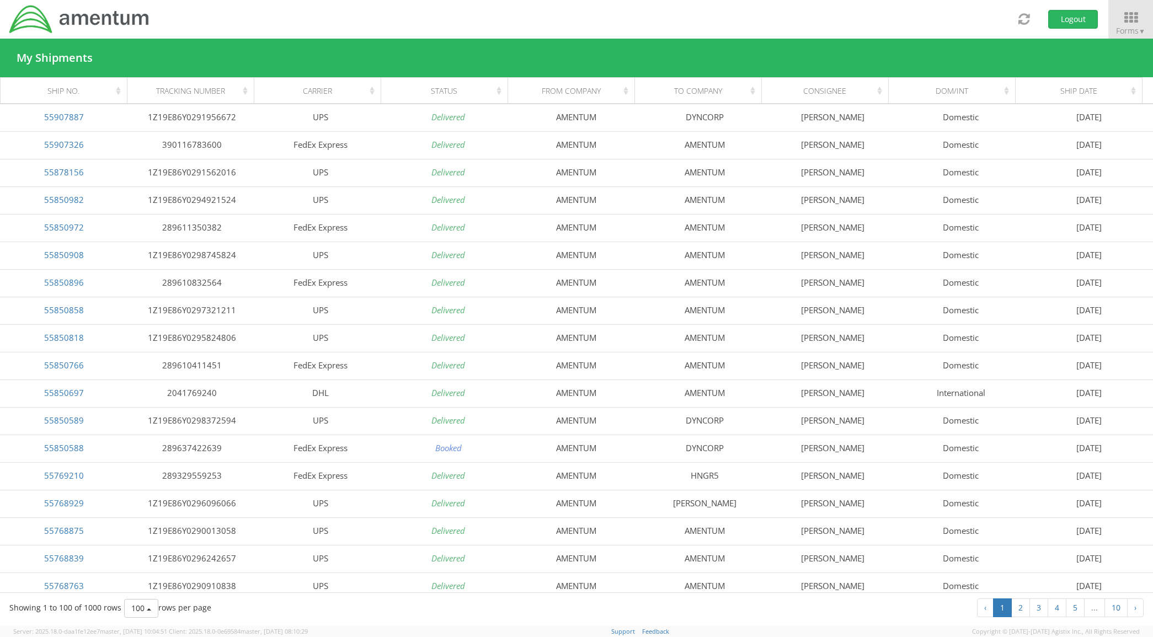
scroll to position [2092, 0]
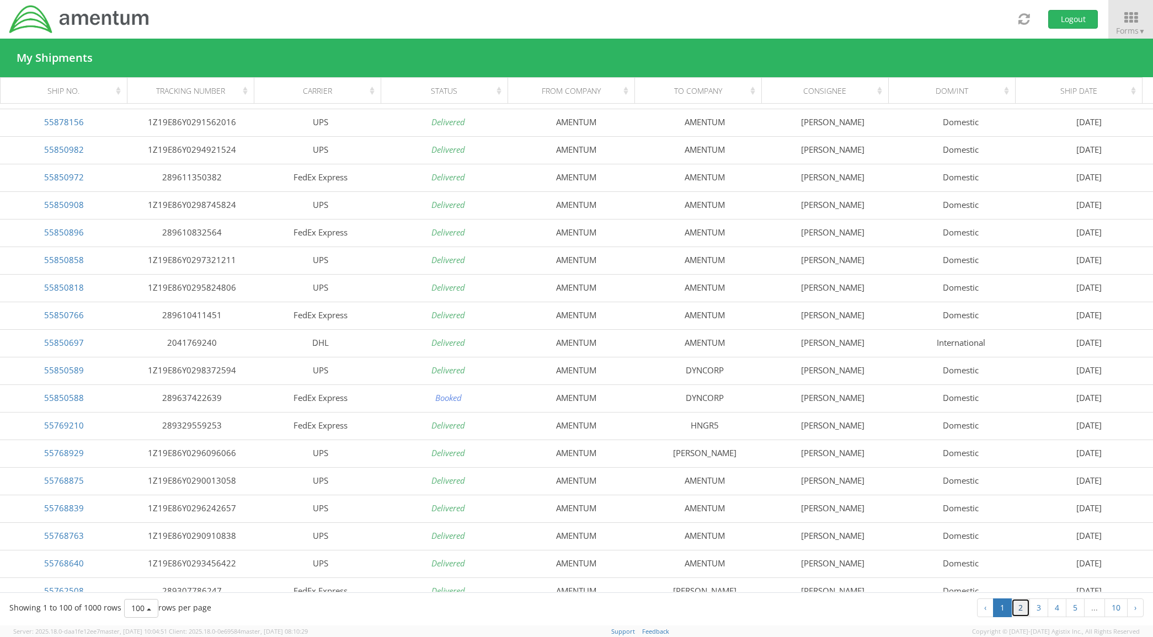
click at [1019, 601] on link "2" at bounding box center [1020, 608] width 19 height 19
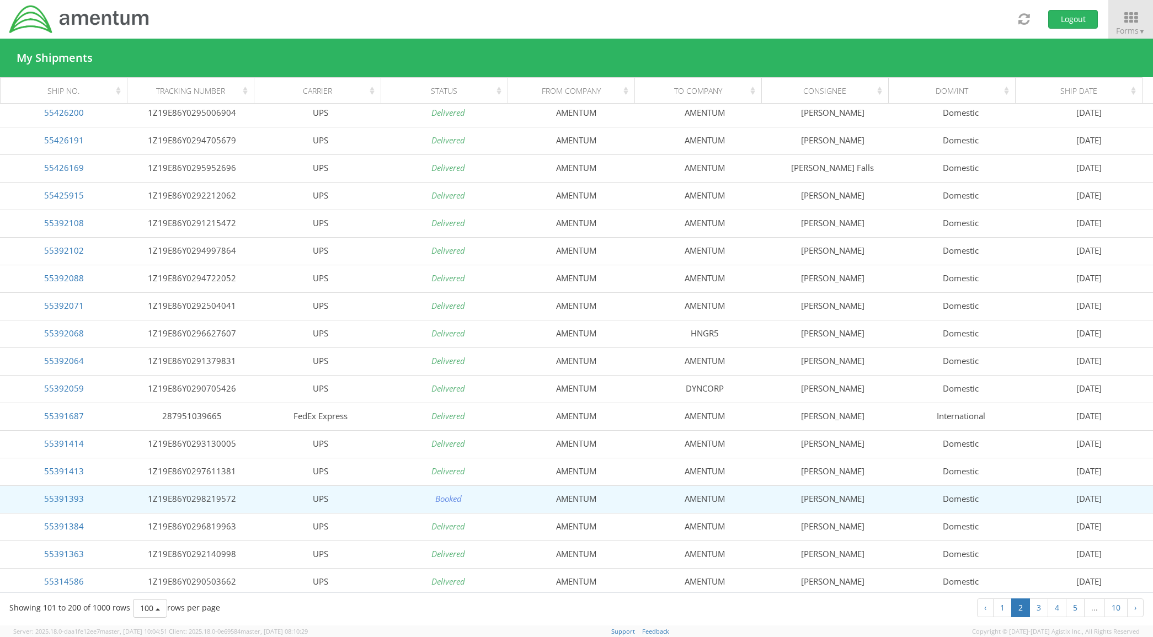
scroll to position [1127, 0]
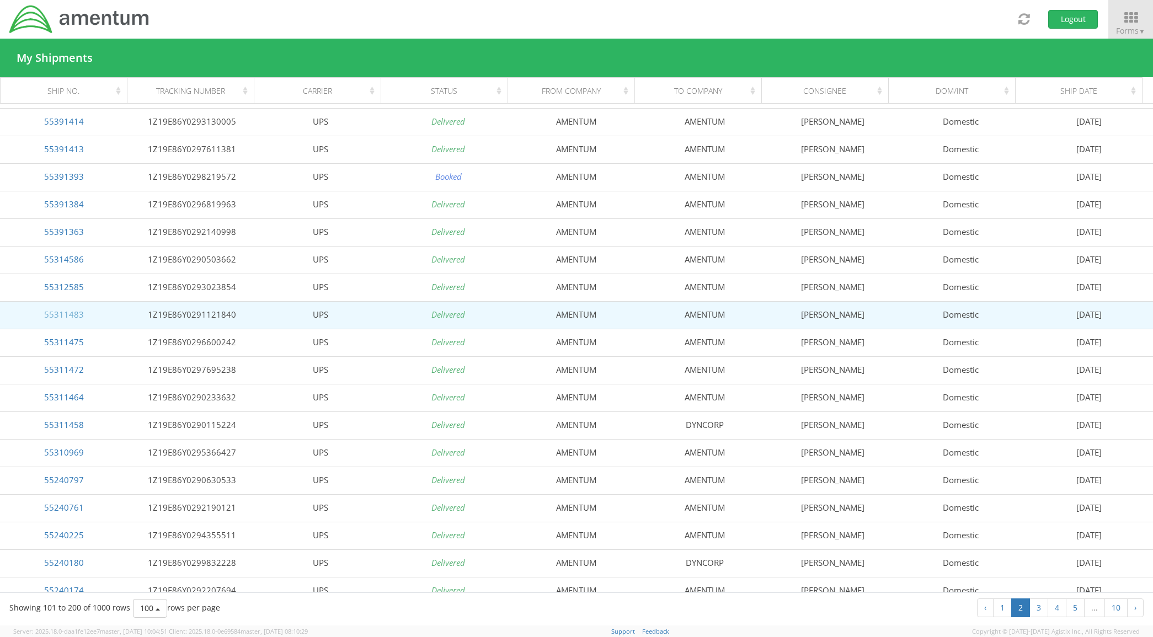
click at [76, 311] on link "55311483" at bounding box center [64, 314] width 40 height 11
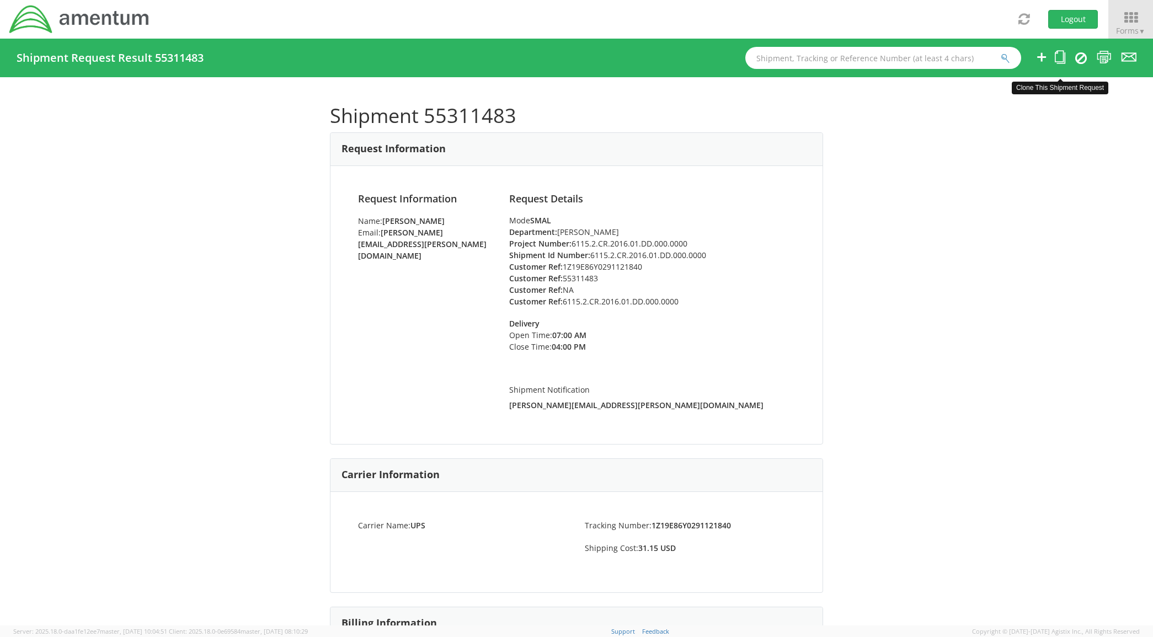
click at [1062, 58] on icon at bounding box center [1060, 57] width 10 height 14
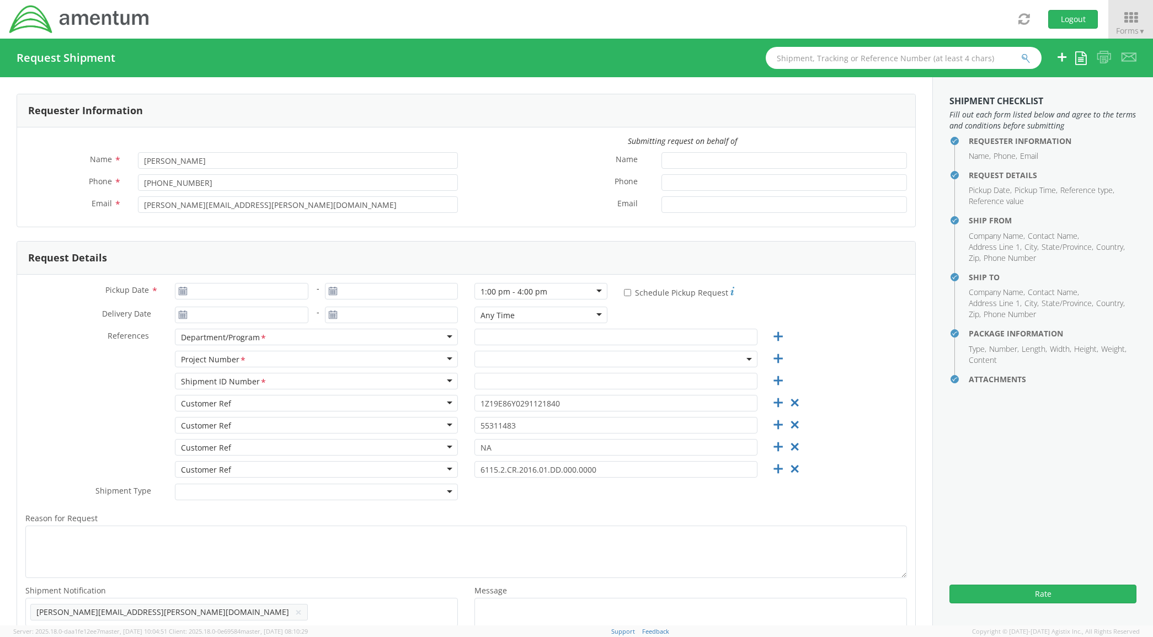
type input "[DATE]"
type input "[PERSON_NAME]"
type input "6115.2.CR.2016.01.DD.000.0000"
select select
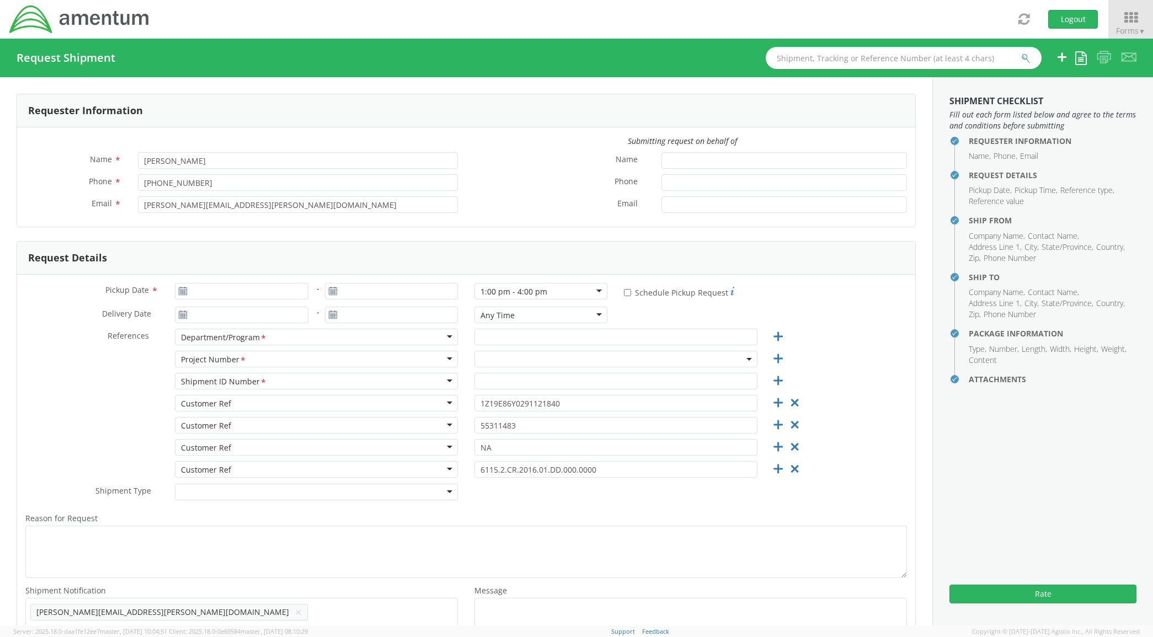
type input "AMENTUM"
type input "[STREET_ADDRESS]"
type input "[GEOGRAPHIC_DATA]"
type input "76177"
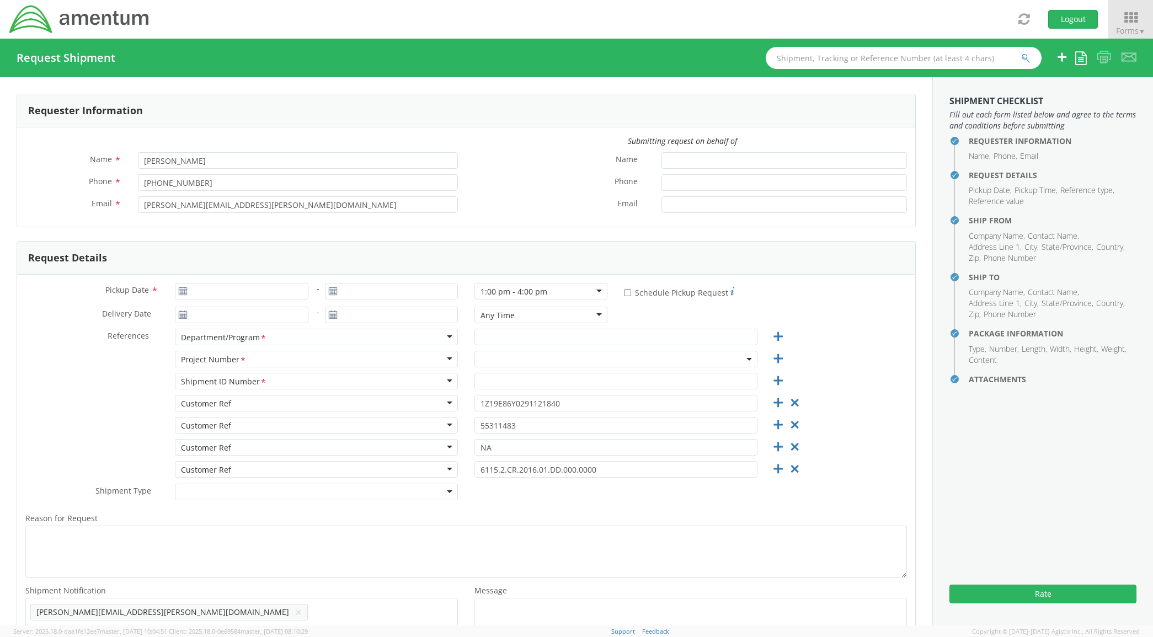
type input "[PERSON_NAME]"
type input "8172241267"
select select
type input "AMENTUM"
type input "[STREET_ADDRESS][PERSON_NAME]"
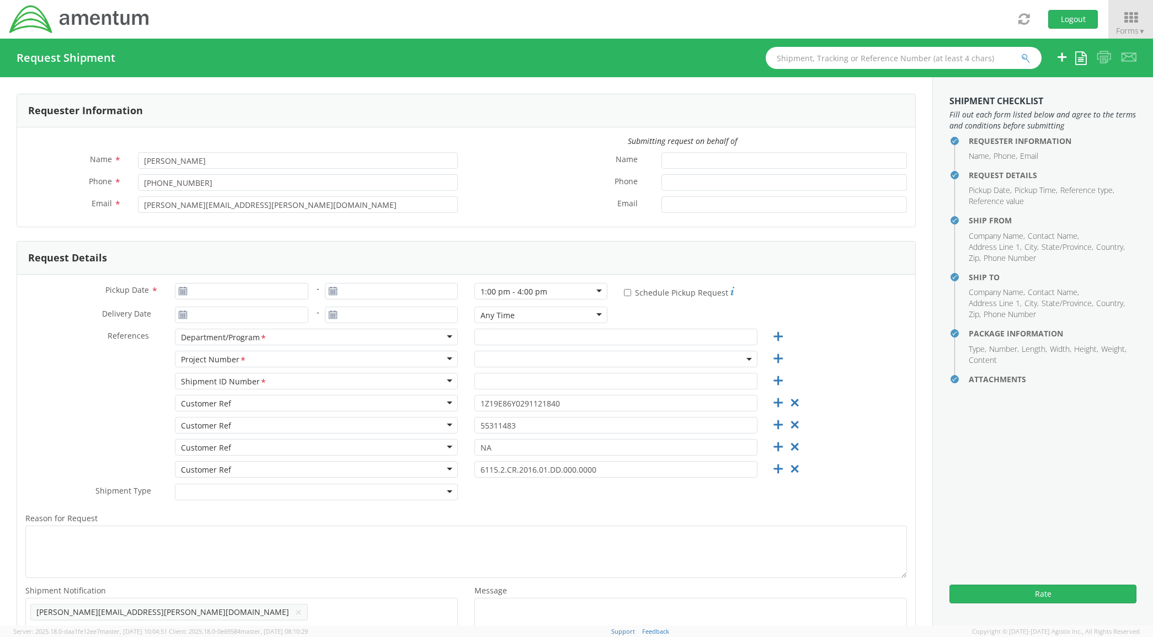
type input "[PERSON_NAME]"
type input "73705"
type input "[PERSON_NAME]"
type input "5802137352"
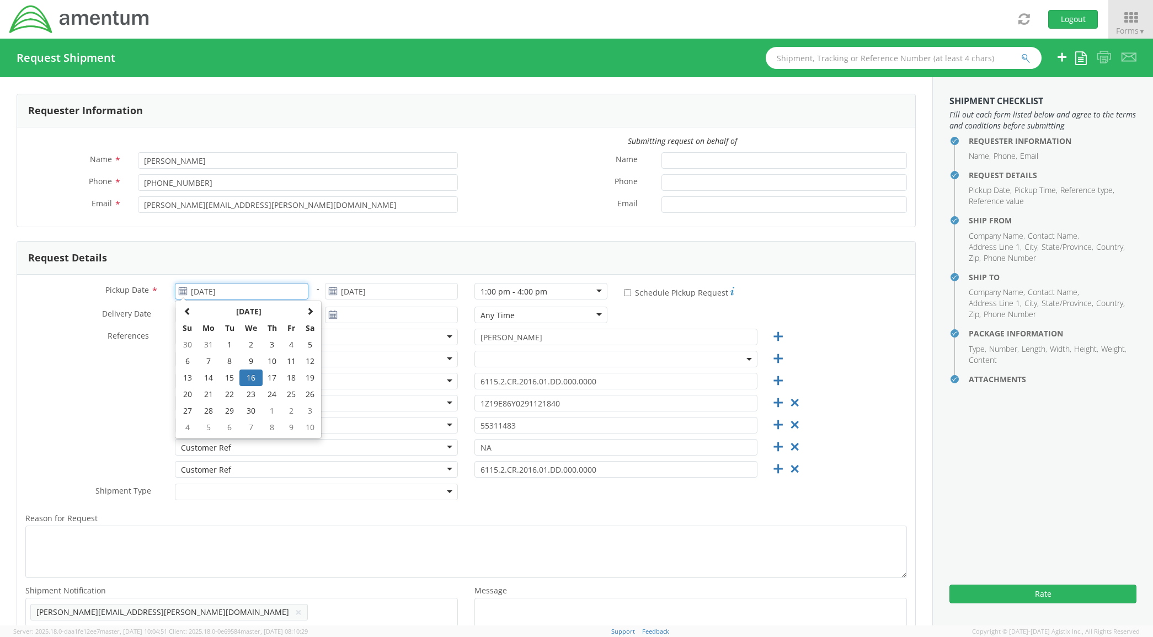
click at [272, 291] on input "[DATE]" at bounding box center [241, 291] width 133 height 17
select select "6115.2.CR.2016.01.DD.000.0000"
click at [301, 313] on th at bounding box center [310, 311] width 19 height 17
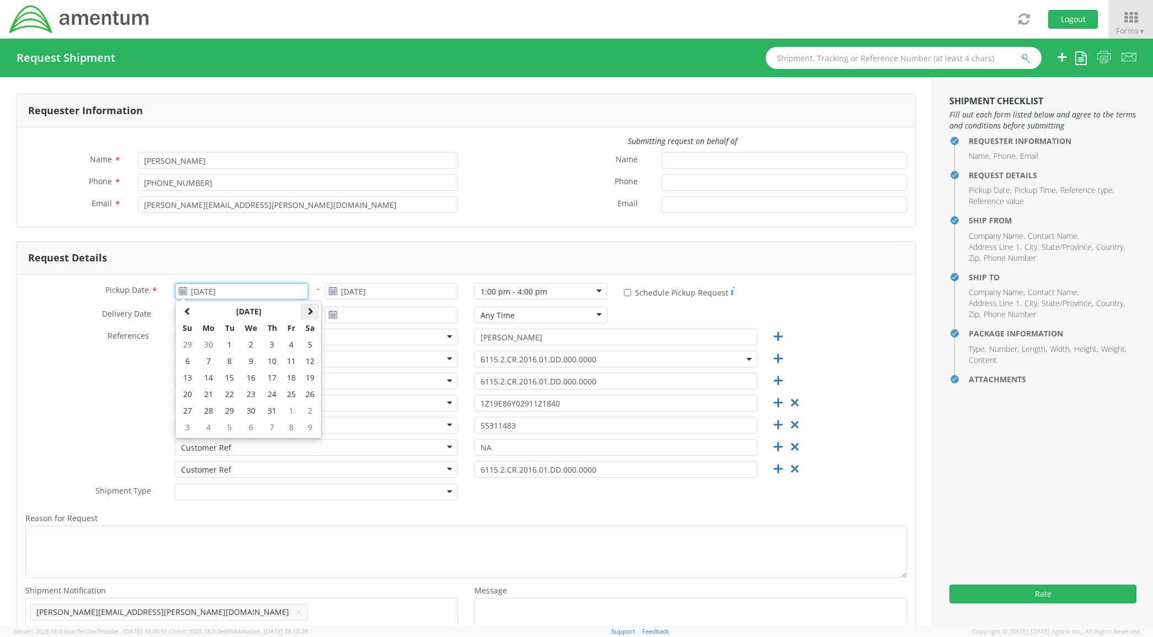
click at [301, 313] on th at bounding box center [310, 311] width 19 height 17
click at [301, 316] on th at bounding box center [310, 311] width 19 height 17
click at [246, 349] on td "3" at bounding box center [250, 345] width 23 height 17
type input "[DATE]"
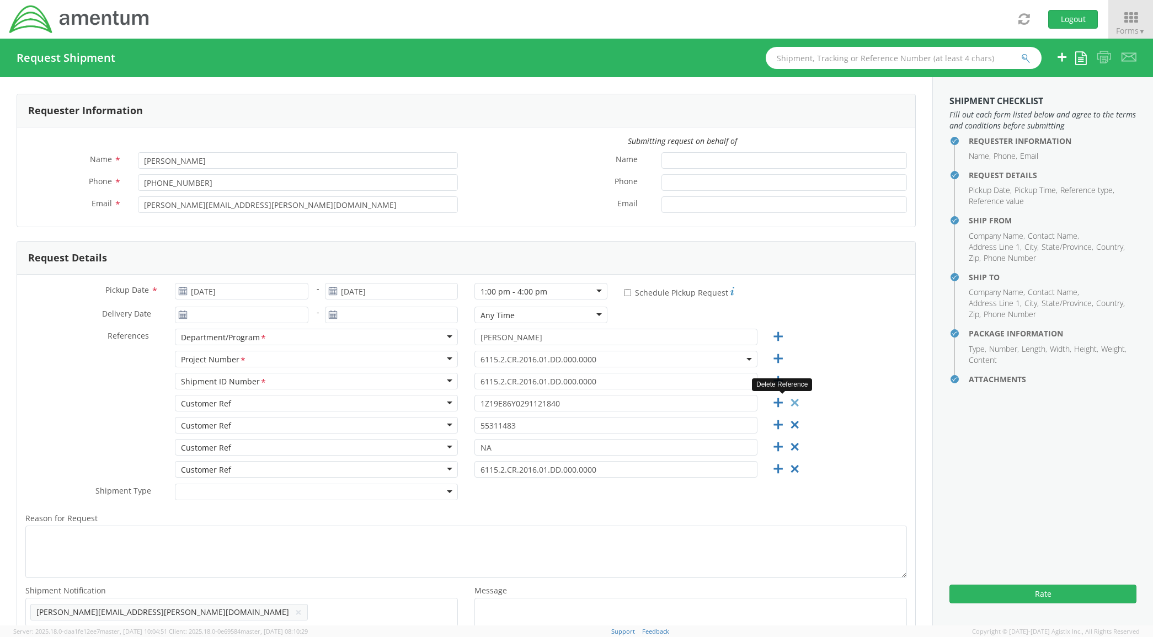
click at [788, 402] on icon at bounding box center [795, 403] width 14 height 14
type input "55311483"
type input "NA"
type input "6115.2.CR.2016.01.DD.000.0000"
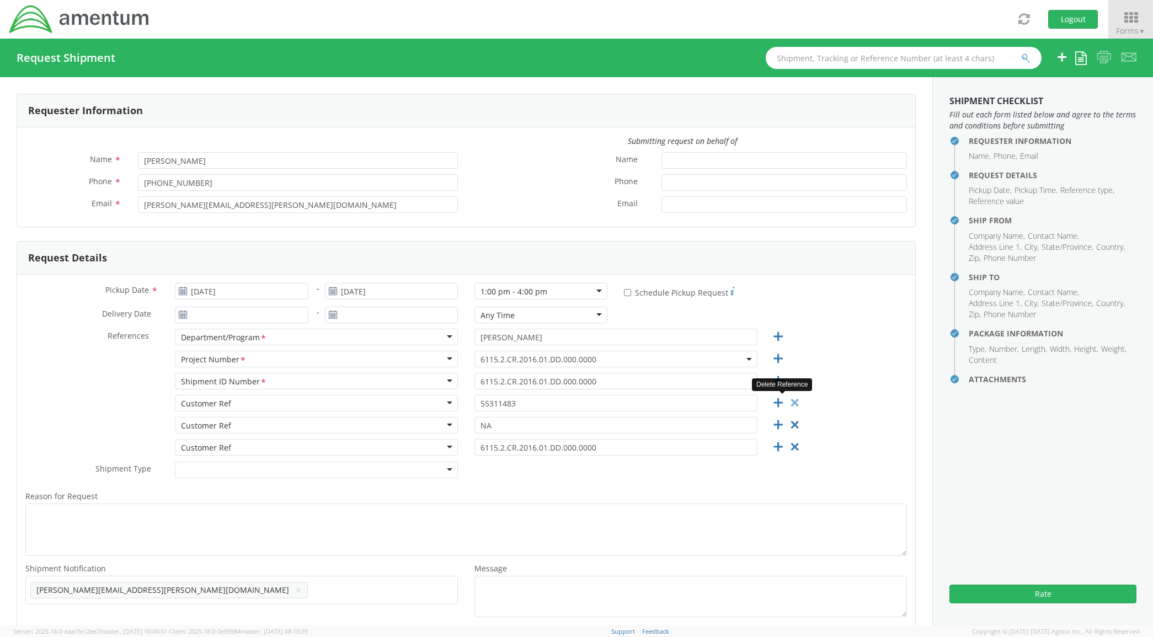
click at [788, 401] on icon at bounding box center [795, 403] width 14 height 14
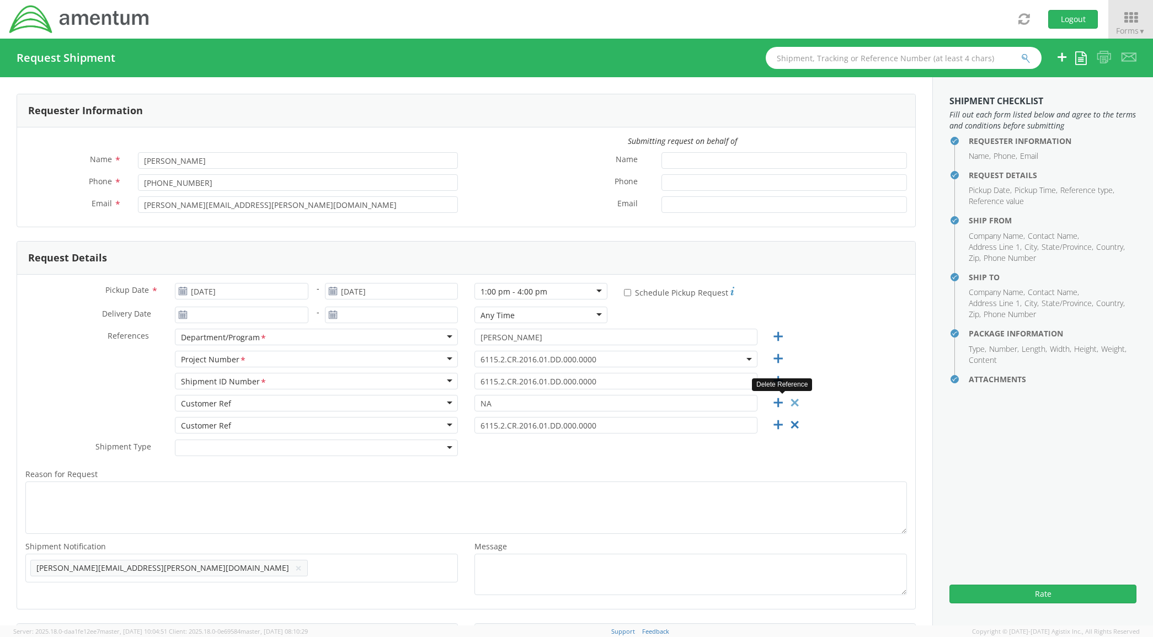
click at [788, 402] on icon at bounding box center [795, 403] width 14 height 14
type input "6115.2.CR.2016.01.DD.000.0000"
click at [788, 402] on icon at bounding box center [795, 403] width 14 height 14
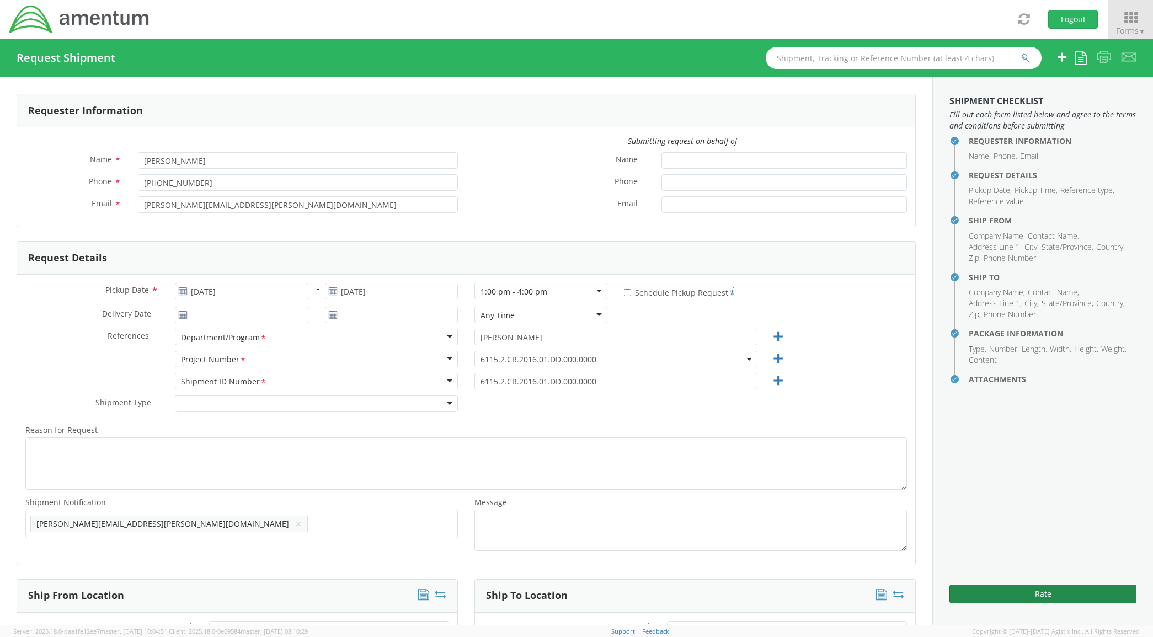
click at [1029, 592] on button "Rate" at bounding box center [1043, 594] width 187 height 19
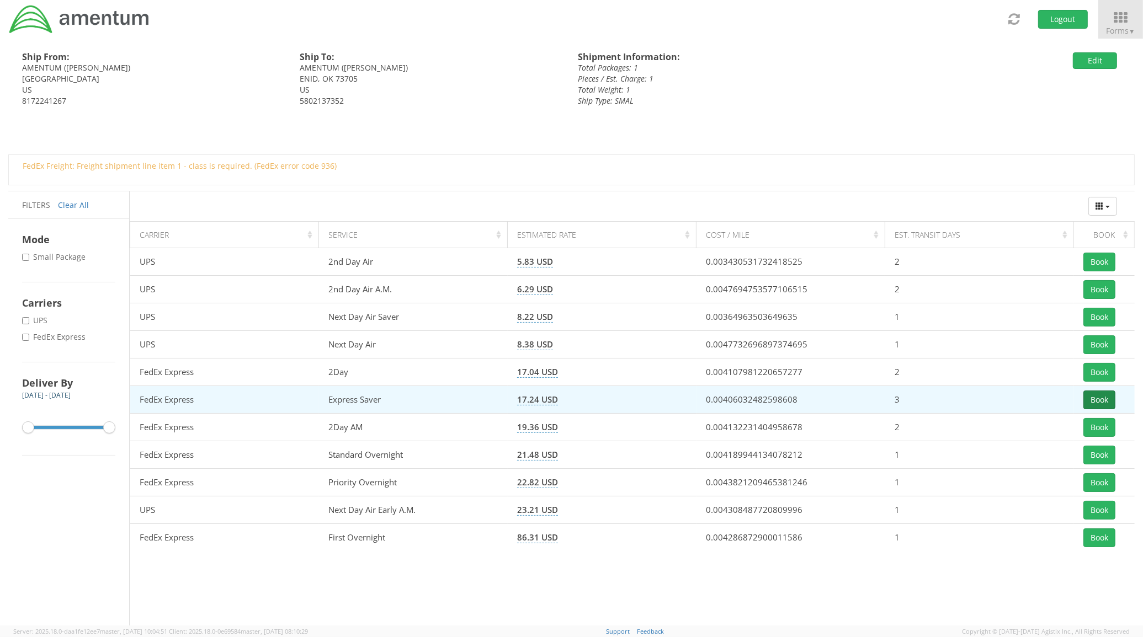
click at [1095, 402] on button "Book" at bounding box center [1099, 400] width 32 height 19
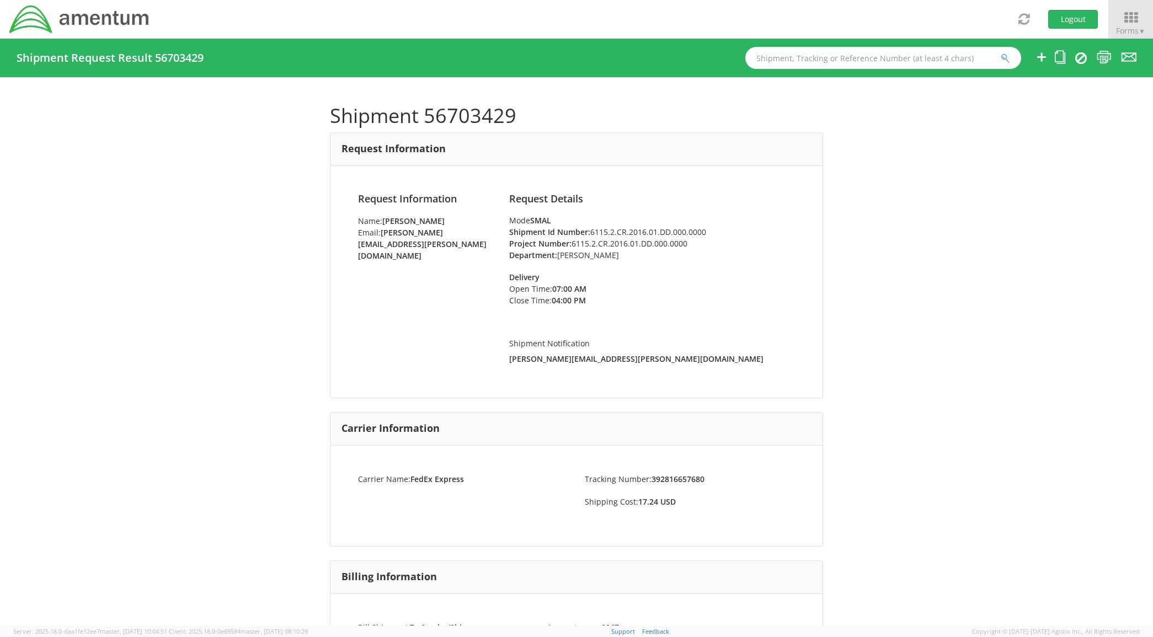
drag, startPoint x: 1057, startPoint y: 246, endPoint x: 1032, endPoint y: 241, distance: 25.2
click at [1057, 246] on div "Shipment 56703429 Request Information Request Information Name: [PERSON_NAME] E…" at bounding box center [576, 351] width 1153 height 548
click at [1102, 61] on icon at bounding box center [1104, 57] width 15 height 14
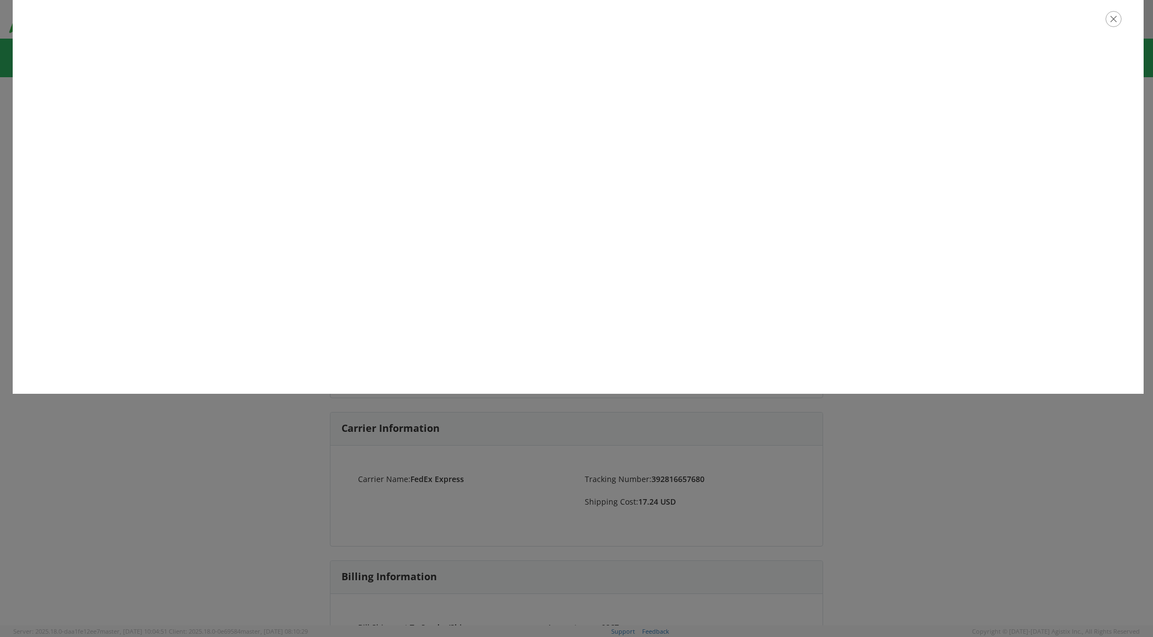
click at [1118, 23] on icon "button" at bounding box center [1114, 19] width 16 height 16
